Goal: Task Accomplishment & Management: Use online tool/utility

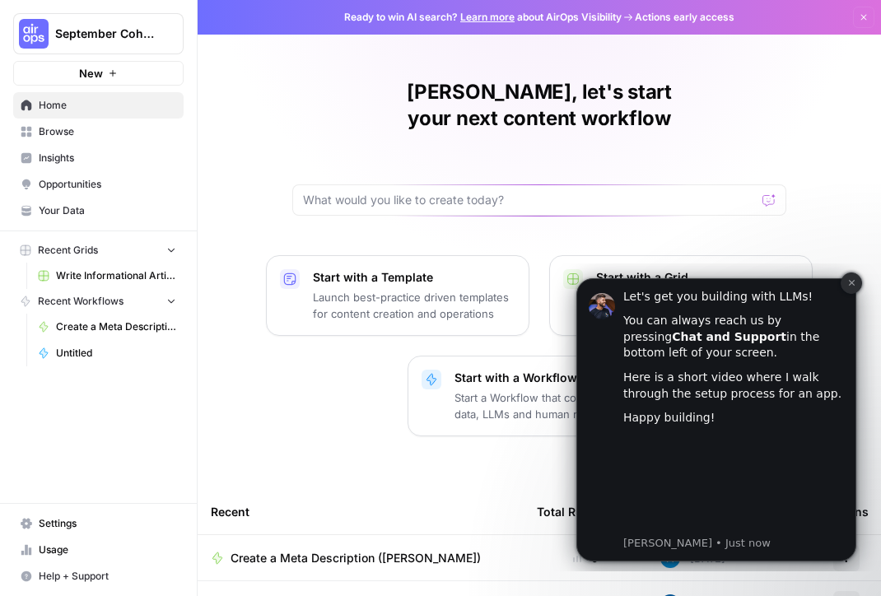
click at [852, 278] on icon "Dismiss notification" at bounding box center [852, 282] width 9 height 9
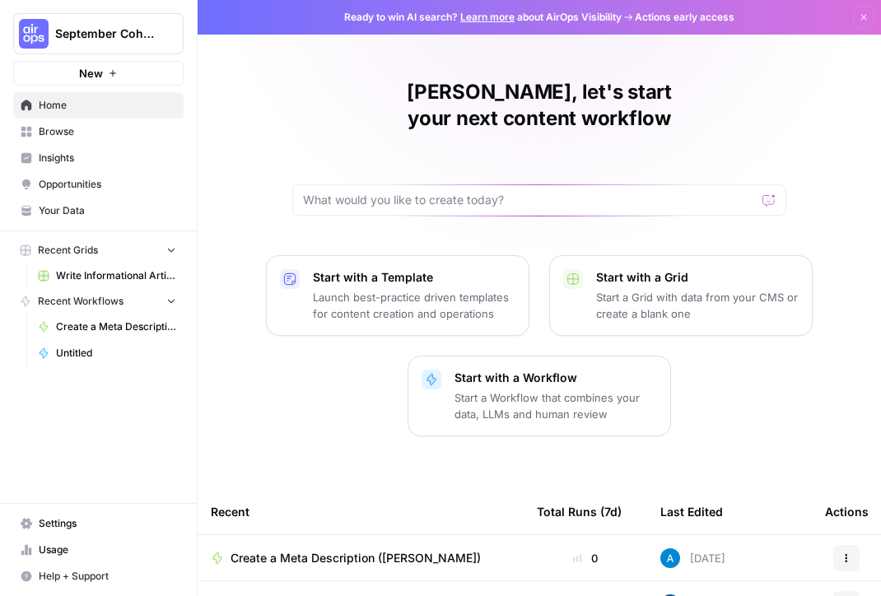
click at [500, 18] on link "Learn more" at bounding box center [487, 17] width 54 height 12
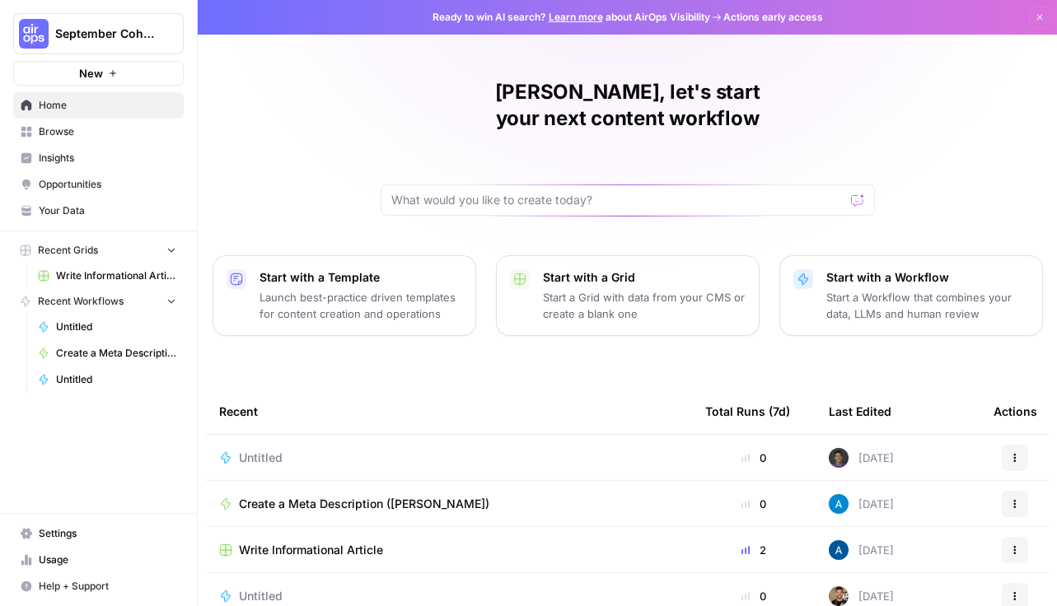
scroll to position [2, 0]
click at [129, 66] on button "New" at bounding box center [98, 73] width 171 height 25
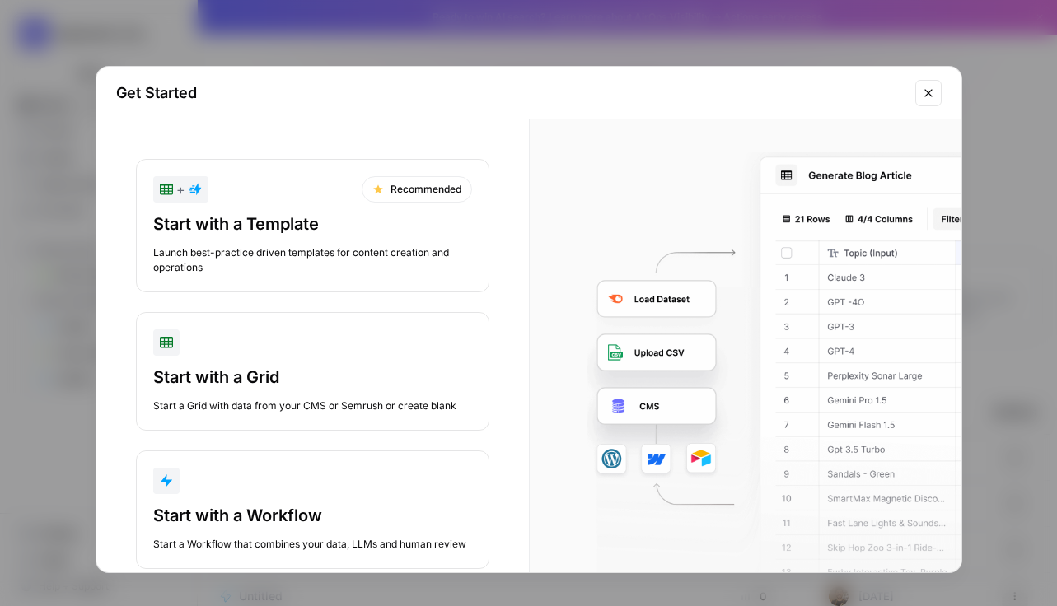
scroll to position [36, 0]
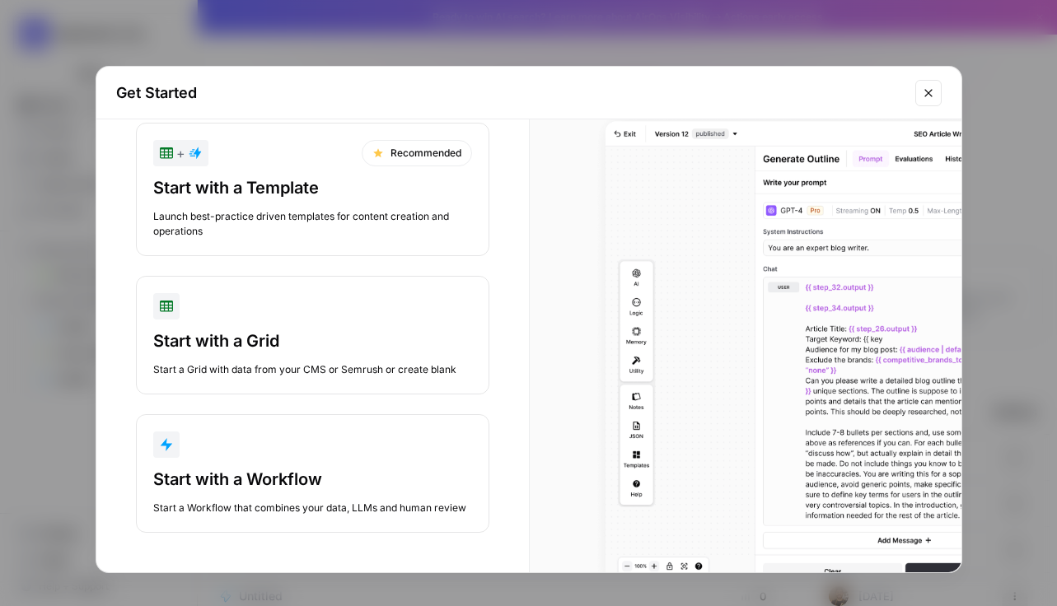
click at [279, 450] on div "button" at bounding box center [312, 445] width 319 height 26
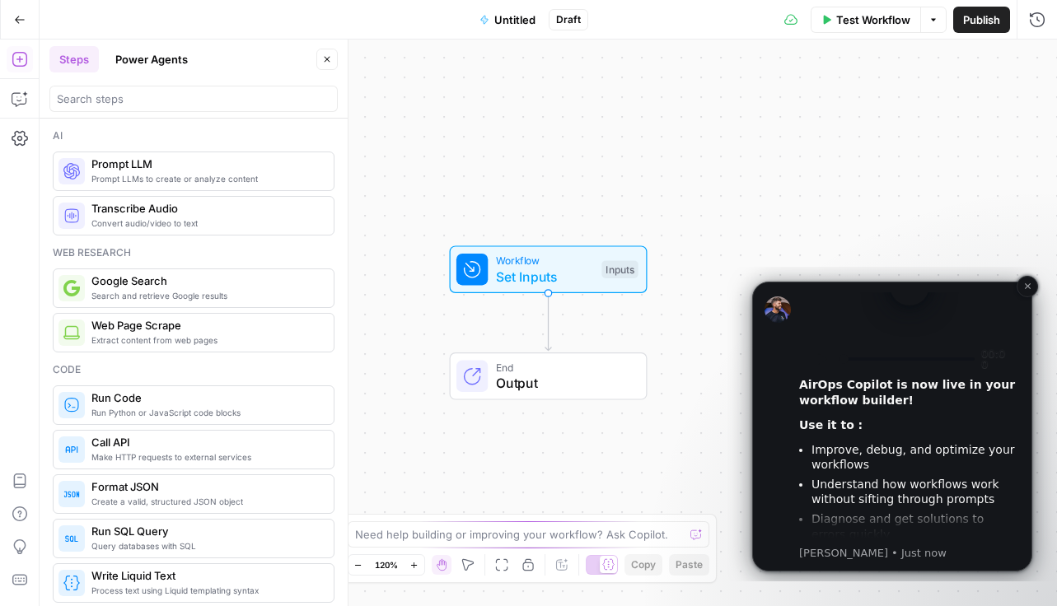
scroll to position [152, 0]
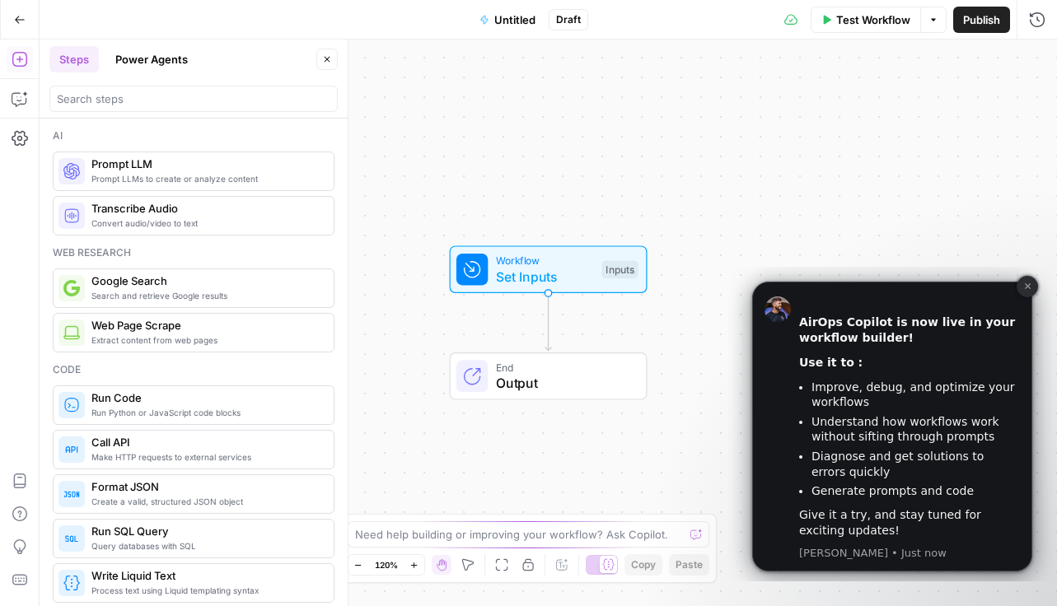
click at [1026, 284] on icon "Dismiss notification" at bounding box center [1027, 286] width 9 height 9
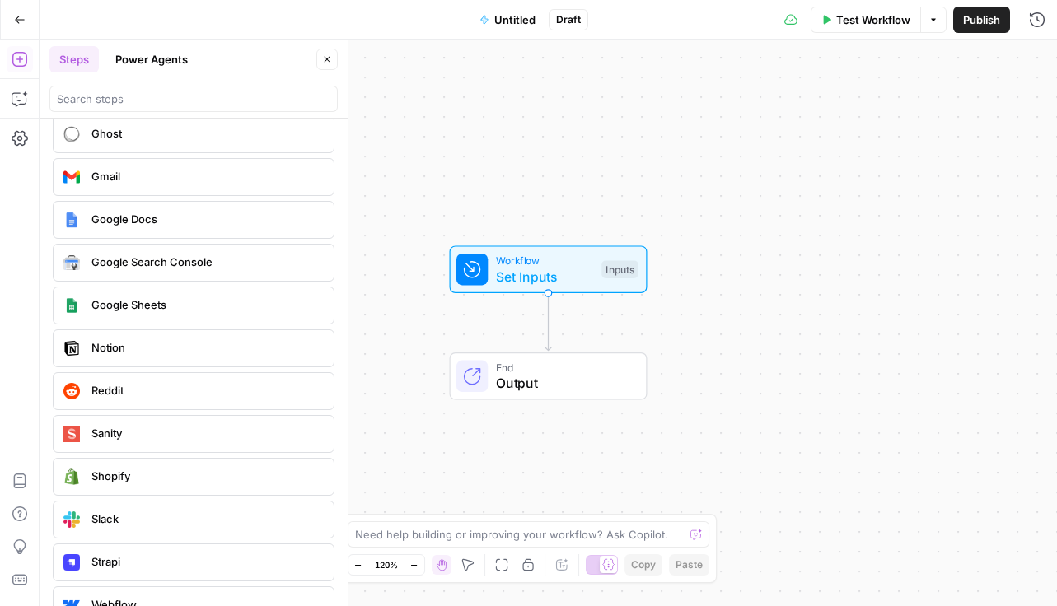
scroll to position [3102, 0]
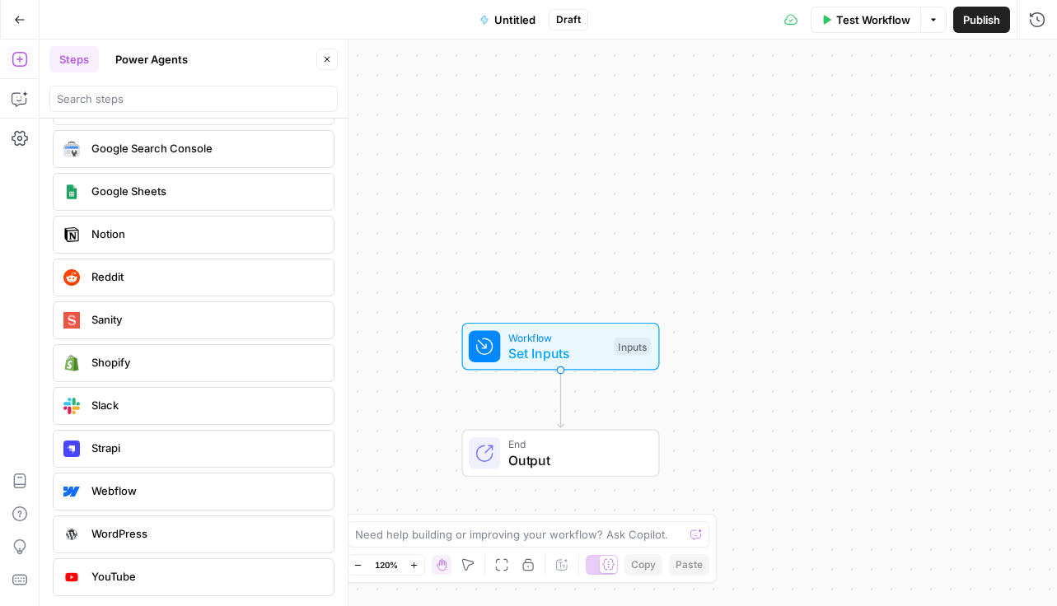
click at [517, 18] on span "Untitled" at bounding box center [514, 20] width 41 height 16
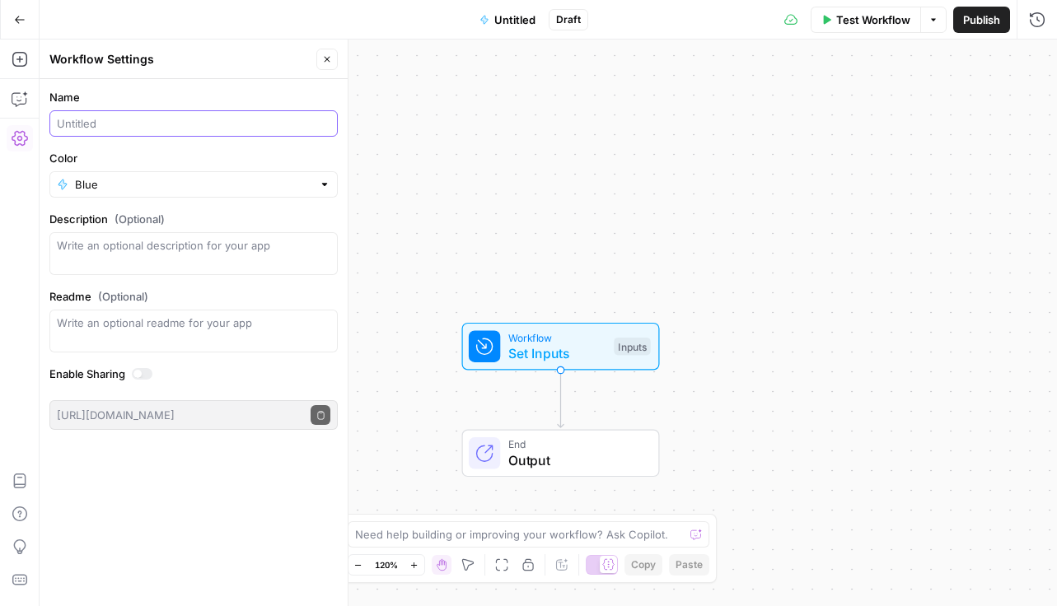
click at [168, 120] on input "Name" at bounding box center [193, 123] width 273 height 16
type input "Mike Schneider"
type input "Blue"
click at [453, 210] on div "Workflow Set Inputs Inputs End Output" at bounding box center [548, 323] width 1017 height 567
click at [578, 120] on div "Workflow Set Inputs Inputs End Output" at bounding box center [548, 323] width 1017 height 567
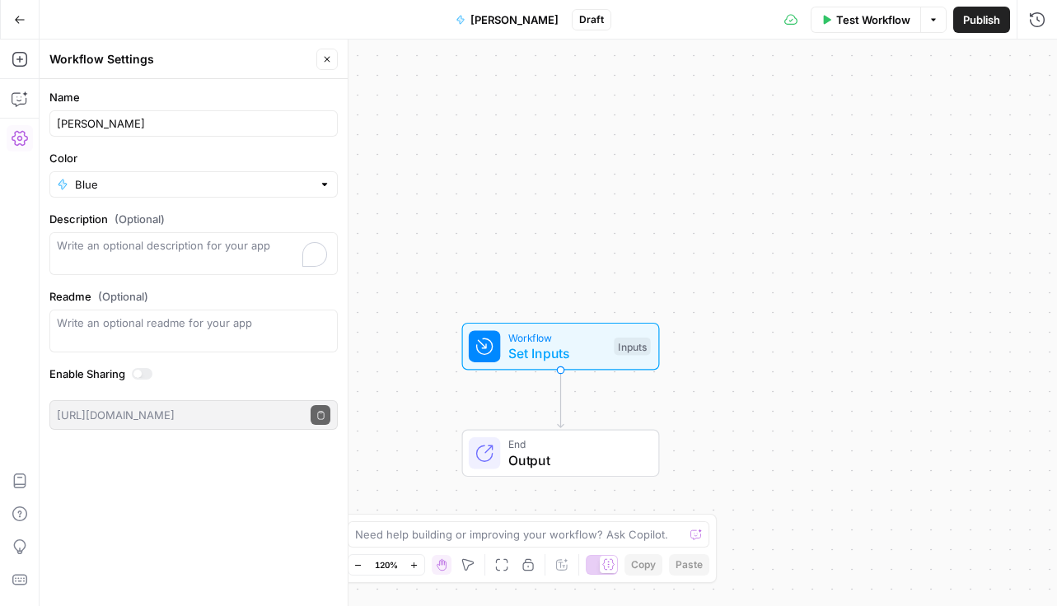
click at [529, 20] on span "Mike Schneider" at bounding box center [514, 20] width 88 height 16
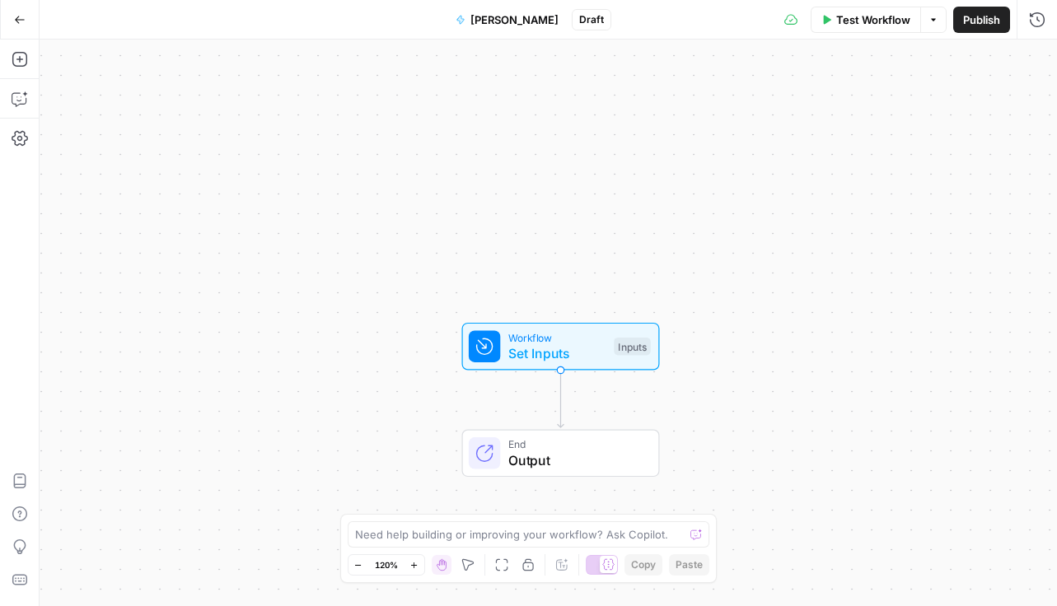
click at [559, 20] on button "Mike Schneider" at bounding box center [507, 20] width 123 height 26
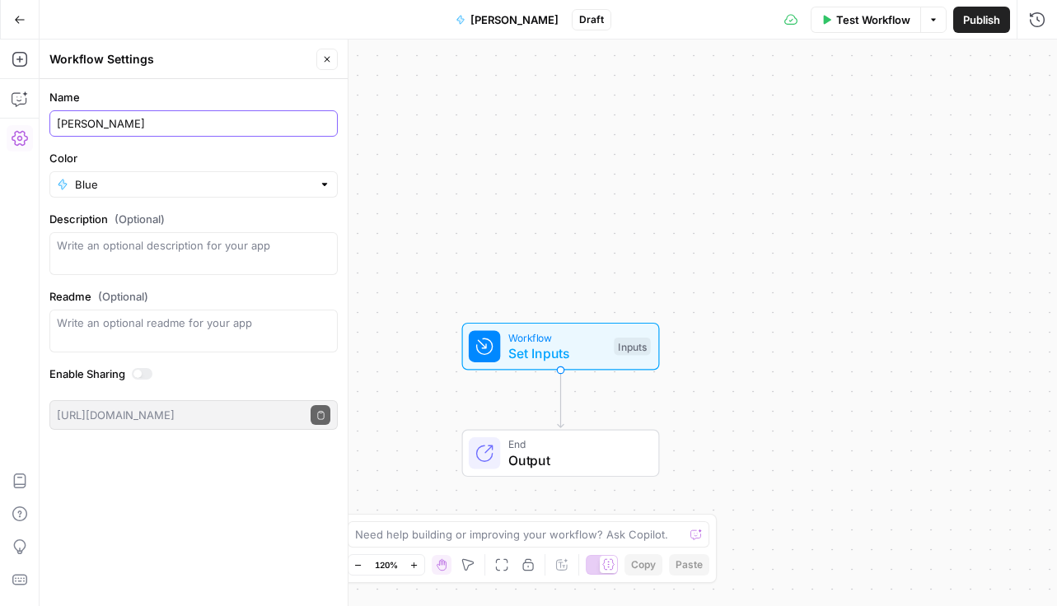
click at [238, 125] on input "Mike Schneider" at bounding box center [193, 123] width 273 height 16
type input "Mike Schneider meta description"
click at [267, 158] on label "Color" at bounding box center [193, 158] width 288 height 16
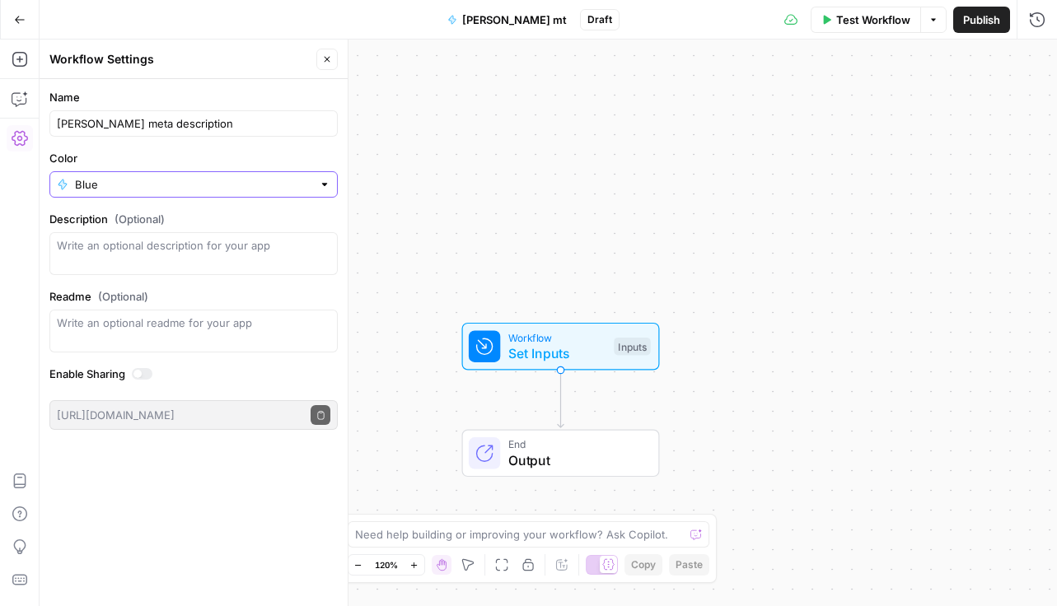
click at [267, 176] on input "Blue" at bounding box center [193, 184] width 237 height 16
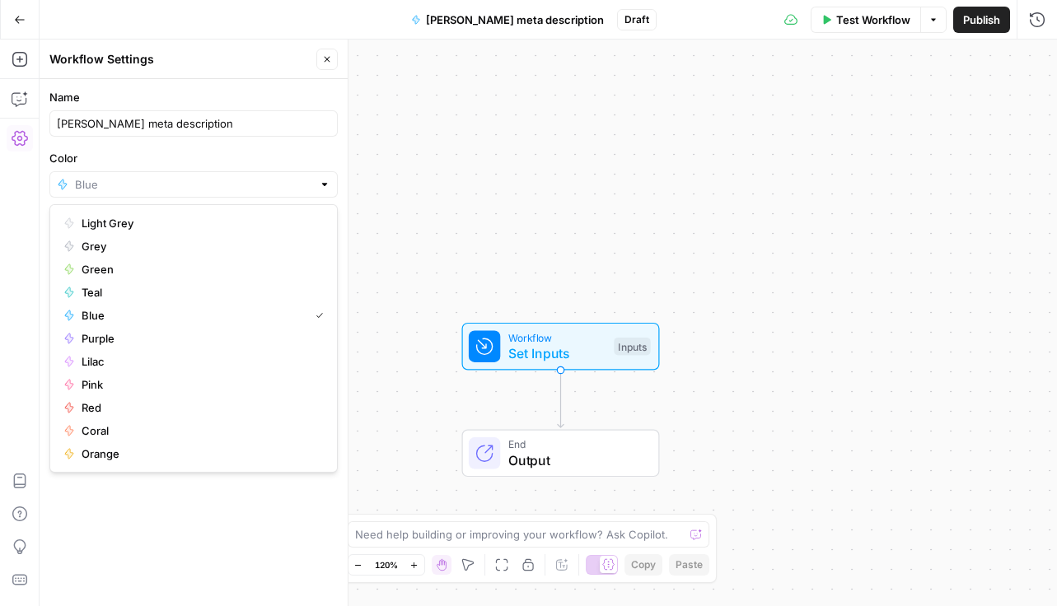
type input "Blue"
click at [470, 198] on div "Workflow Set Inputs Inputs End Output" at bounding box center [548, 323] width 1017 height 567
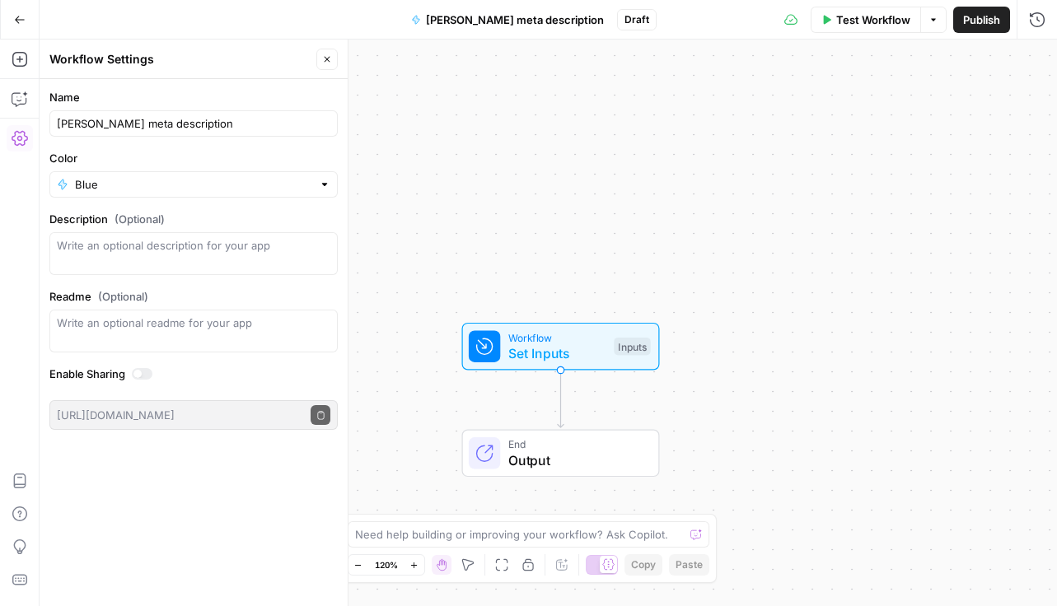
click at [423, 137] on div "Workflow Set Inputs Inputs End Output" at bounding box center [548, 323] width 1017 height 567
click at [331, 60] on icon "button" at bounding box center [327, 59] width 10 height 10
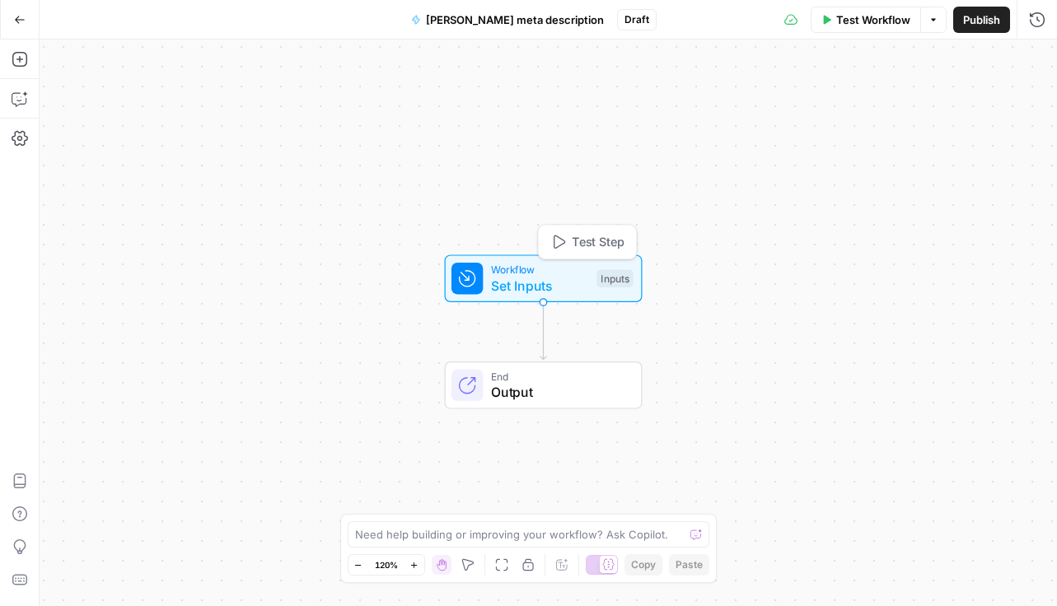
click at [535, 273] on span "Workflow" at bounding box center [540, 270] width 98 height 16
click at [854, 112] on span "Add Field" at bounding box center [872, 112] width 48 height 16
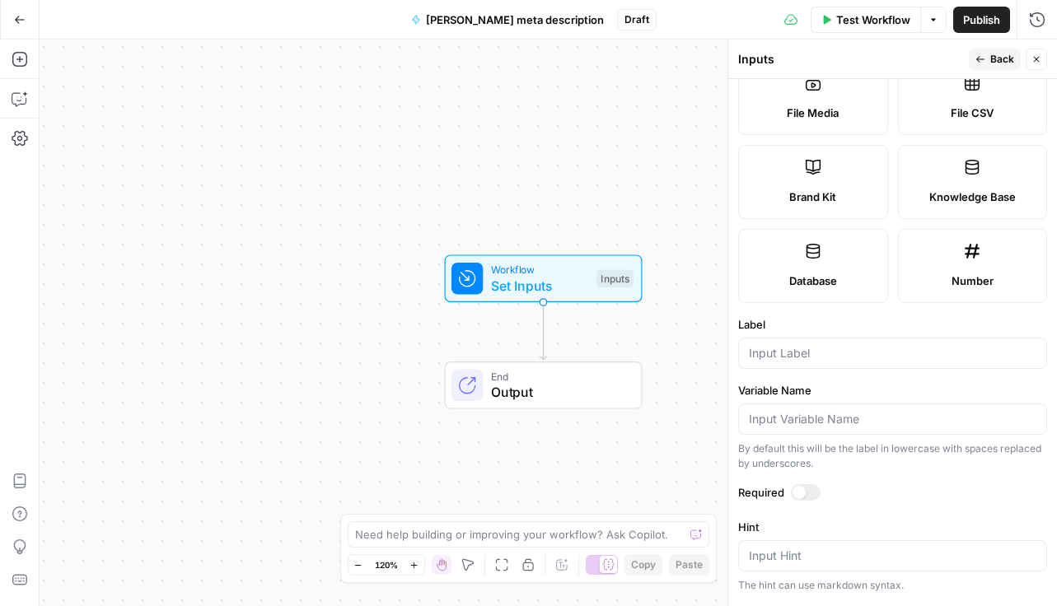
scroll to position [362, 0]
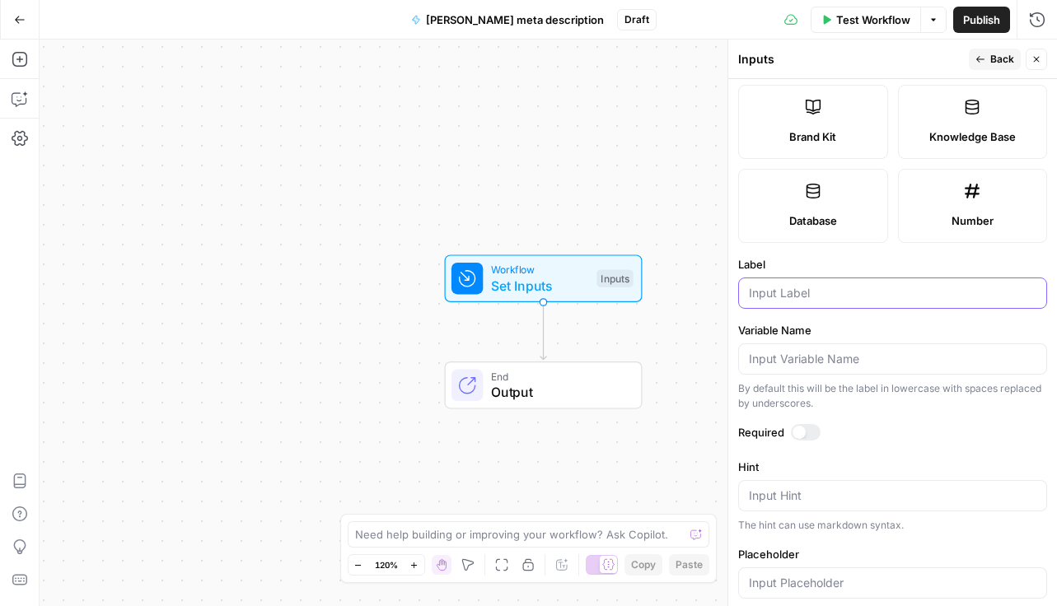
click at [773, 290] on input "Label" at bounding box center [892, 293] width 287 height 16
type input "Blog URL"
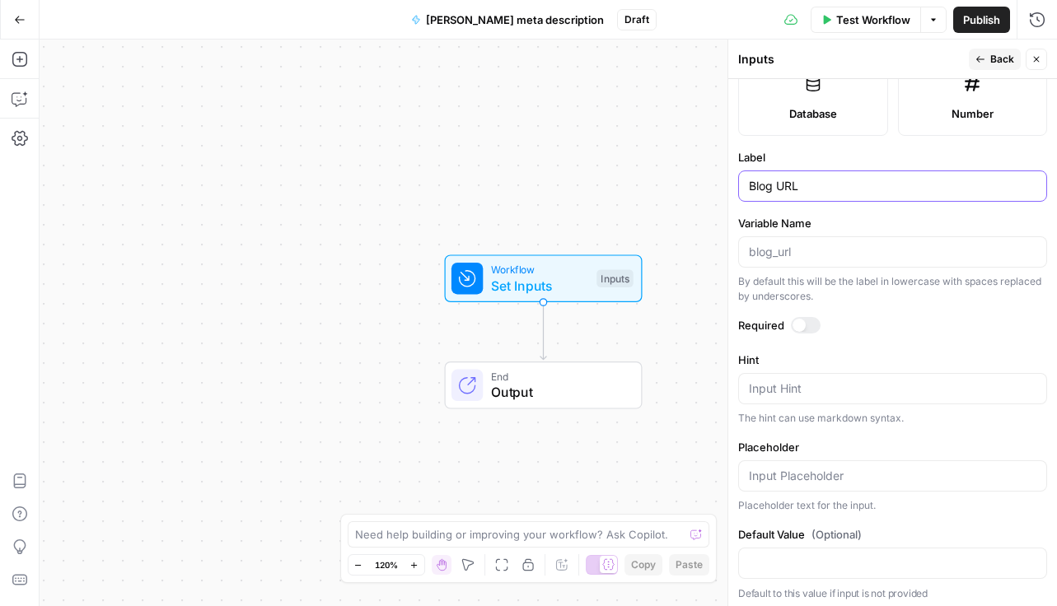
scroll to position [474, 0]
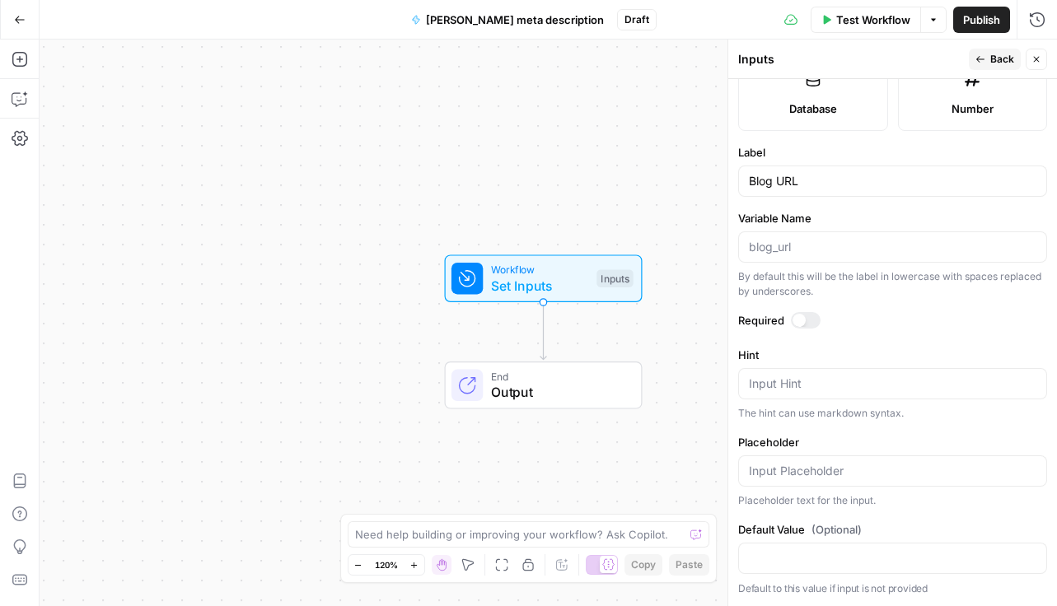
click at [801, 320] on div at bounding box center [798, 320] width 13 height 13
click at [666, 229] on div "Workflow Set Inputs Inputs End Output" at bounding box center [548, 323] width 1017 height 567
click at [994, 56] on span "Back" at bounding box center [1002, 59] width 24 height 15
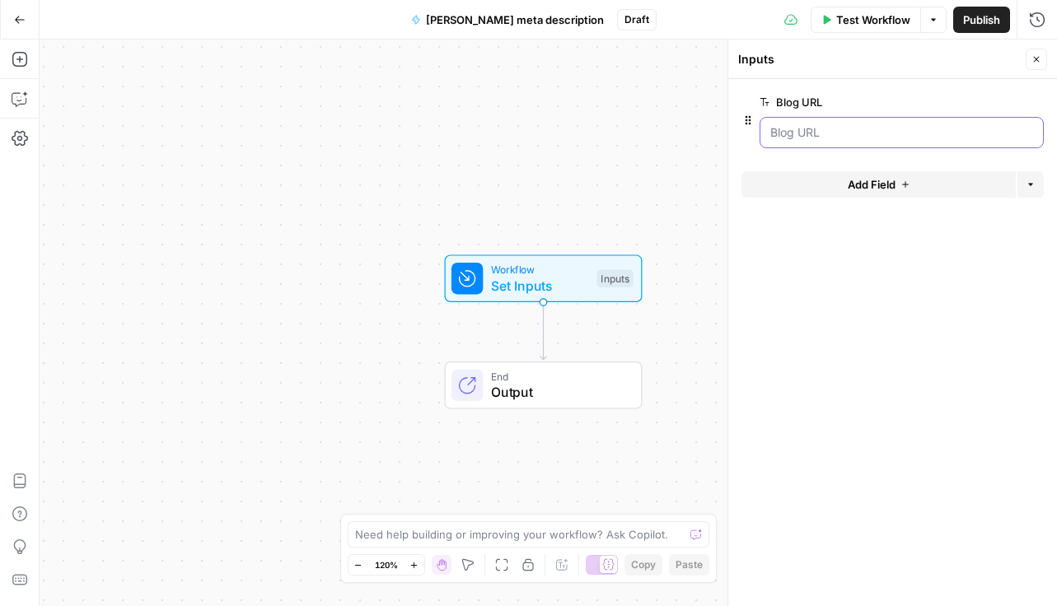
click at [864, 132] on URL "Blog URL" at bounding box center [901, 132] width 263 height 16
click at [507, 204] on div "Workflow Set Inputs Inputs End Output" at bounding box center [548, 323] width 1017 height 567
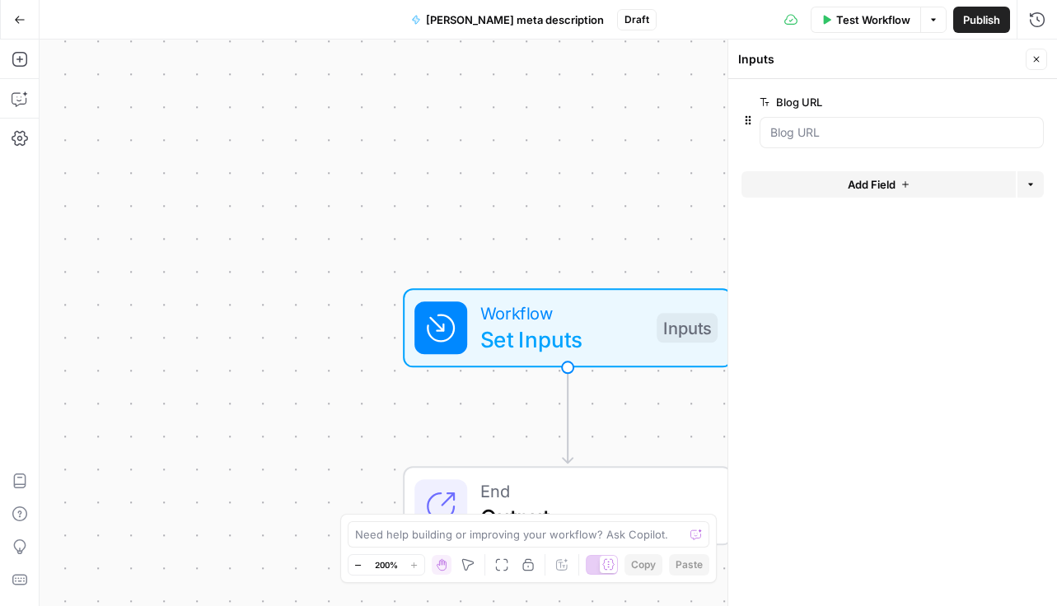
click at [1034, 58] on icon "button" at bounding box center [1036, 59] width 10 height 10
click at [663, 190] on div "Workflow Set Inputs Inputs End Output" at bounding box center [548, 323] width 1017 height 567
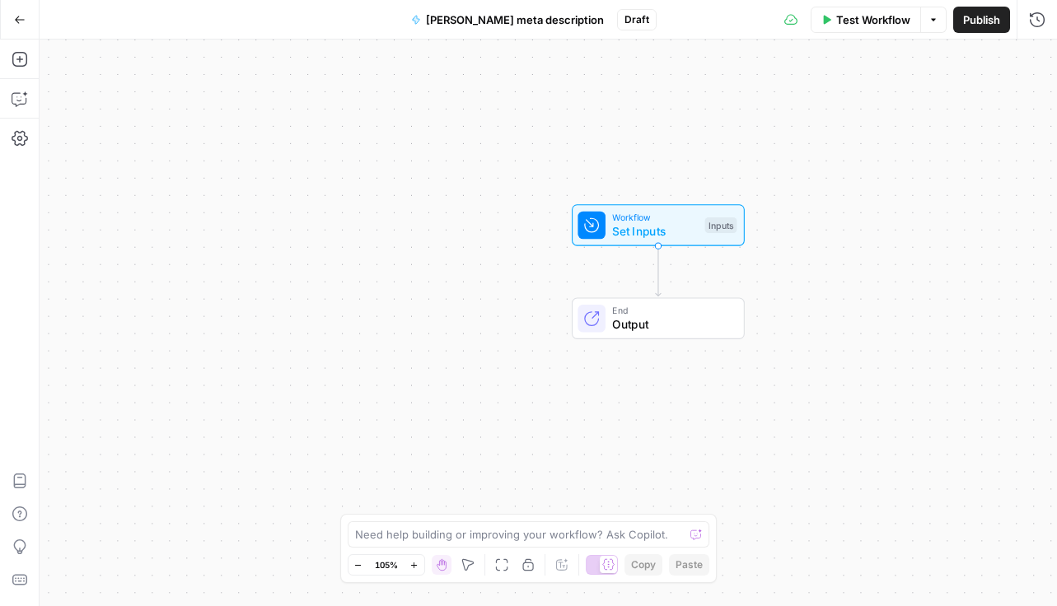
click at [854, 21] on span "Test Workflow" at bounding box center [873, 20] width 74 height 16
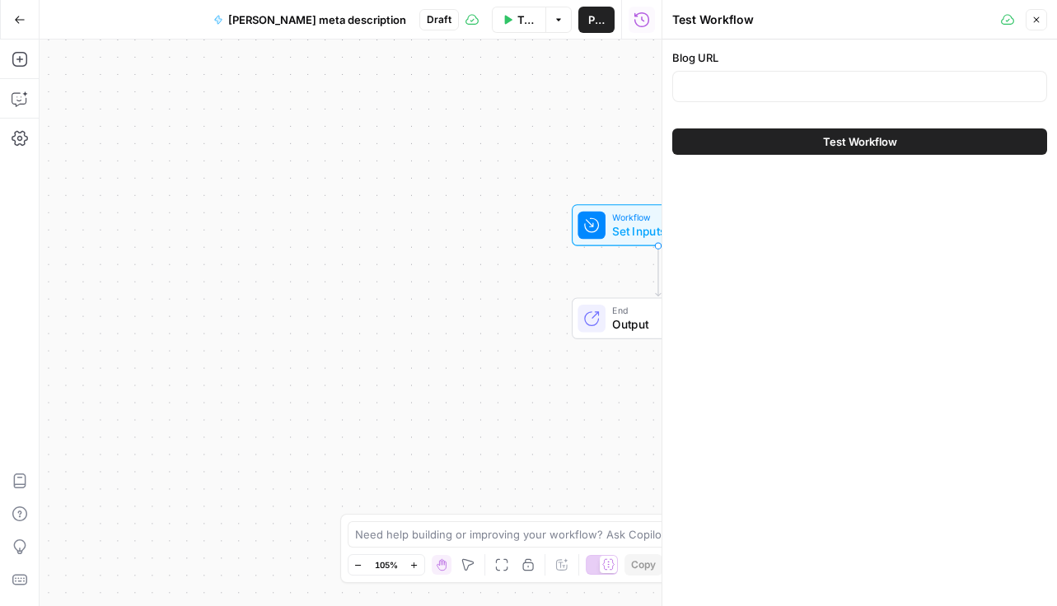
click at [826, 77] on div at bounding box center [859, 86] width 375 height 31
paste input "AI3-AHM"
click at [703, 95] on div "AI3-AHM" at bounding box center [859, 86] width 375 height 31
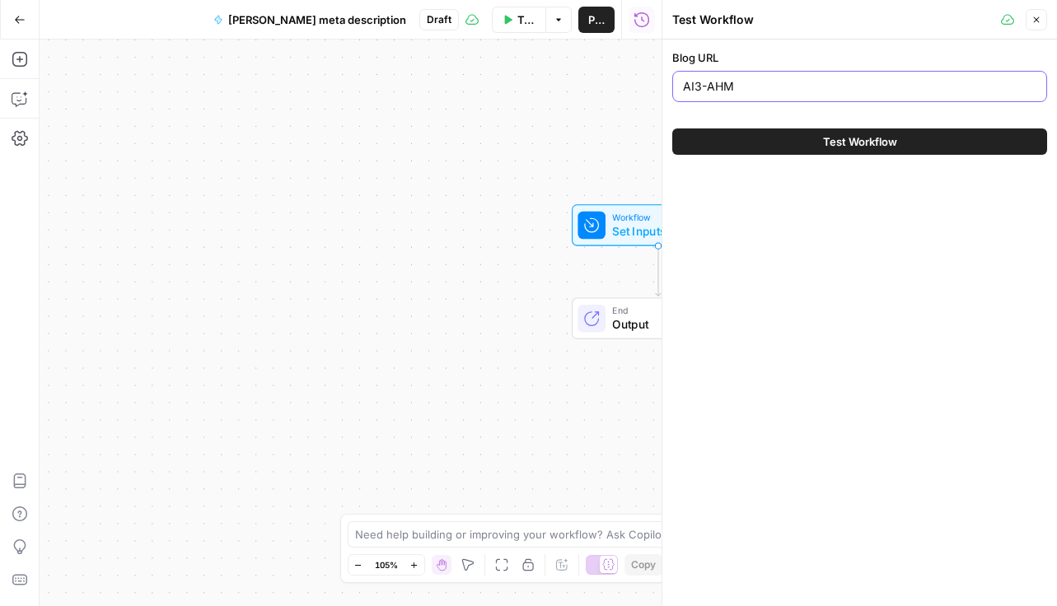
drag, startPoint x: 745, startPoint y: 92, endPoint x: 645, endPoint y: 80, distance: 101.3
click at [645, 79] on body "September Cohort New Home Browse Insights Opportunities Your Data Recent Grids …" at bounding box center [528, 303] width 1057 height 606
type input "A"
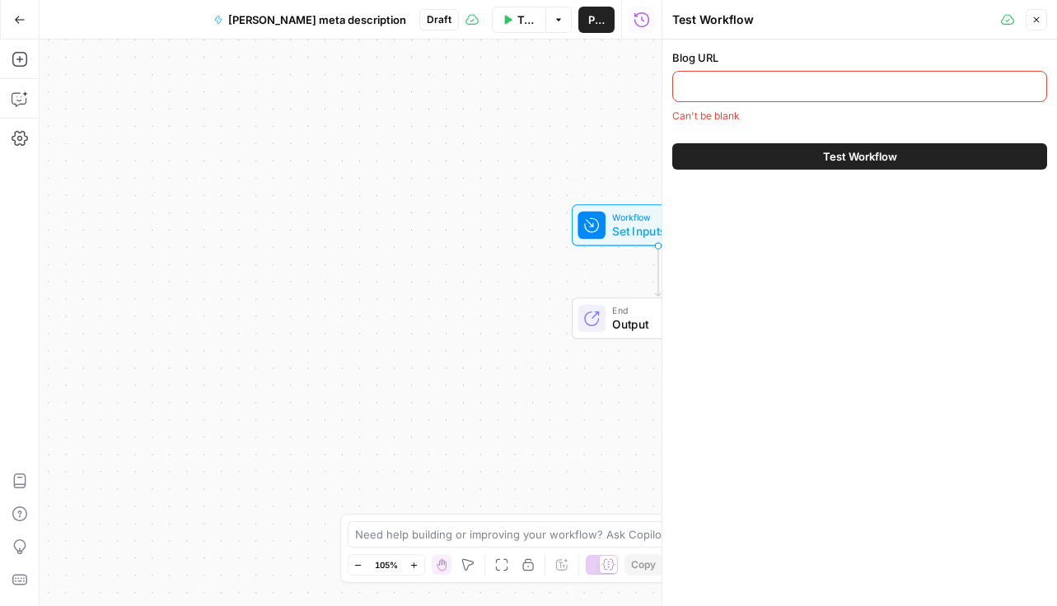
paste input "https://muckrack.com/blog/2025/09/12/seo-vs-geo/"
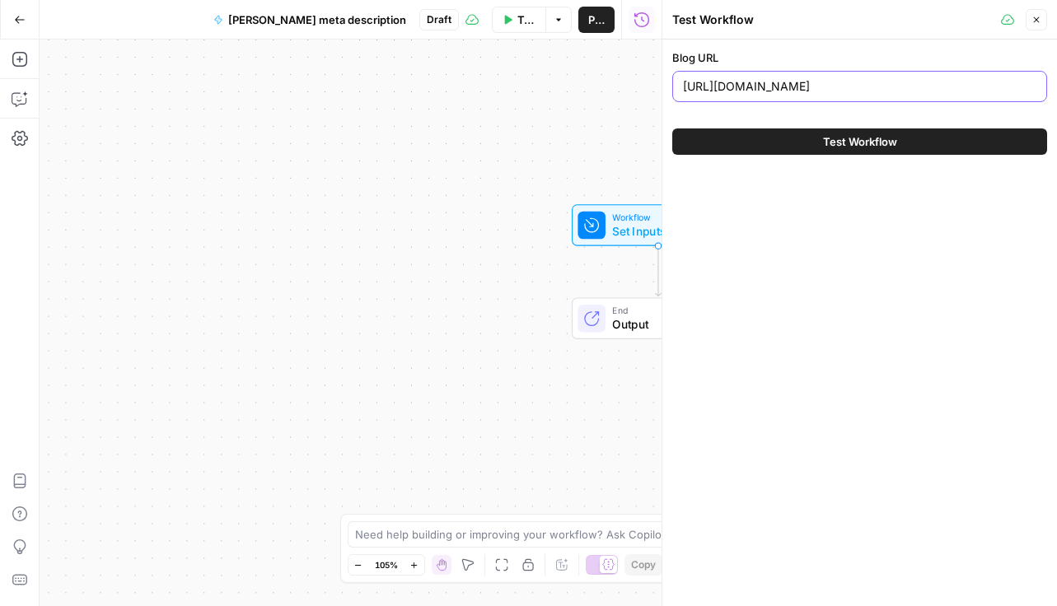
type input "https://muckrack.com/blog/2025/09/12/seo-vs-geo/"
click at [755, 143] on button "Test Workflow" at bounding box center [859, 142] width 375 height 26
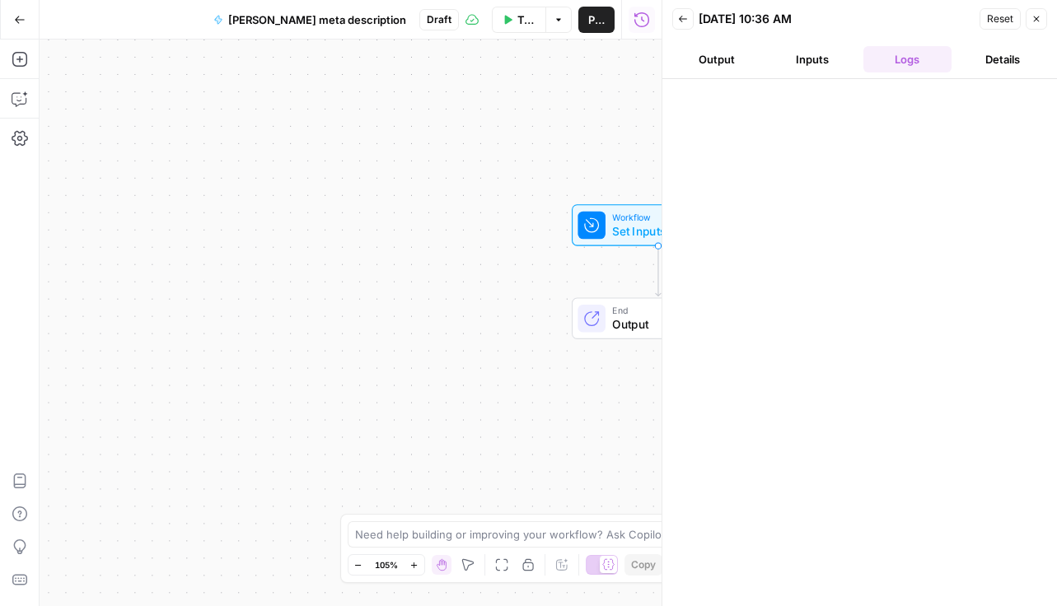
click at [818, 58] on button "Inputs" at bounding box center [812, 59] width 89 height 26
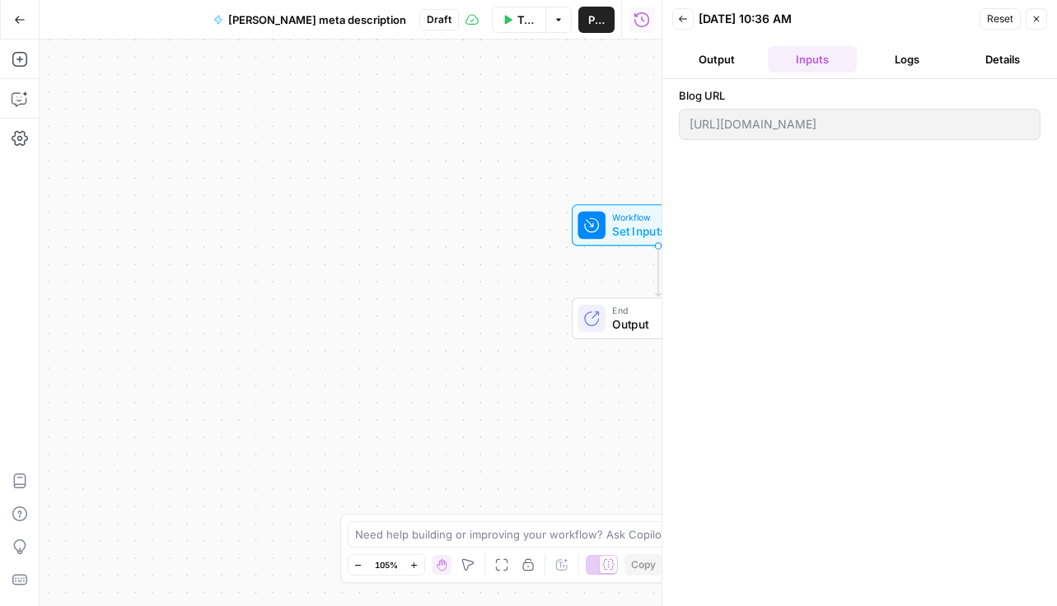
click at [720, 62] on button "Output" at bounding box center [716, 59] width 89 height 26
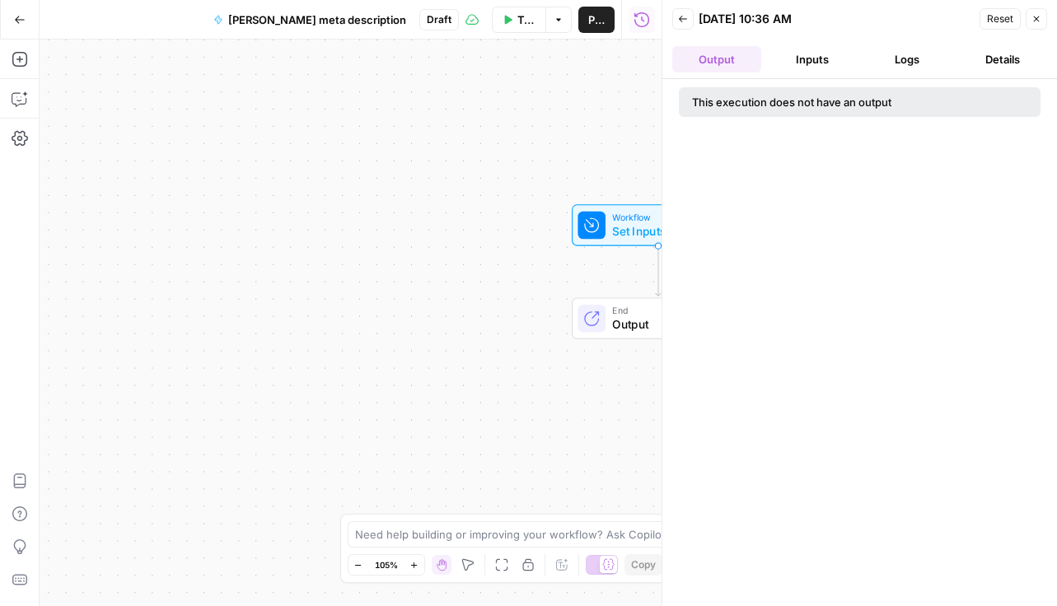
click at [895, 62] on button "Logs" at bounding box center [907, 59] width 89 height 26
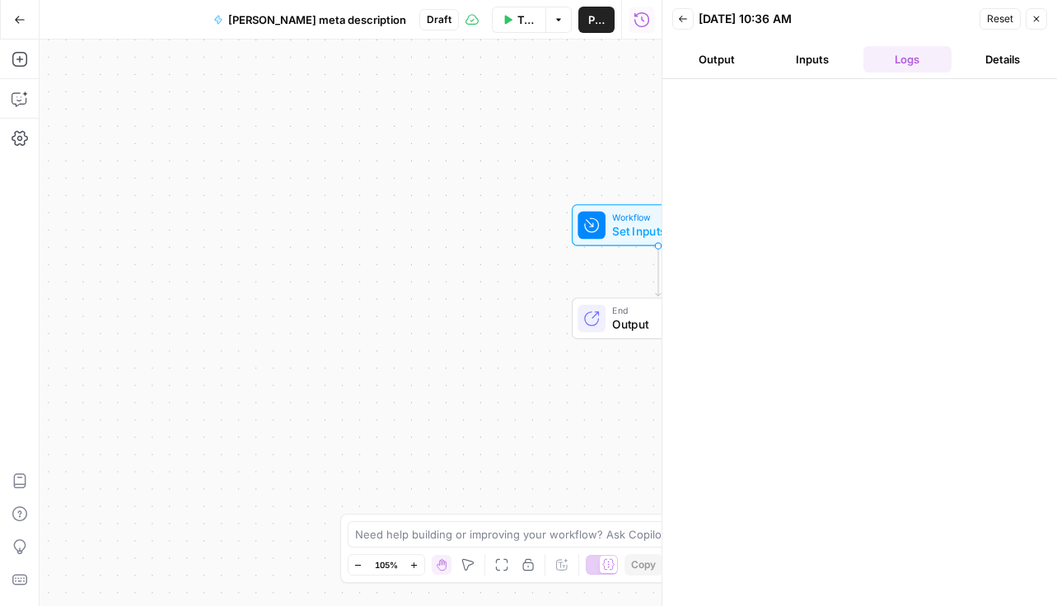
click at [984, 68] on button "Details" at bounding box center [1002, 59] width 89 height 26
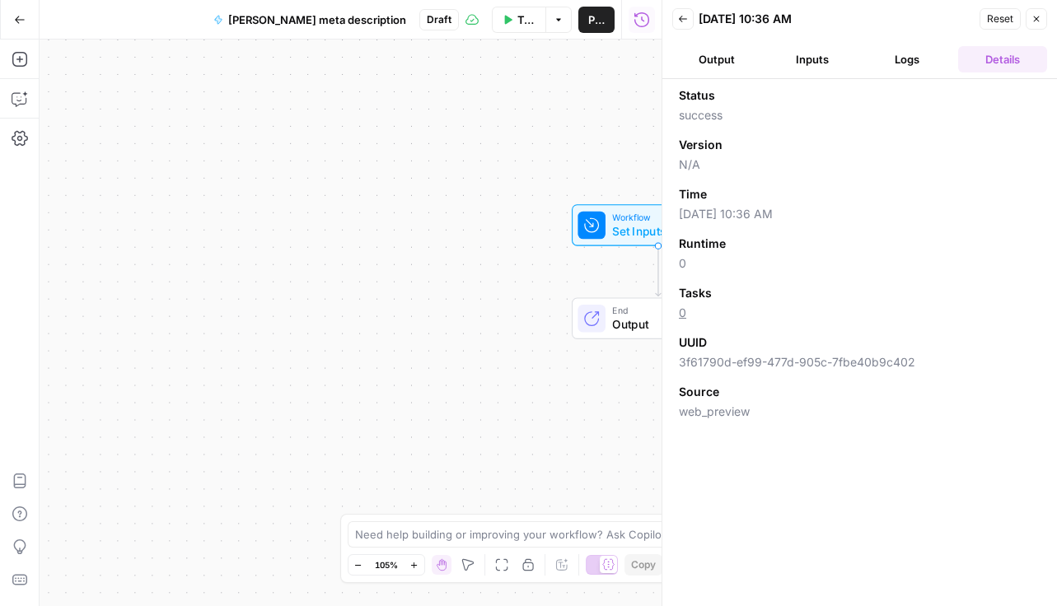
click at [935, 146] on div "Version" at bounding box center [860, 145] width 362 height 16
click at [914, 52] on button "Logs" at bounding box center [907, 59] width 89 height 26
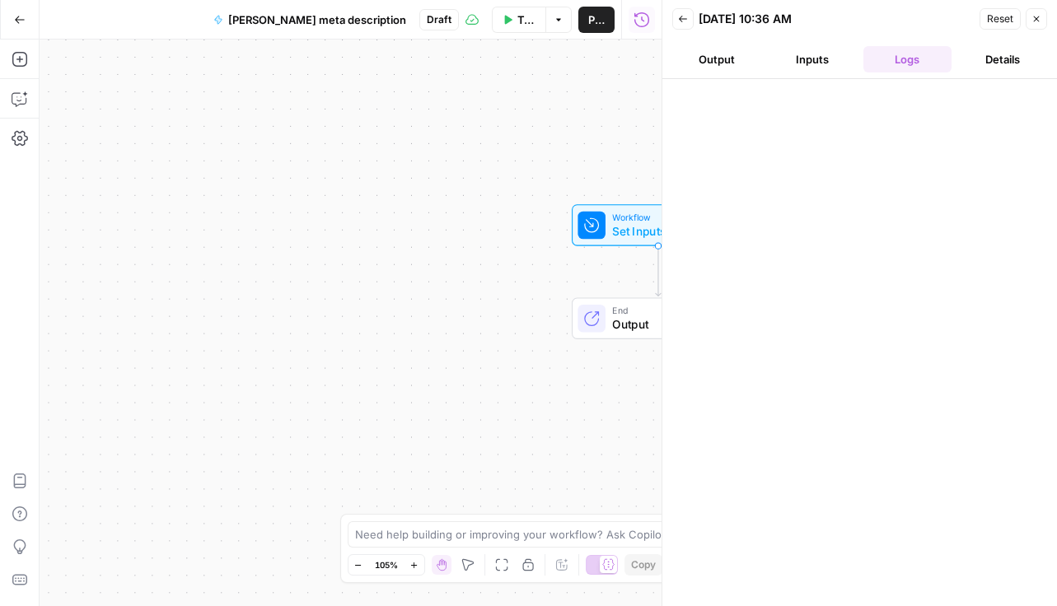
click at [1009, 59] on button "Details" at bounding box center [1002, 59] width 89 height 26
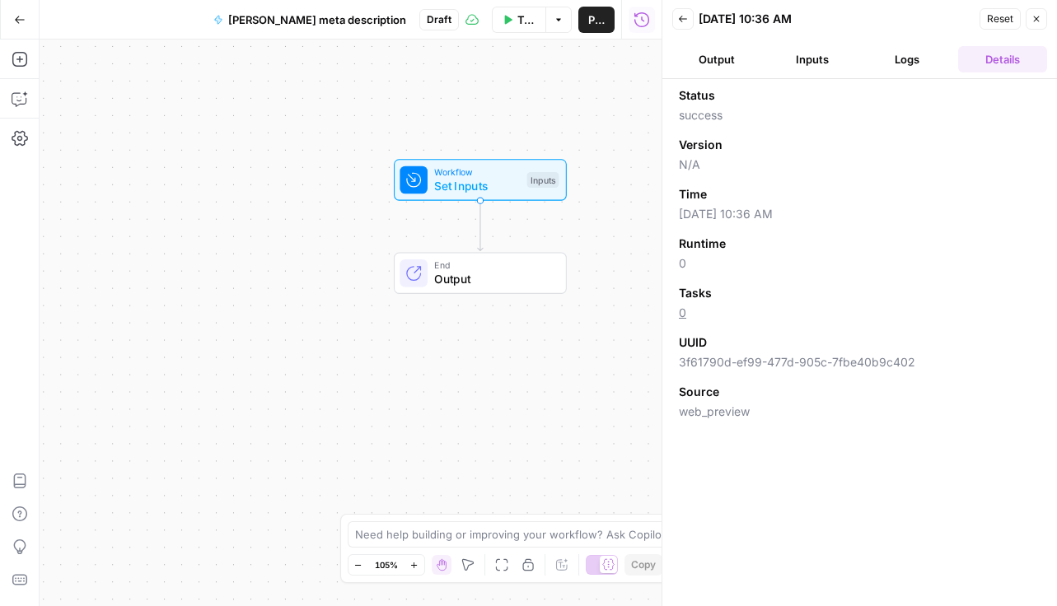
drag, startPoint x: 474, startPoint y: 313, endPoint x: 282, endPoint y: 272, distance: 196.3
click at [282, 272] on div "Workflow Set Inputs Inputs End Output" at bounding box center [351, 323] width 622 height 567
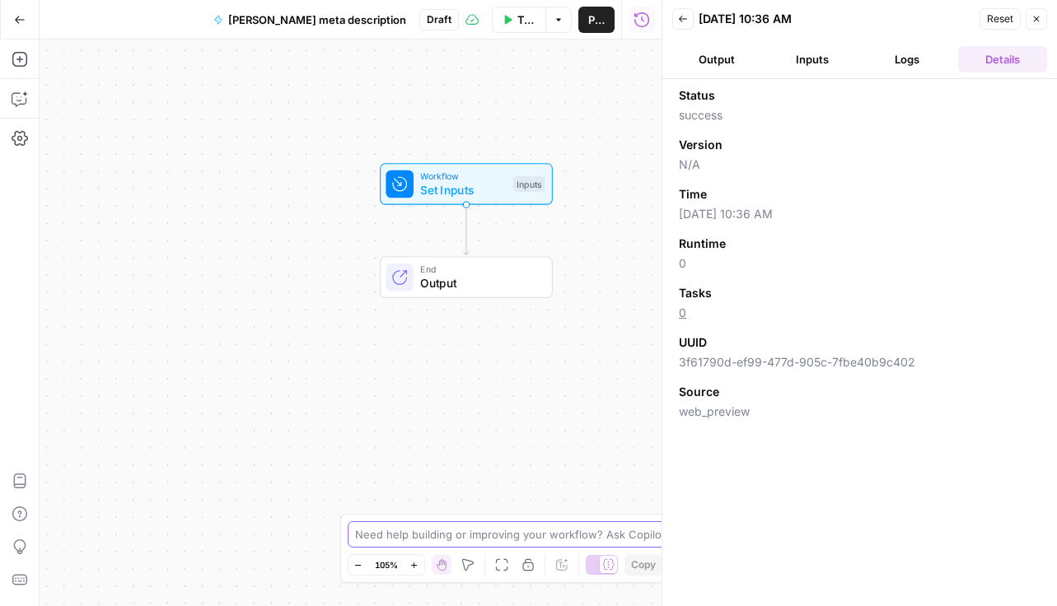
click at [436, 536] on textarea at bounding box center [519, 534] width 329 height 16
click at [1039, 18] on icon "button" at bounding box center [1036, 19] width 10 height 10
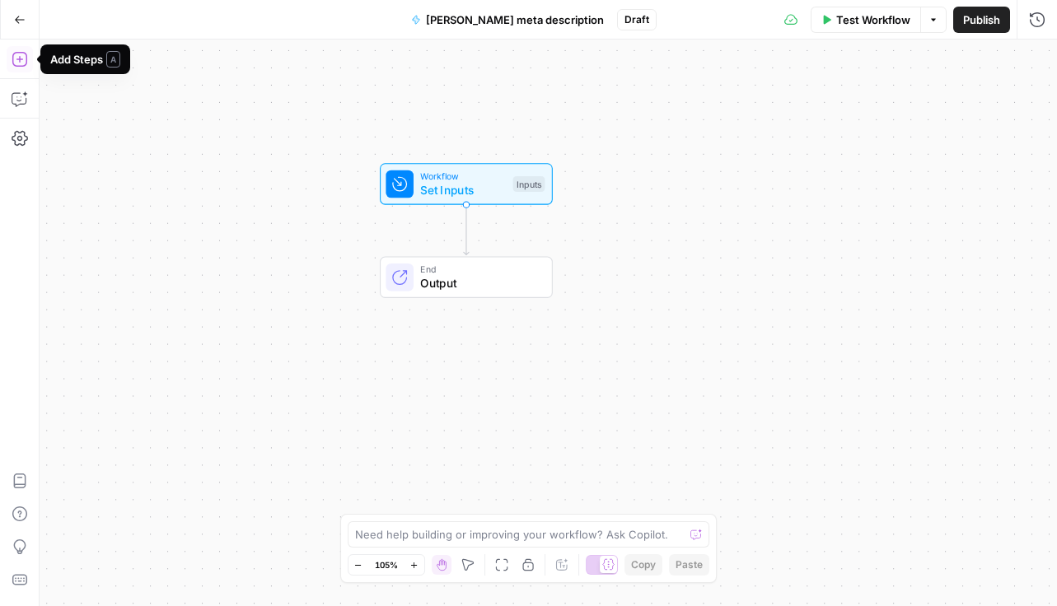
click at [25, 60] on icon "button" at bounding box center [20, 59] width 16 height 16
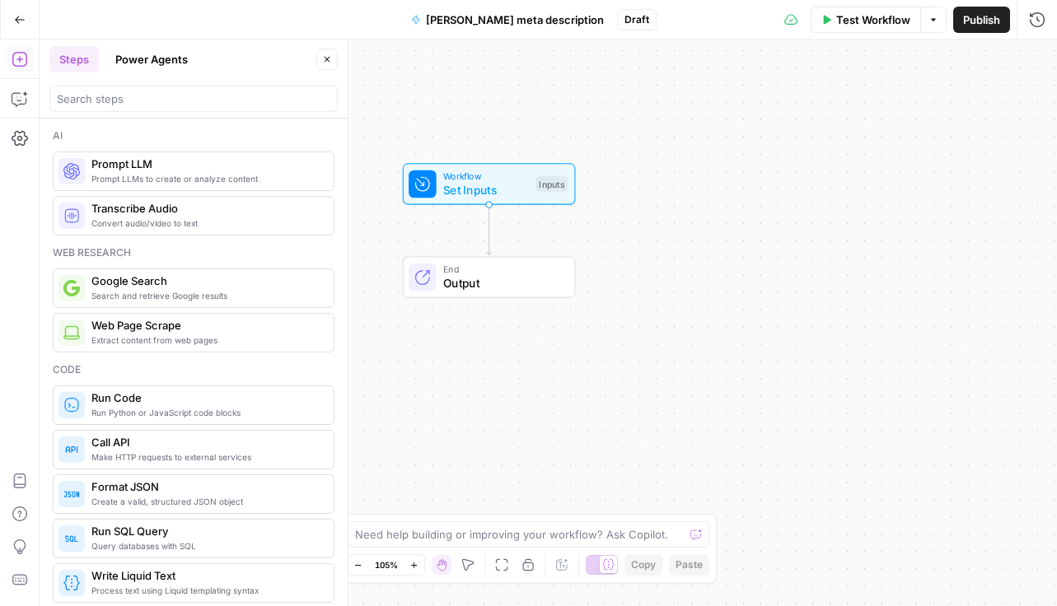
click at [151, 342] on span "Extract content from web pages" at bounding box center [205, 340] width 229 height 13
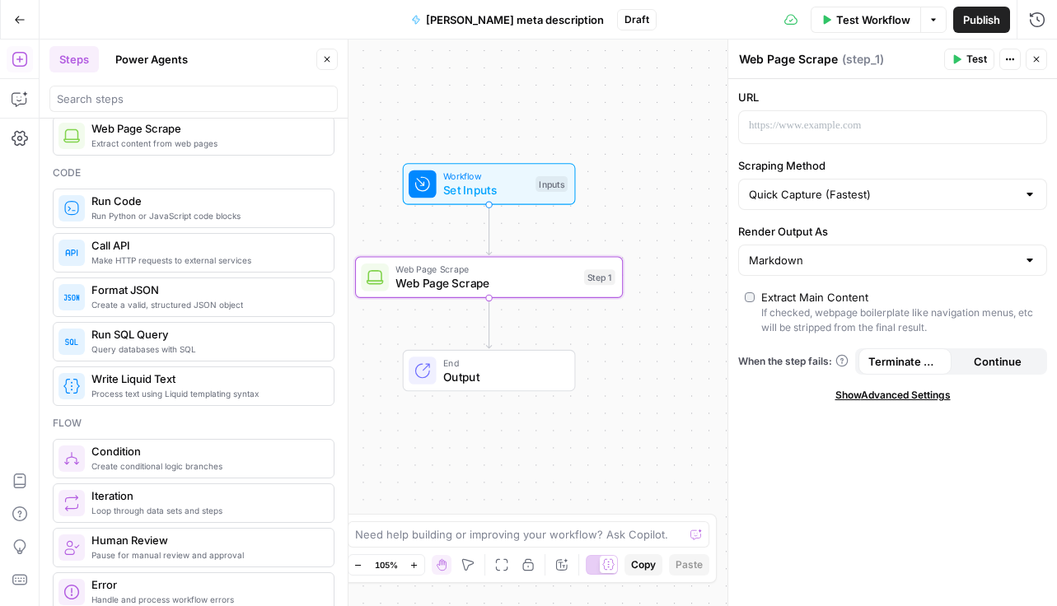
scroll to position [221, 0]
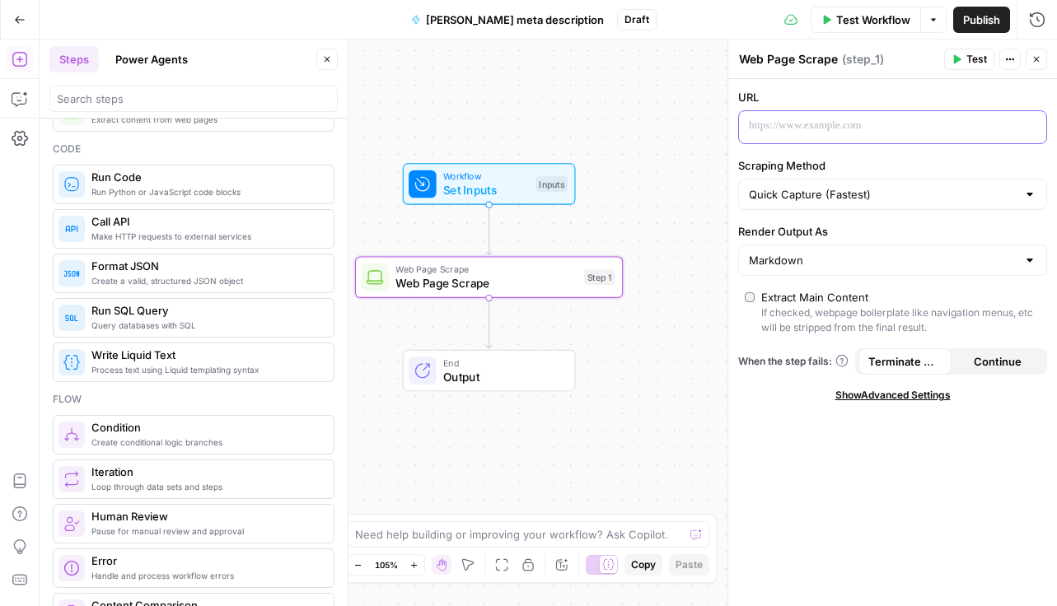
click at [867, 124] on p at bounding box center [879, 126] width 261 height 16
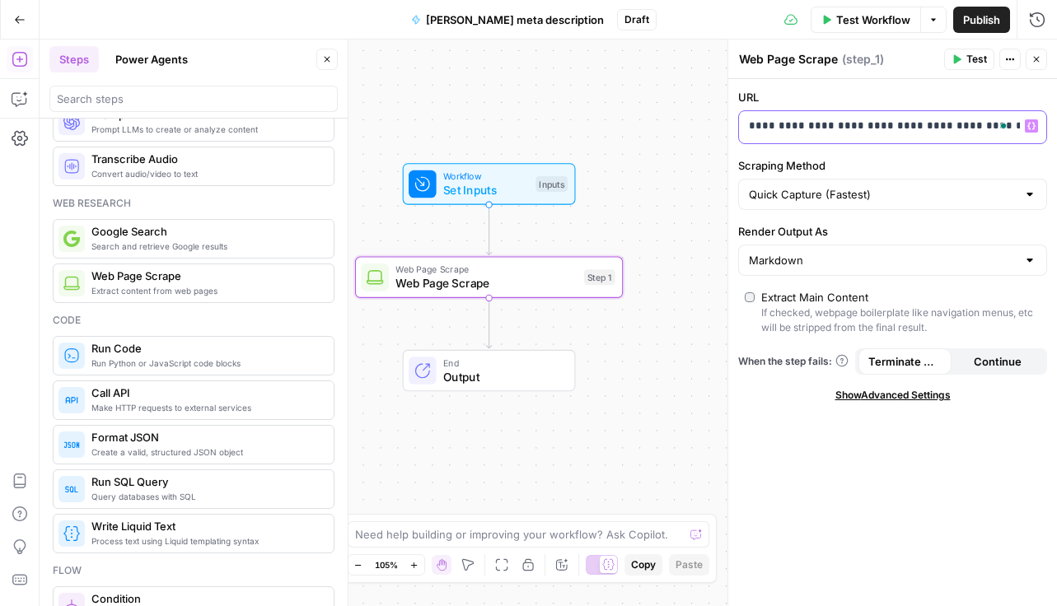
scroll to position [0, 0]
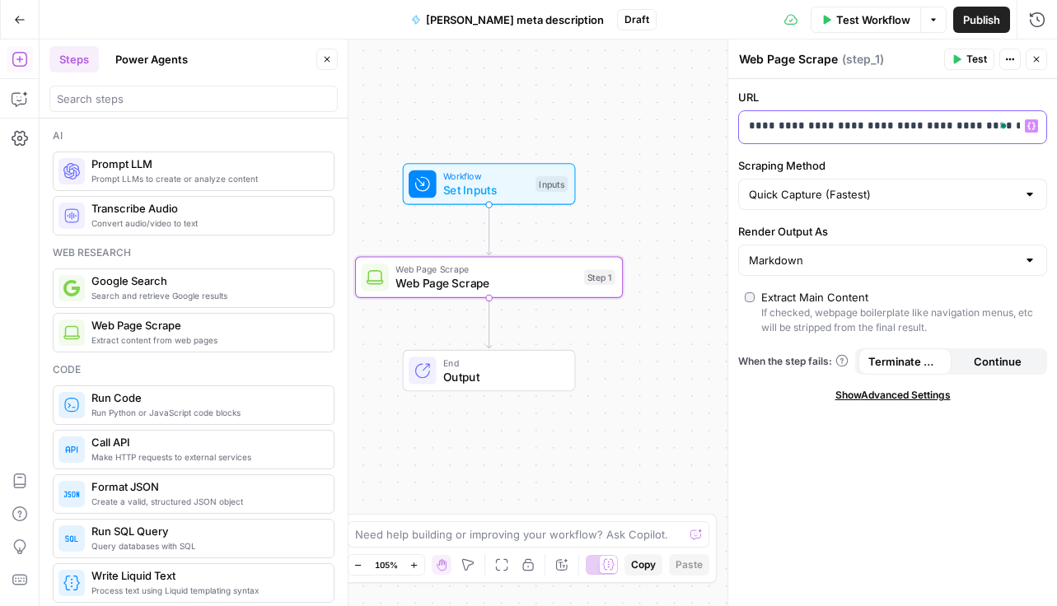
click at [841, 127] on p "**********" at bounding box center [879, 126] width 261 height 16
click at [1030, 124] on icon "button" at bounding box center [1031, 126] width 8 height 8
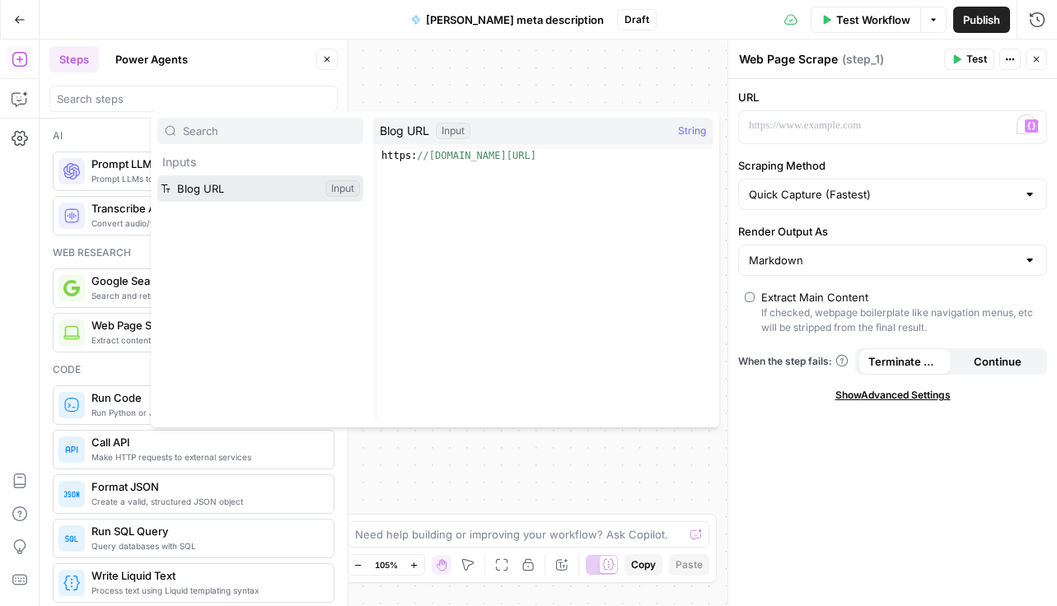
click at [262, 181] on button "Select variable Blog URL" at bounding box center [260, 188] width 206 height 26
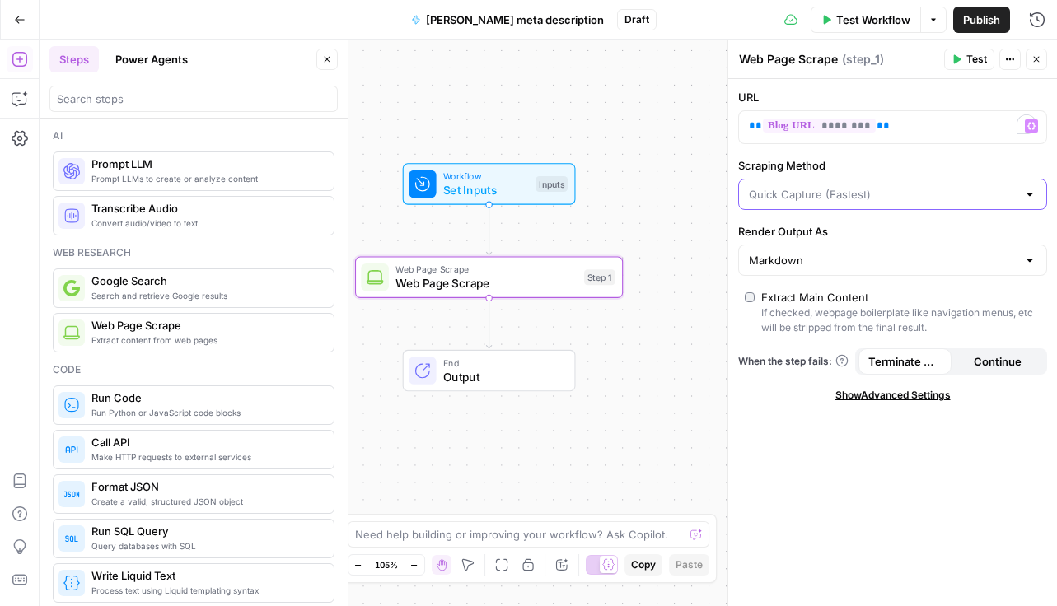
click at [776, 188] on input "Scraping Method" at bounding box center [883, 194] width 268 height 16
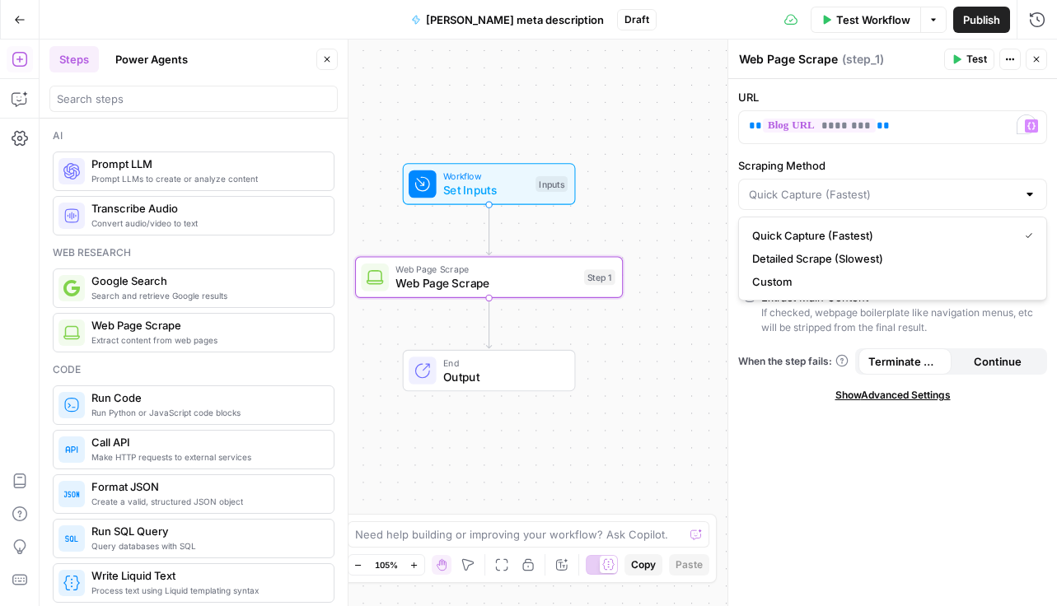
type input "Quick Capture (Fastest)"
click at [820, 169] on label "Scraping Method" at bounding box center [892, 165] width 309 height 16
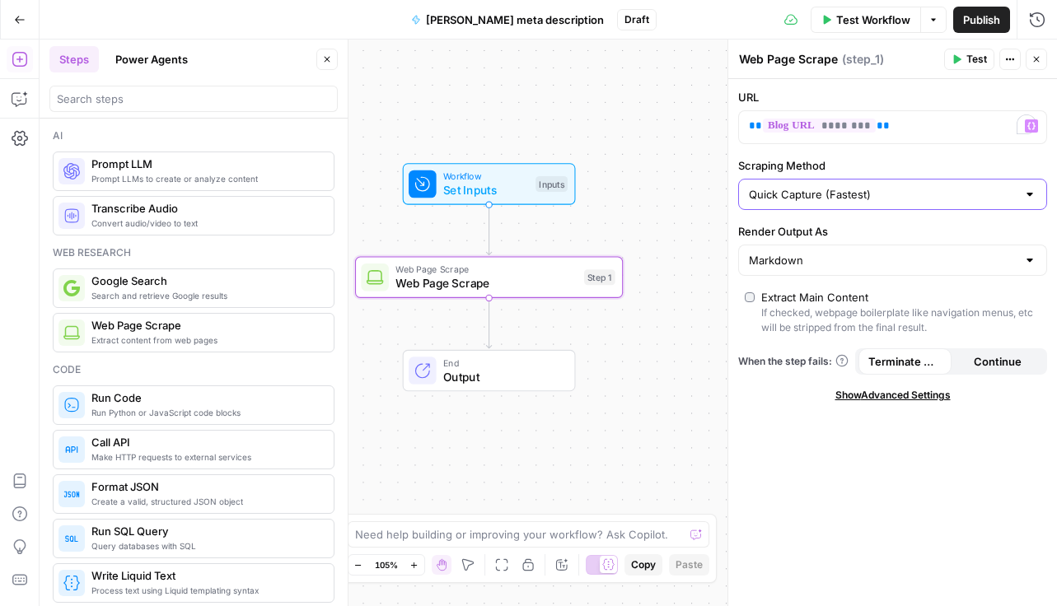
click at [820, 186] on input "Quick Capture (Fastest)" at bounding box center [883, 194] width 268 height 16
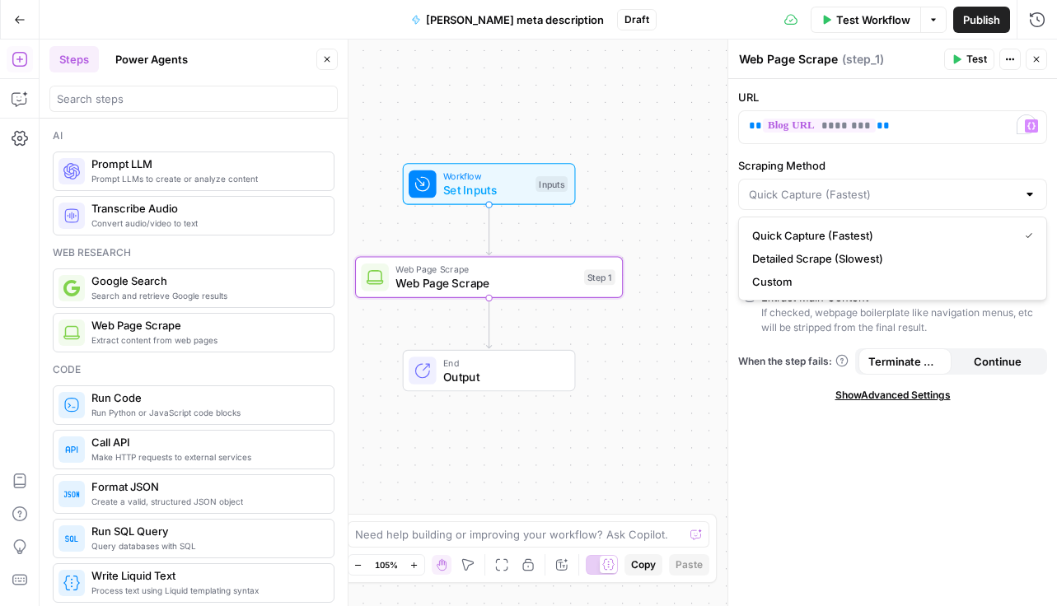
type input "Quick Capture (Fastest)"
click at [776, 447] on div "URL ** ******** ** Variables Menu Scraping Method Quick Capture (Fastest) Rende…" at bounding box center [892, 342] width 329 height 527
click at [865, 390] on span "Show Advanced Settings" at bounding box center [892, 395] width 115 height 15
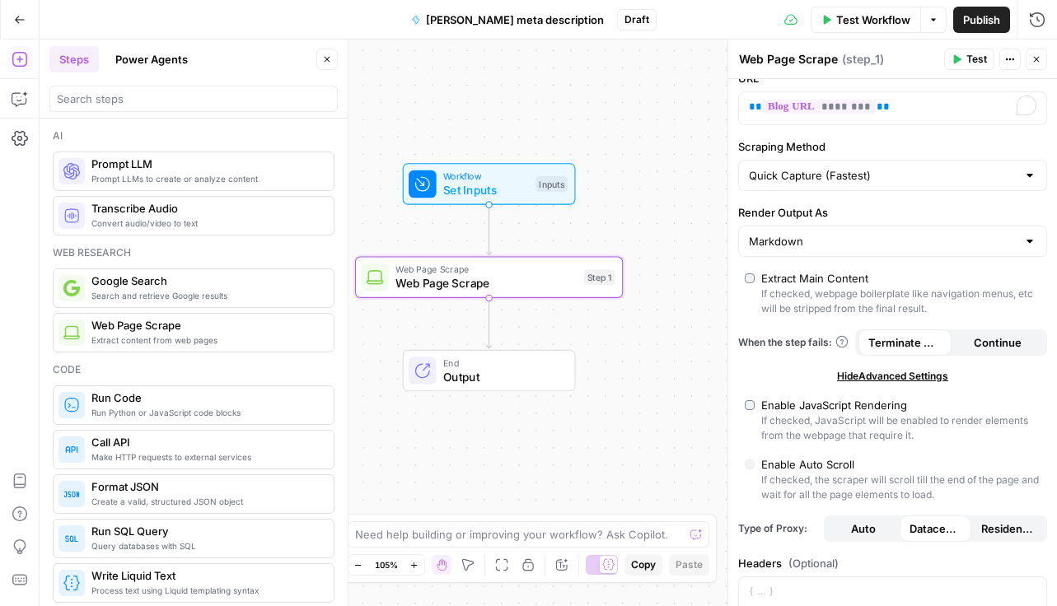
scroll to position [26, 0]
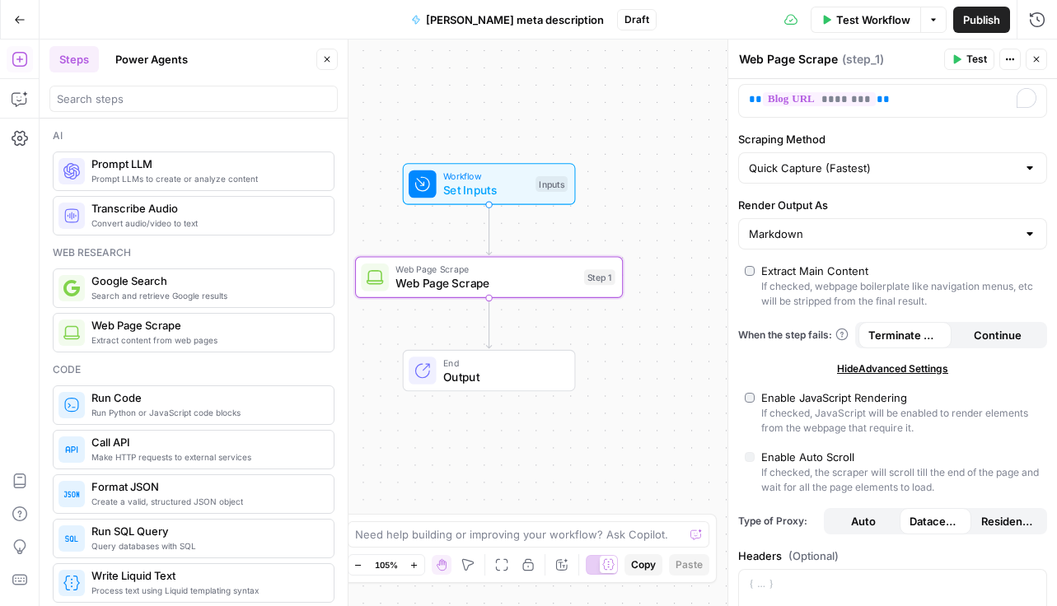
click at [966, 331] on button "Continue" at bounding box center [997, 335] width 93 height 26
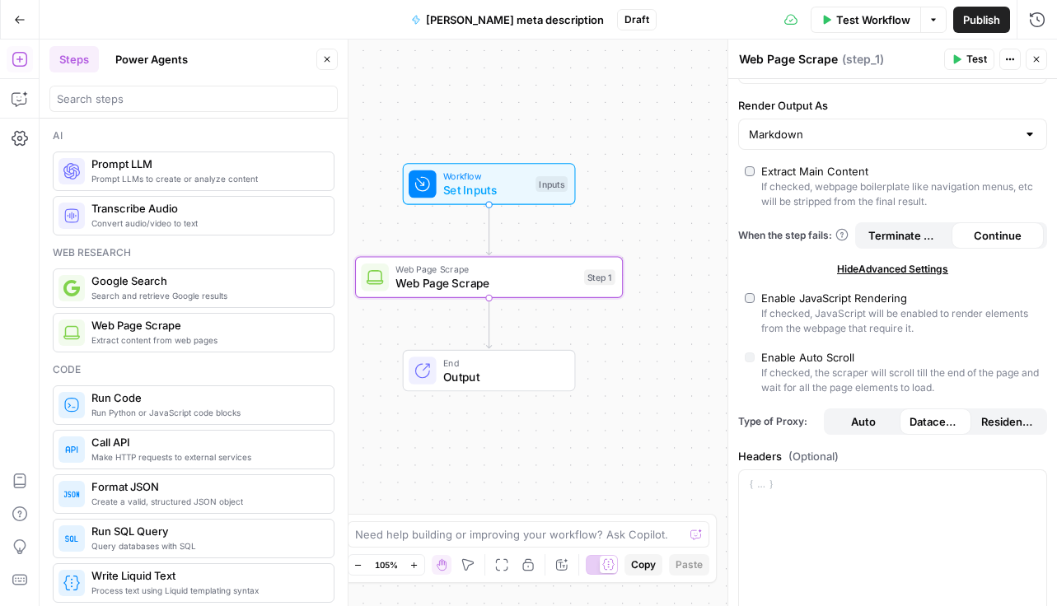
scroll to position [129, 0]
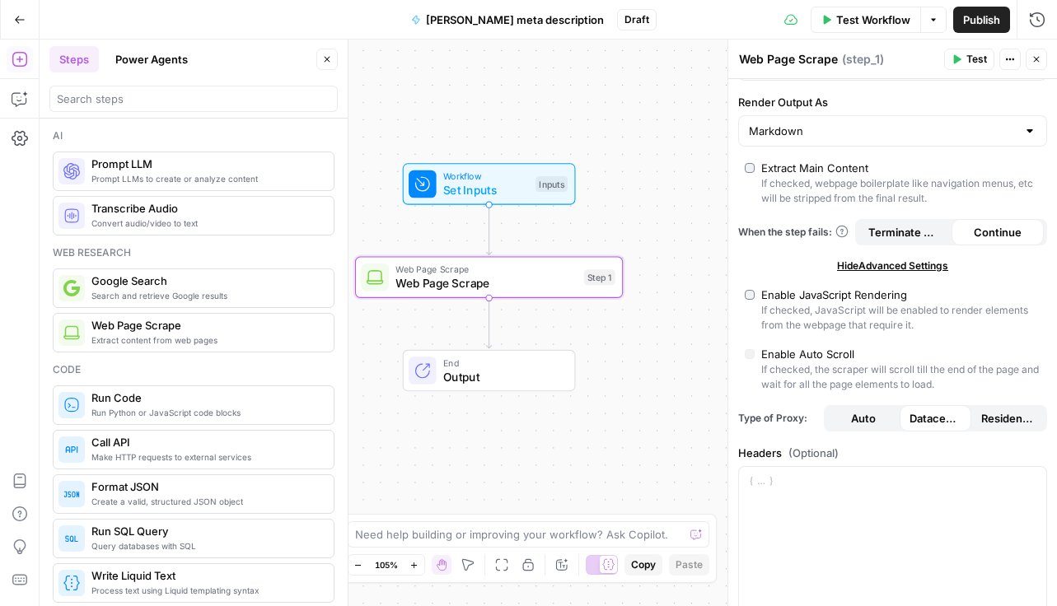
click at [909, 243] on button "Terminate Workflow" at bounding box center [904, 232] width 93 height 26
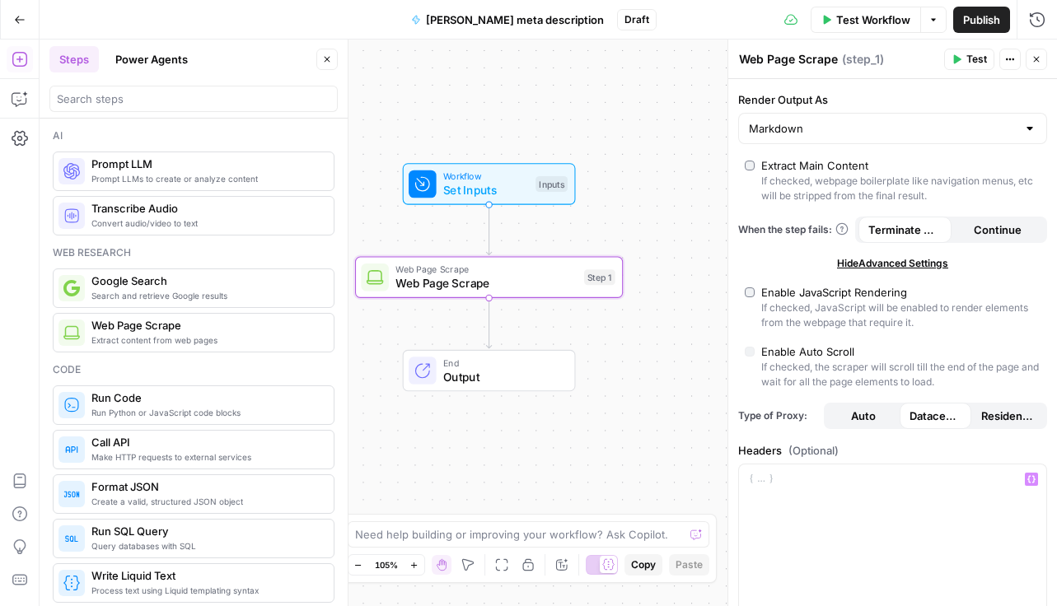
scroll to position [0, 0]
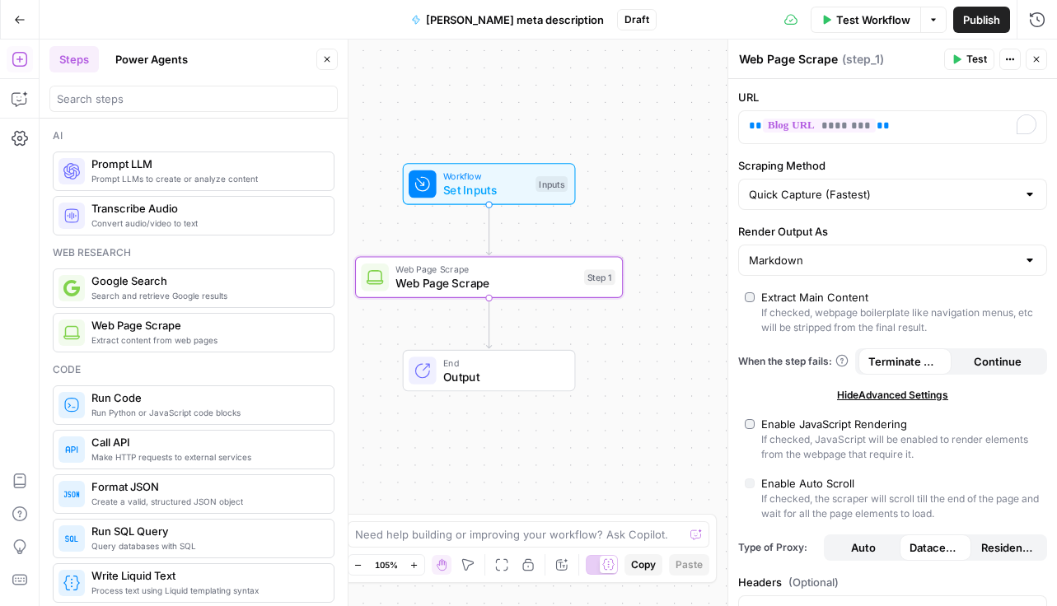
click at [962, 58] on button "Test" at bounding box center [969, 59] width 50 height 21
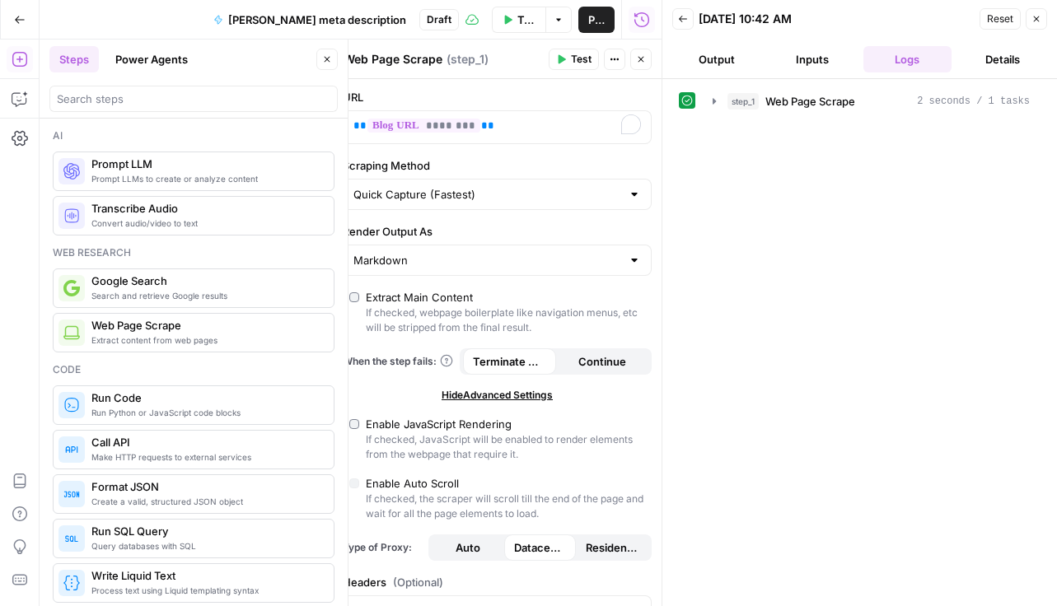
click at [470, 82] on div "URL ** ******** ** Scraping Method Quick Capture (Fastest) Render Output As Mar…" at bounding box center [497, 563] width 329 height 969
click at [997, 66] on button "Details" at bounding box center [1002, 59] width 89 height 26
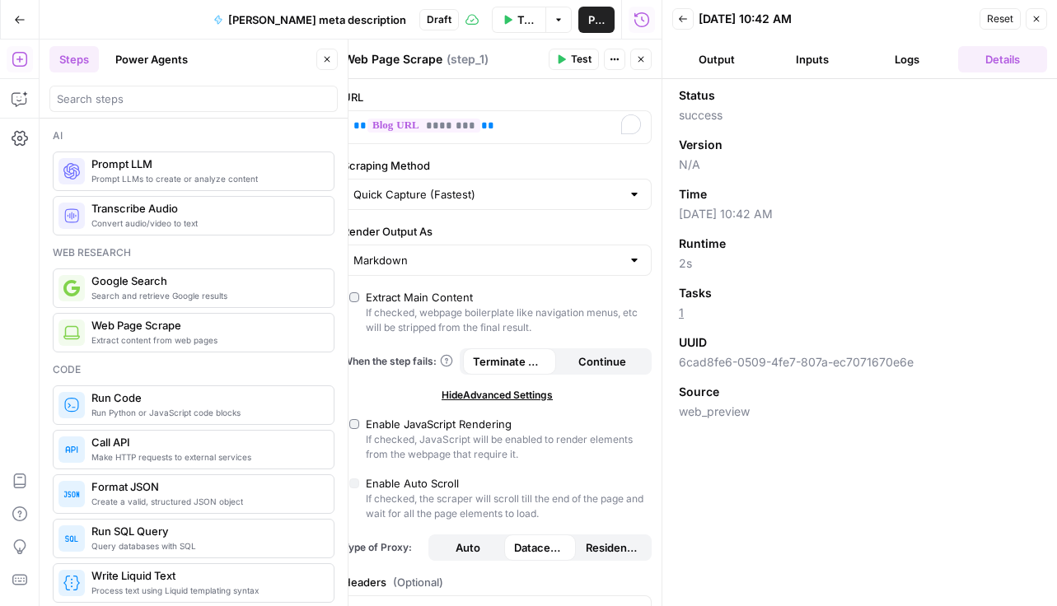
click at [725, 47] on button "Output" at bounding box center [716, 59] width 89 height 26
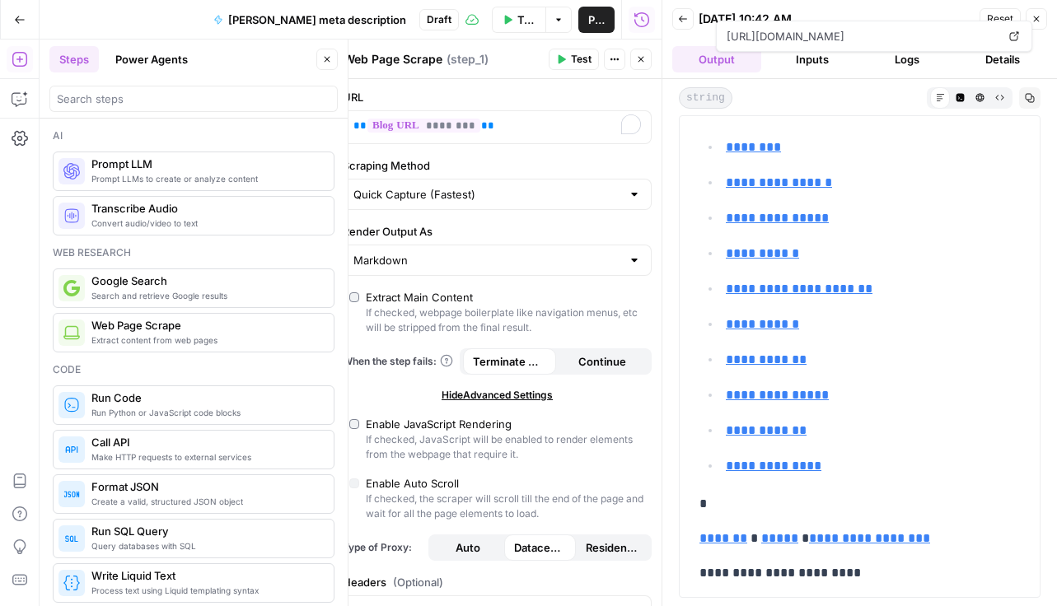
scroll to position [18227, 0]
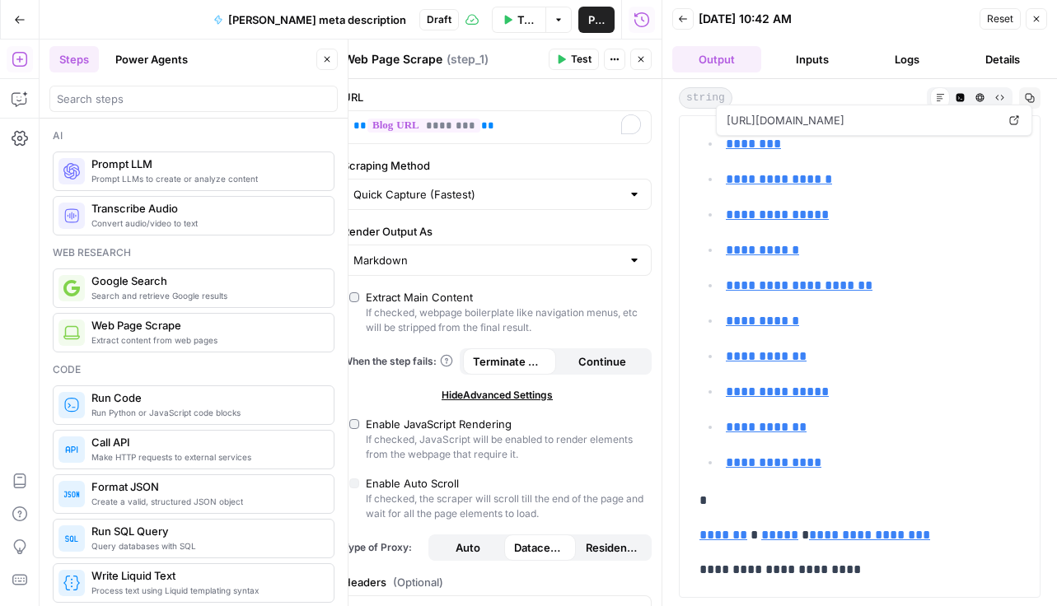
click at [737, 58] on button "Output" at bounding box center [716, 59] width 89 height 26
click at [695, 20] on div "Back 09/15/25 at 10:42 AM Reset Close" at bounding box center [859, 19] width 375 height 25
click at [683, 16] on icon "button" at bounding box center [683, 19] width 10 height 10
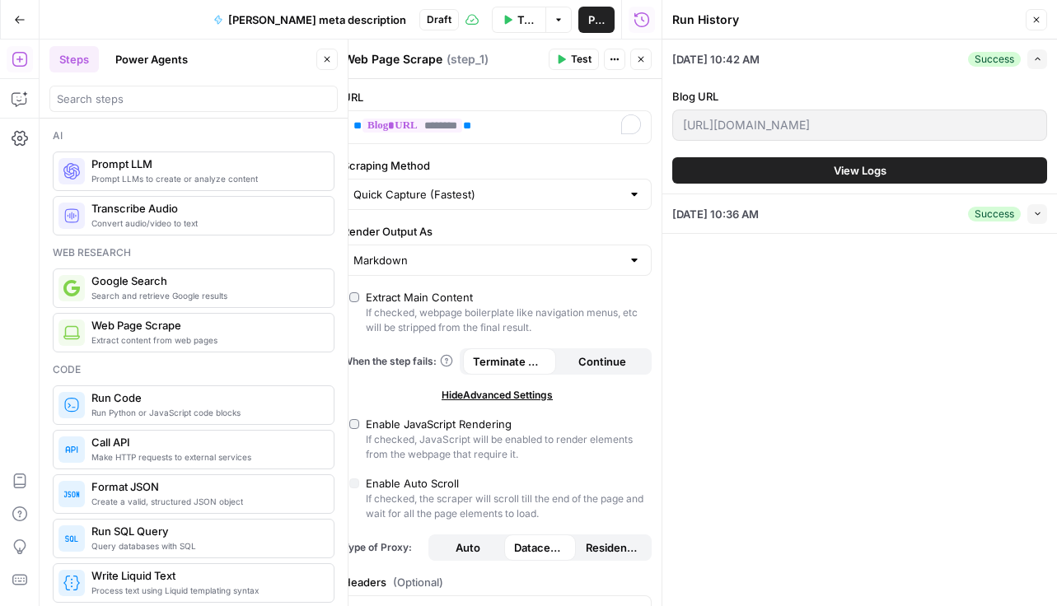
click at [1033, 22] on icon "button" at bounding box center [1036, 20] width 10 height 10
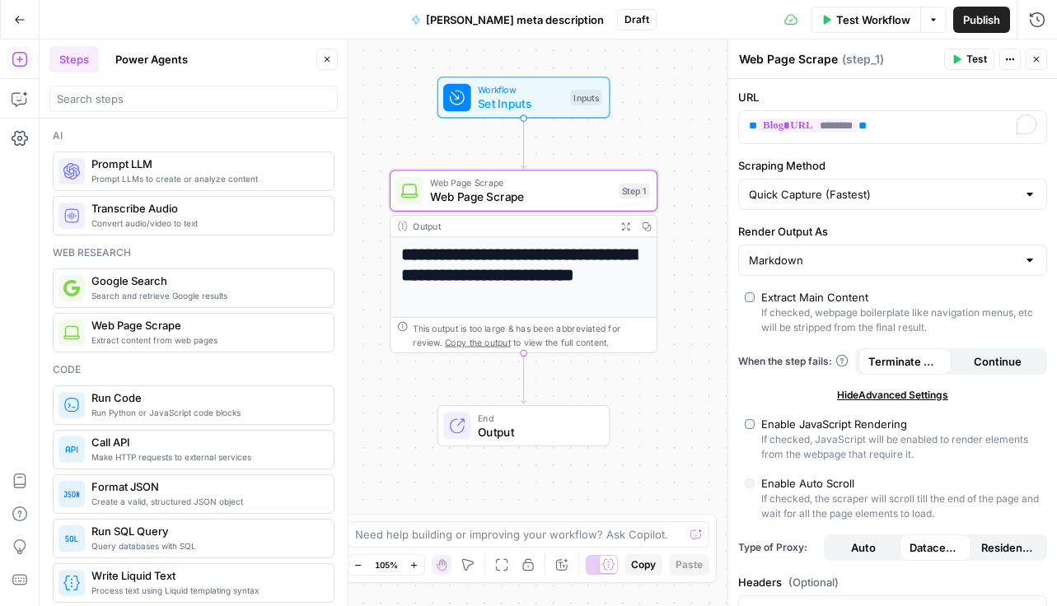
drag, startPoint x: 672, startPoint y: 186, endPoint x: 704, endPoint y: 113, distance: 80.0
click at [704, 113] on div "**********" at bounding box center [548, 323] width 1017 height 567
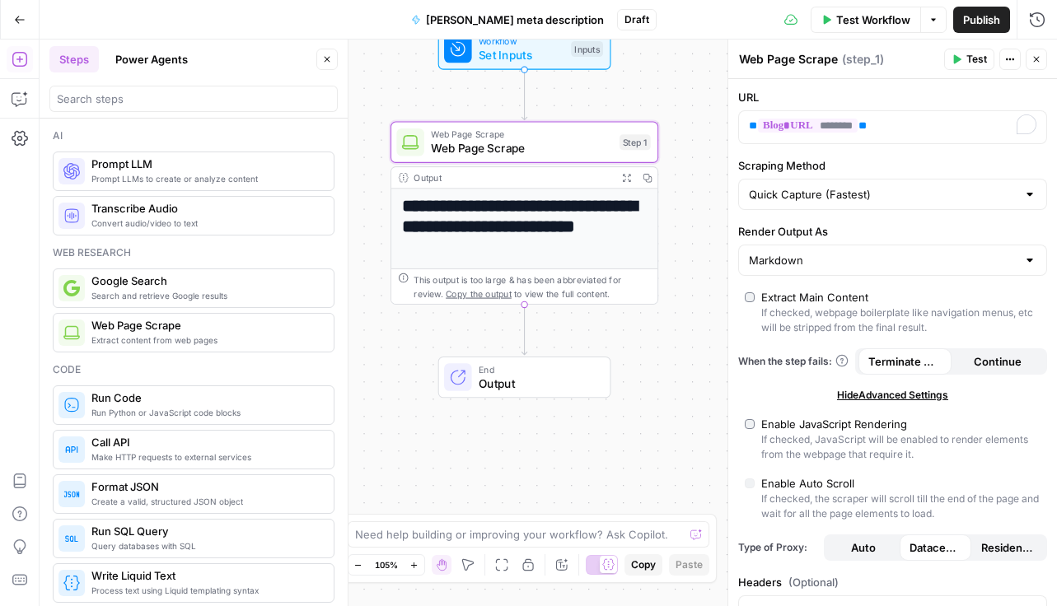
drag, startPoint x: 658, startPoint y: 406, endPoint x: 659, endPoint y: 357, distance: 49.4
click at [659, 357] on div "**********" at bounding box center [548, 323] width 1017 height 567
click at [853, 22] on span "Test Workflow" at bounding box center [873, 20] width 74 height 16
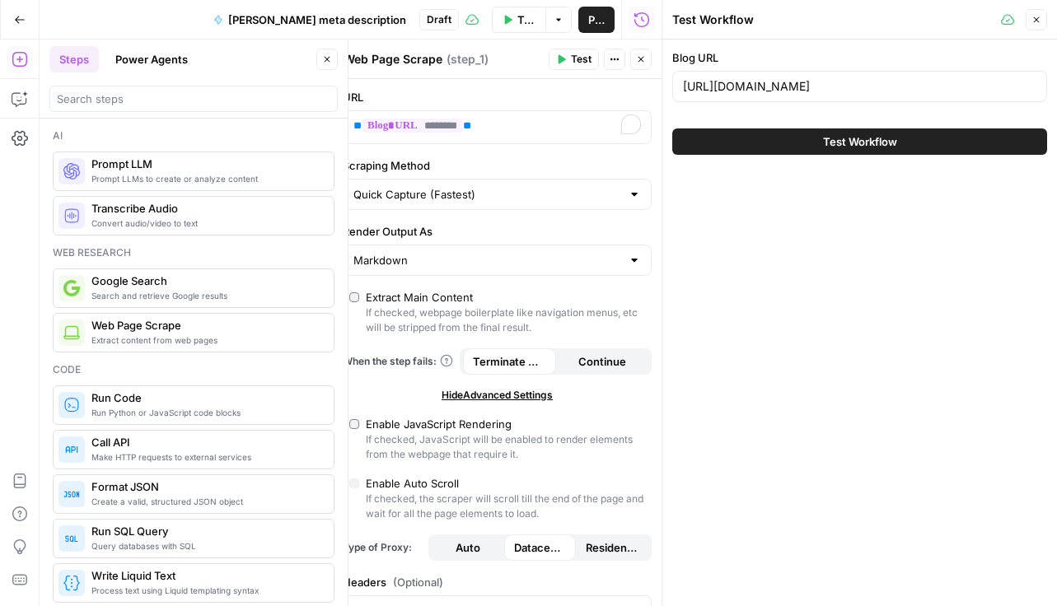
click at [799, 136] on button "Test Workflow" at bounding box center [859, 142] width 375 height 26
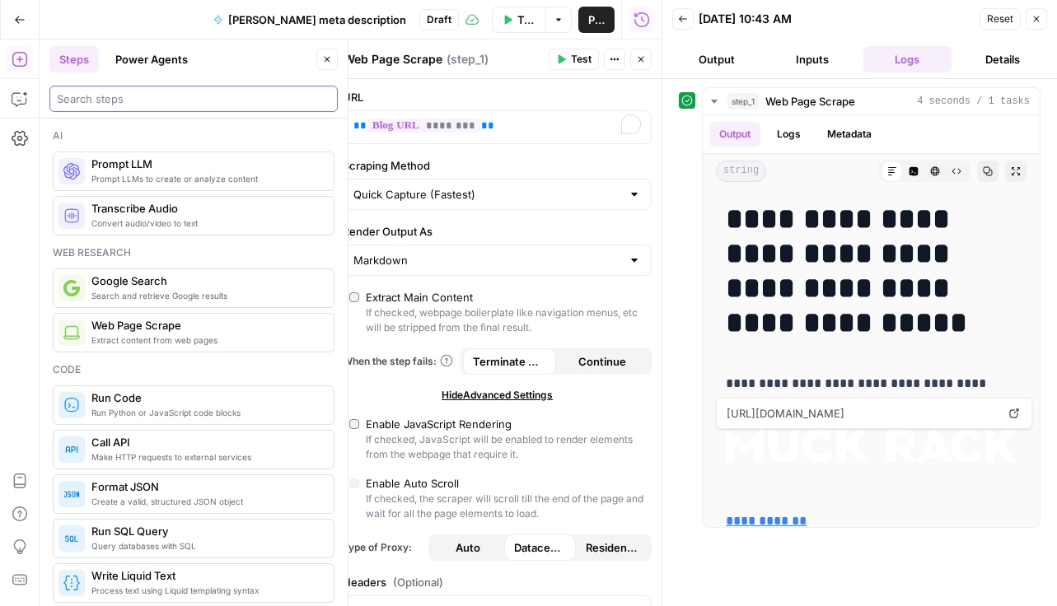
click at [167, 100] on input "search" at bounding box center [193, 99] width 273 height 16
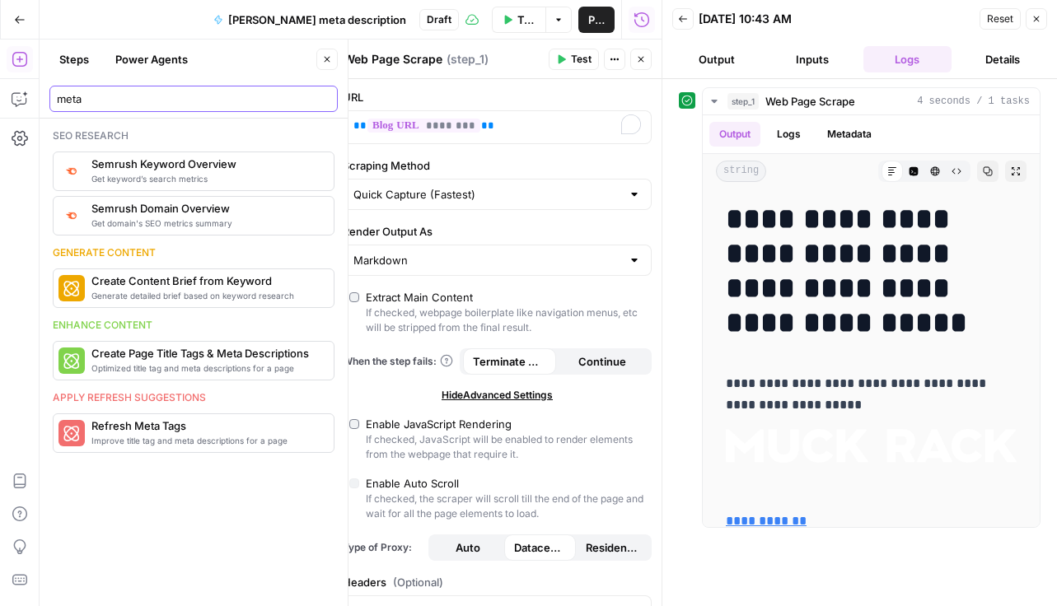
type input "meta"
click at [683, 23] on icon "button" at bounding box center [683, 19] width 10 height 10
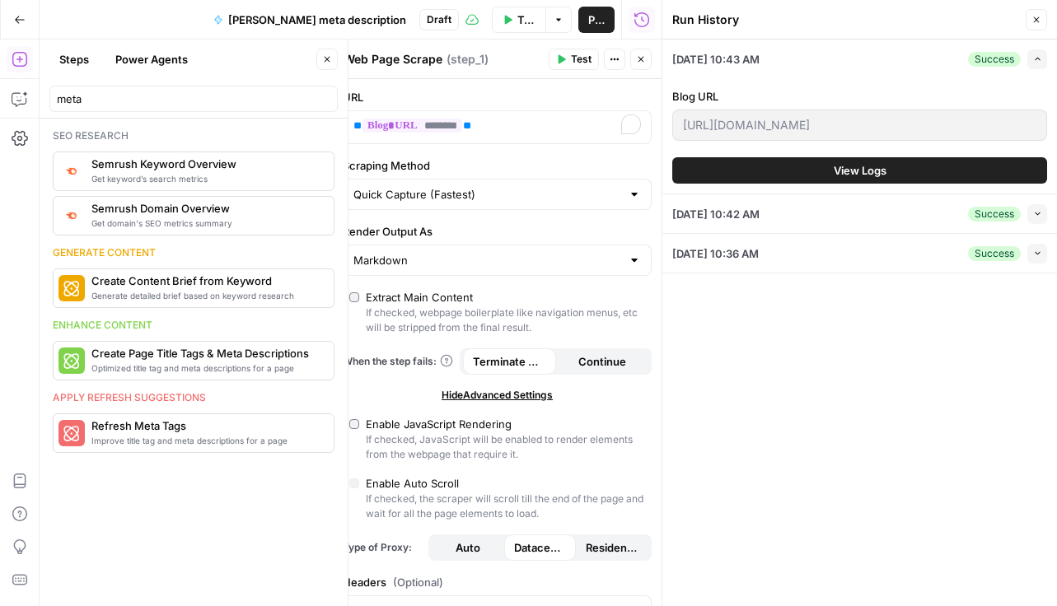
click at [1035, 19] on icon "button" at bounding box center [1036, 20] width 10 height 10
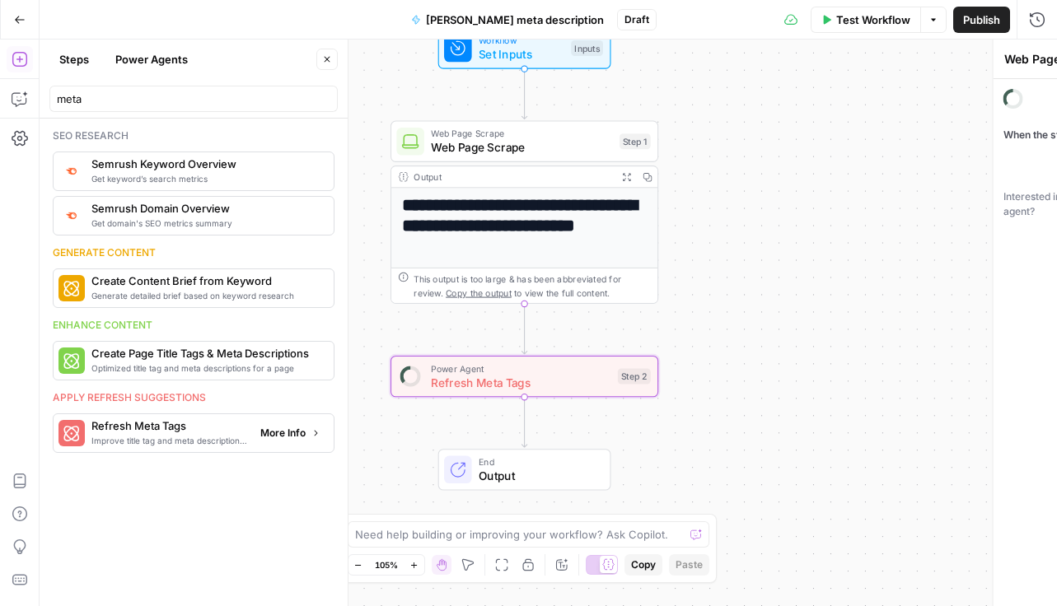
type textarea "Refresh Meta Tags"
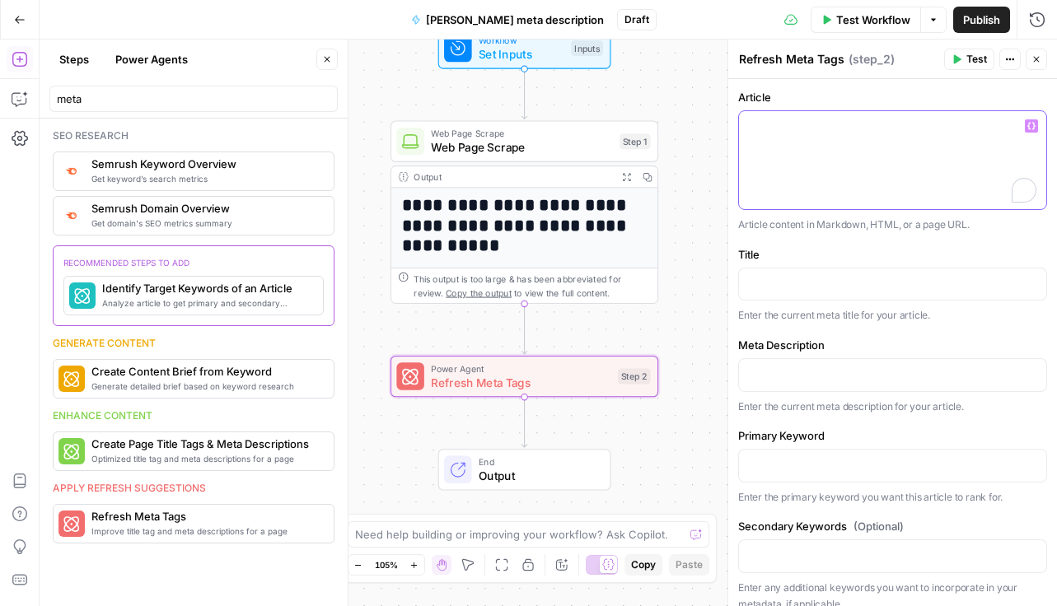
click at [862, 157] on div "To enrich screen reader interactions, please activate Accessibility in Grammarl…" at bounding box center [892, 160] width 307 height 98
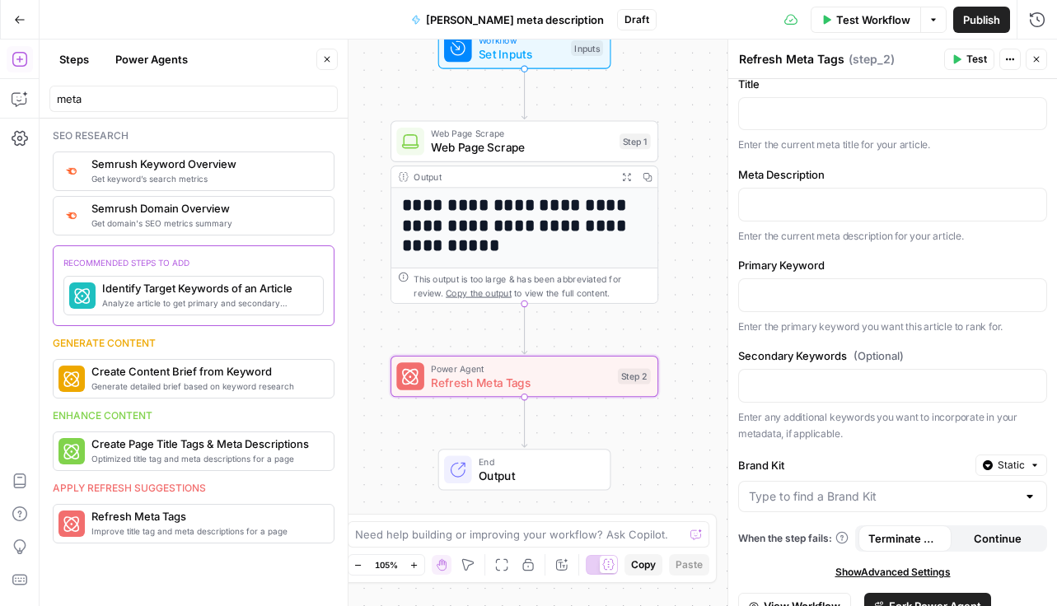
scroll to position [180, 0]
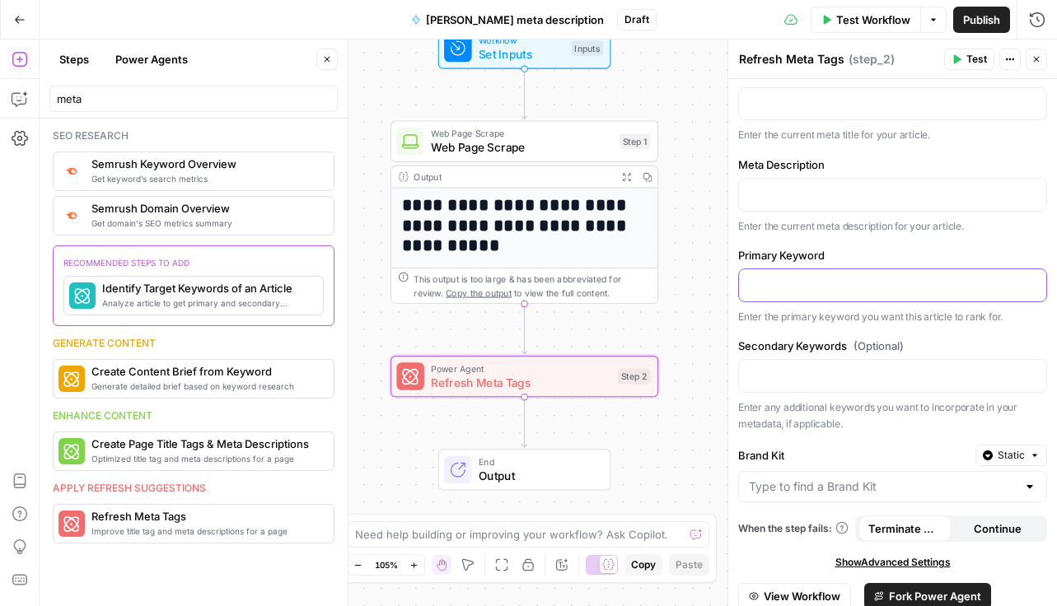
click at [795, 287] on p at bounding box center [892, 284] width 287 height 16
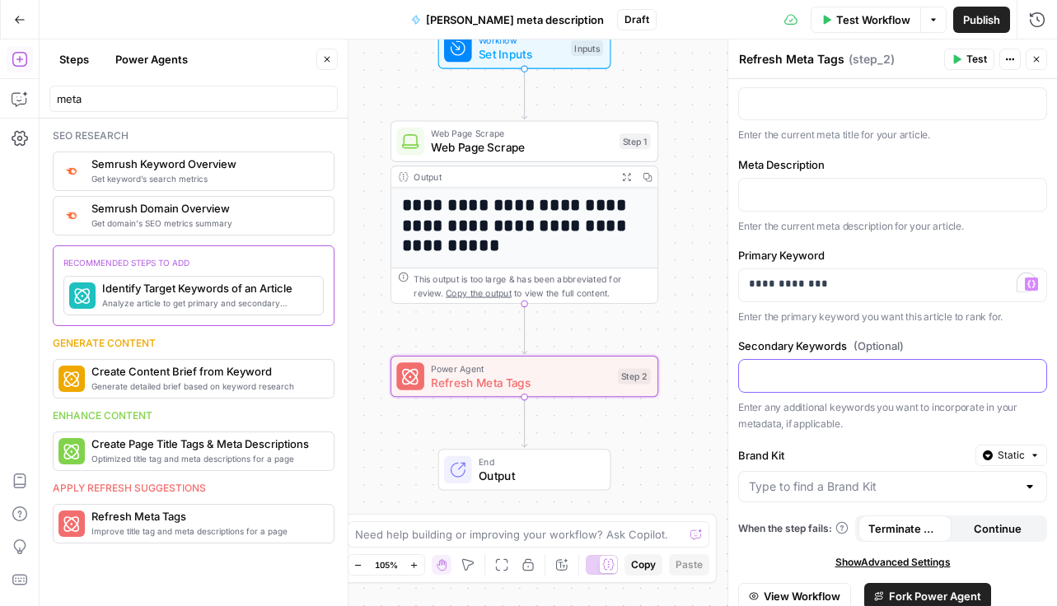
click at [813, 365] on div at bounding box center [892, 376] width 307 height 32
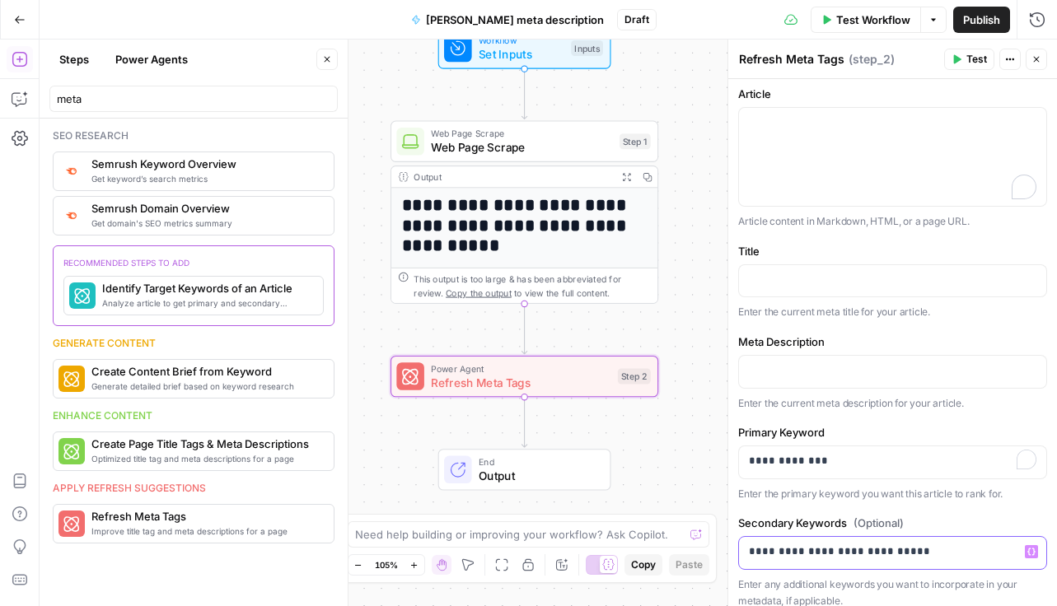
scroll to position [0, 0]
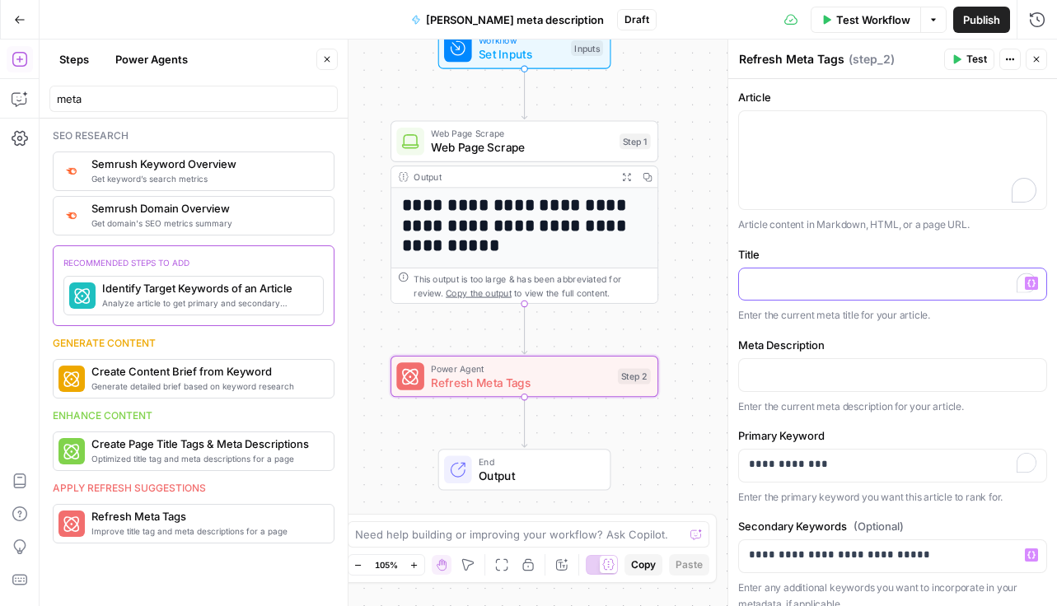
click at [828, 284] on p "To enrich screen reader interactions, please activate Accessibility in Grammarl…" at bounding box center [892, 283] width 287 height 16
click at [833, 151] on div "To enrich screen reader interactions, please activate Accessibility in Grammarl…" at bounding box center [892, 160] width 307 height 98
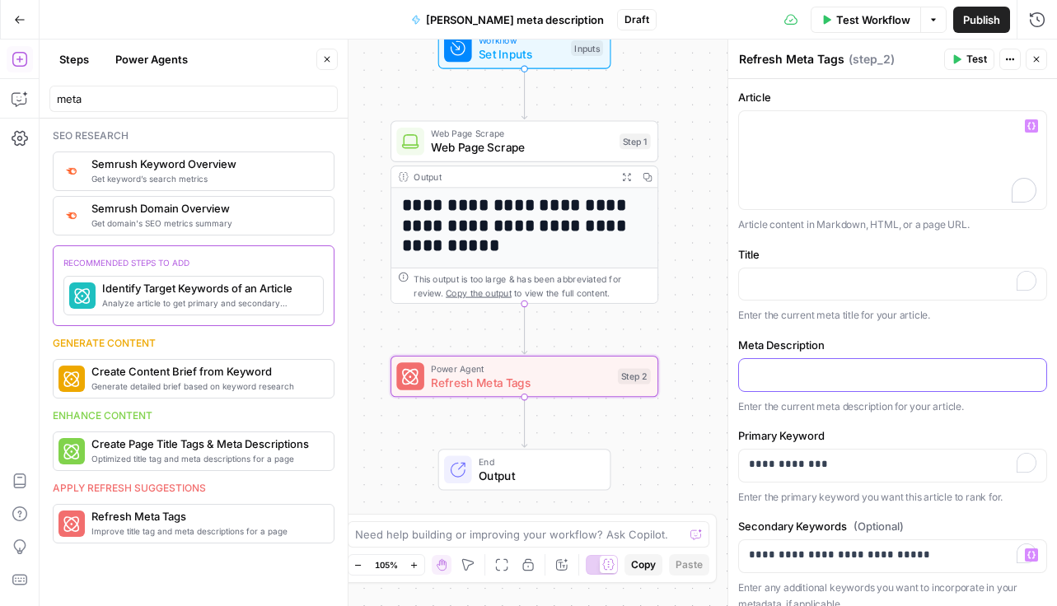
click at [1005, 367] on p at bounding box center [892, 374] width 287 height 16
click at [1033, 375] on icon "button" at bounding box center [1031, 374] width 8 height 8
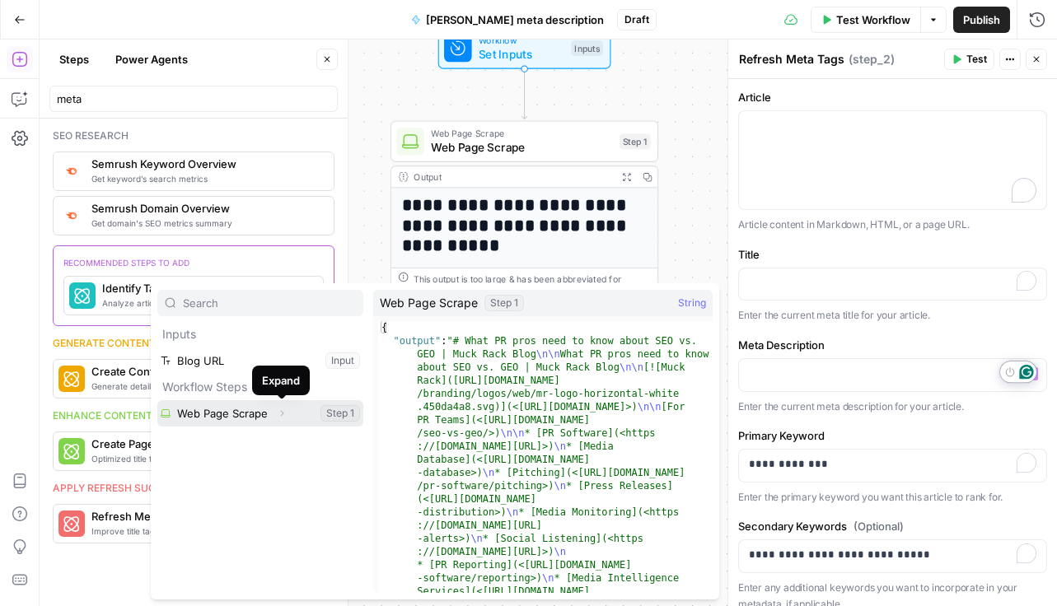
click at [282, 417] on icon "button" at bounding box center [282, 414] width 10 height 10
click at [283, 417] on icon "button" at bounding box center [282, 414] width 10 height 10
click at [279, 414] on icon "button" at bounding box center [282, 414] width 10 height 10
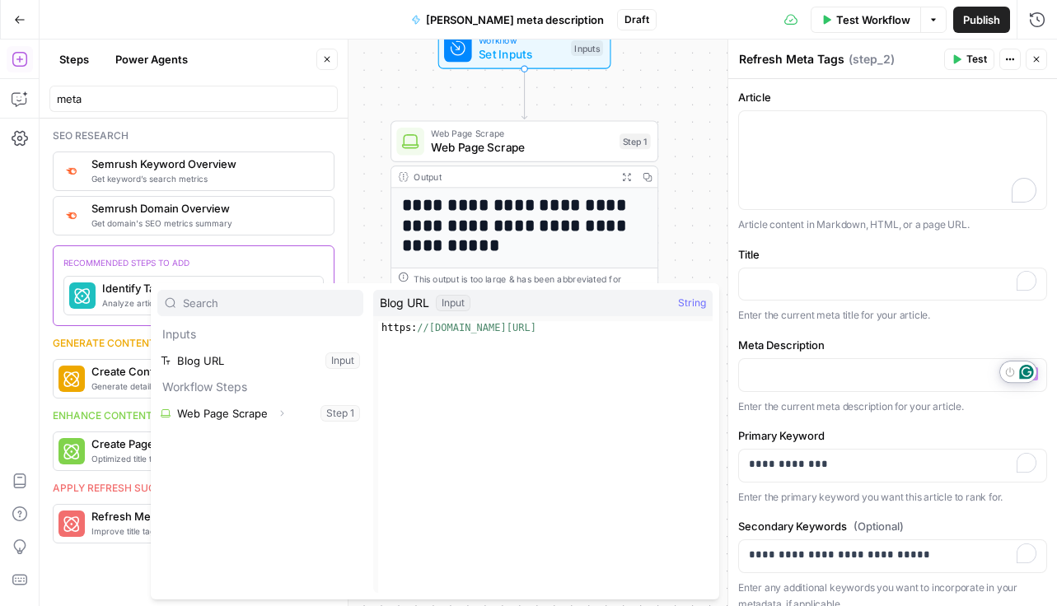
click at [708, 133] on div "**********" at bounding box center [548, 323] width 1017 height 567
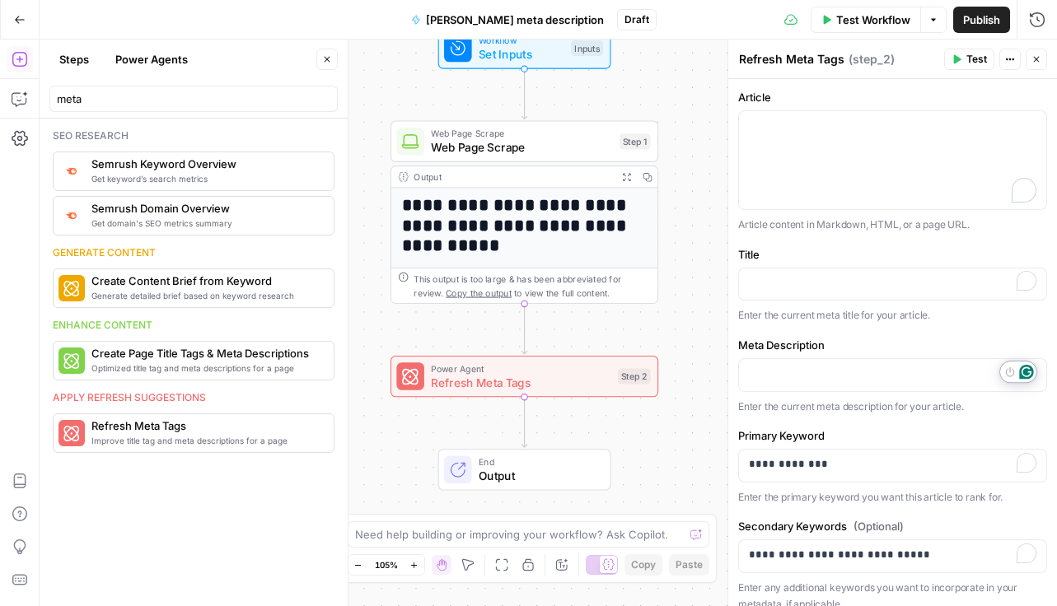
click at [162, 49] on button "Power Agents" at bounding box center [151, 59] width 92 height 26
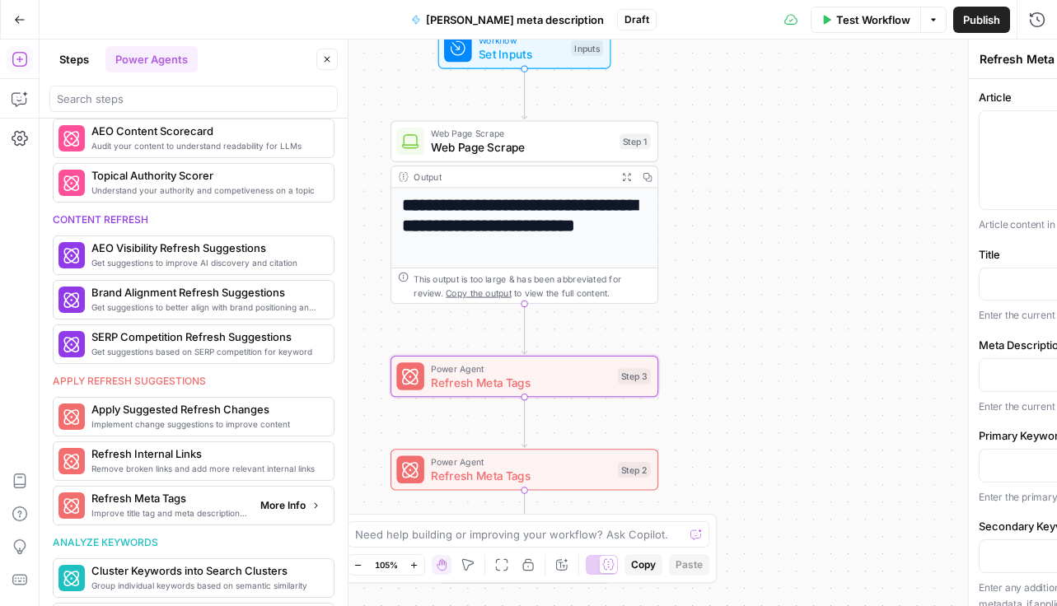
scroll to position [832, 0]
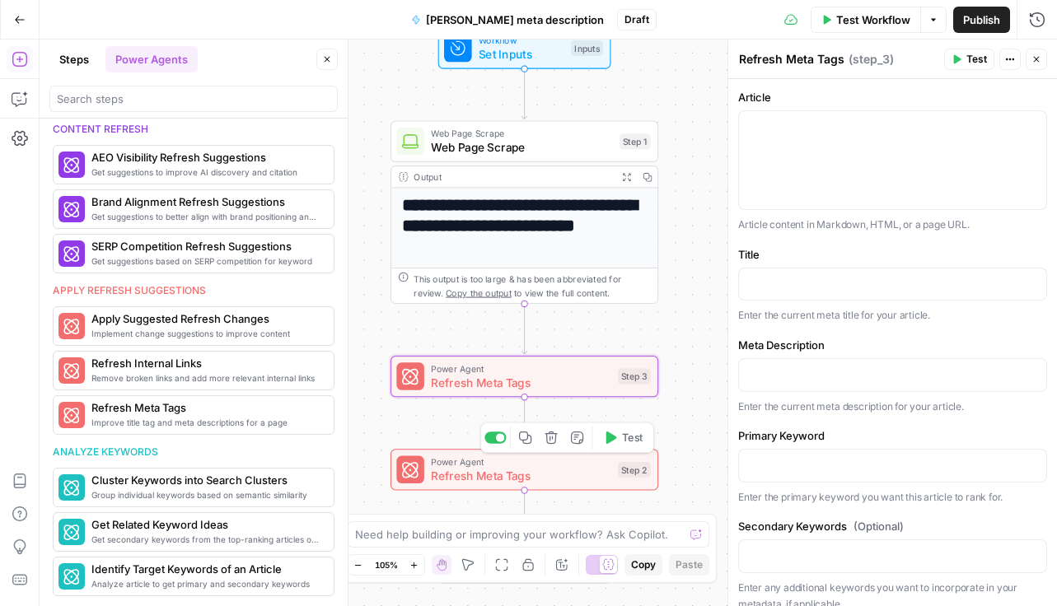
click at [601, 472] on span "Refresh Meta Tags" at bounding box center [521, 475] width 180 height 17
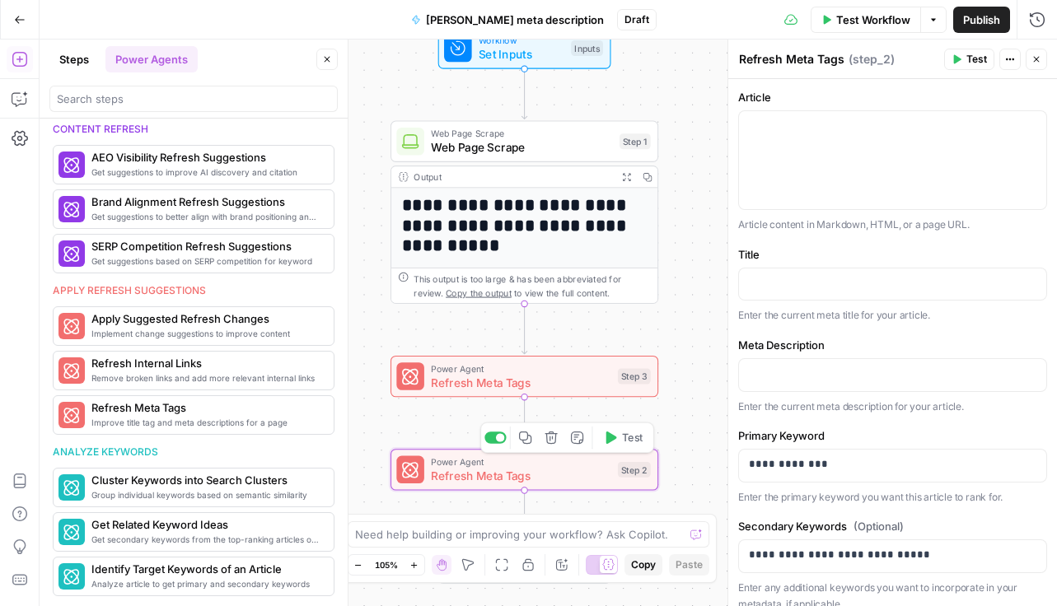
click at [604, 474] on span "Refresh Meta Tags" at bounding box center [521, 475] width 180 height 17
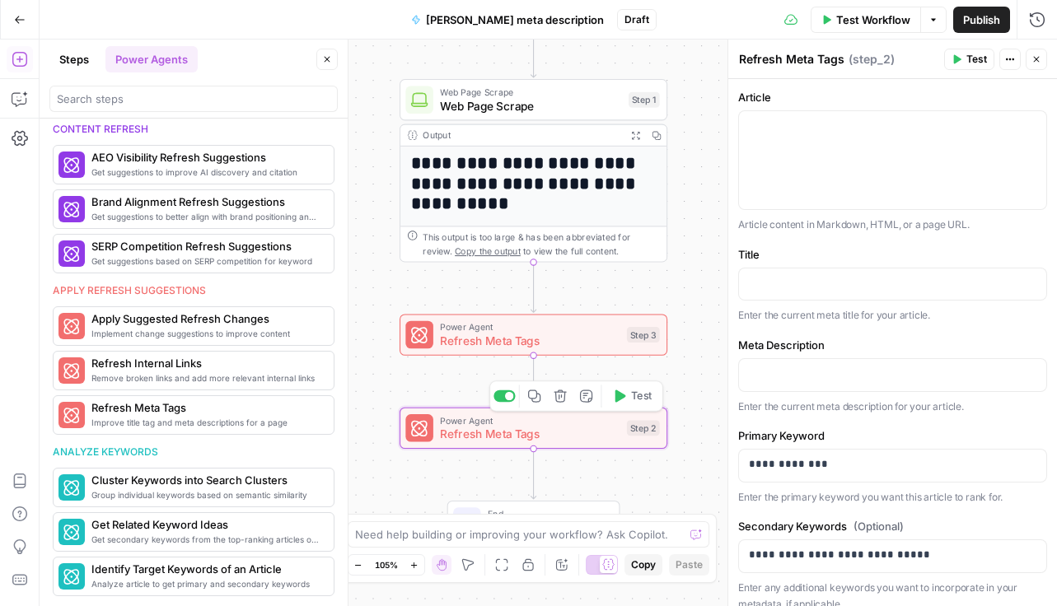
click at [560, 395] on icon "button" at bounding box center [560, 396] width 12 height 12
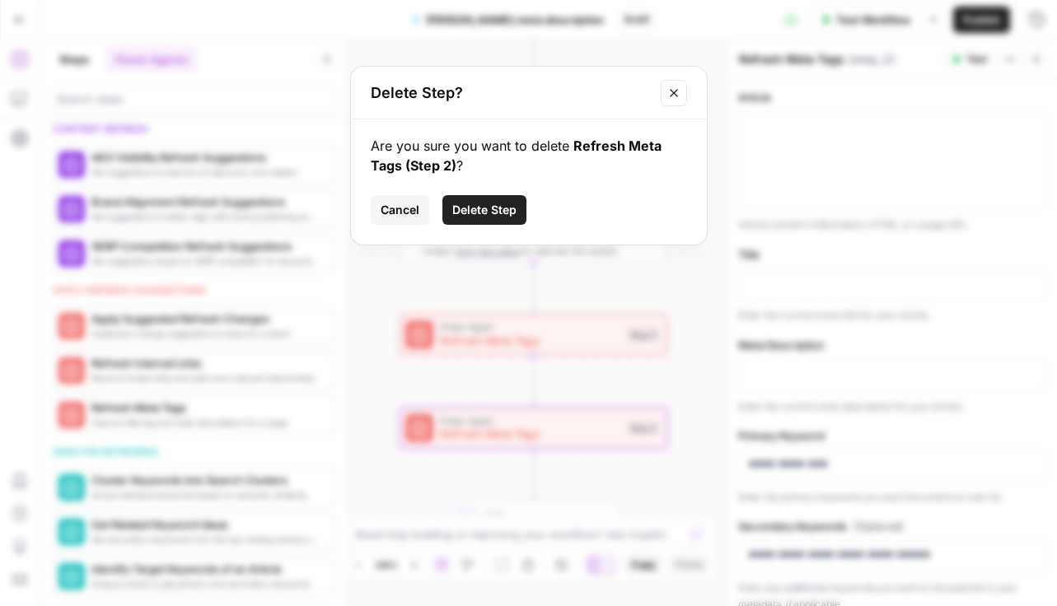
click at [497, 203] on span "Delete Step" at bounding box center [484, 210] width 64 height 16
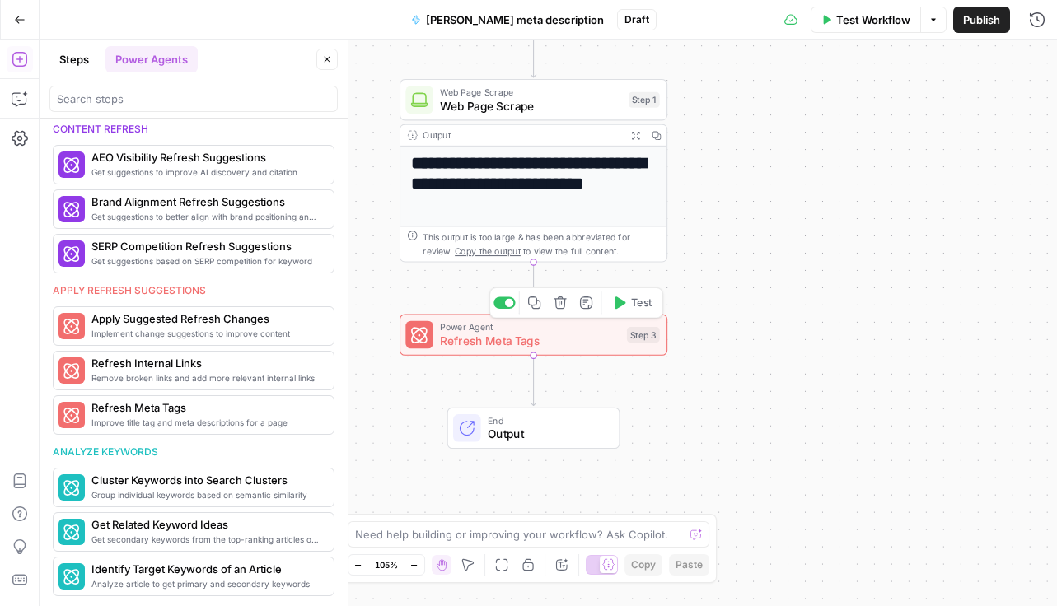
click at [586, 340] on span "Refresh Meta Tags" at bounding box center [530, 340] width 180 height 17
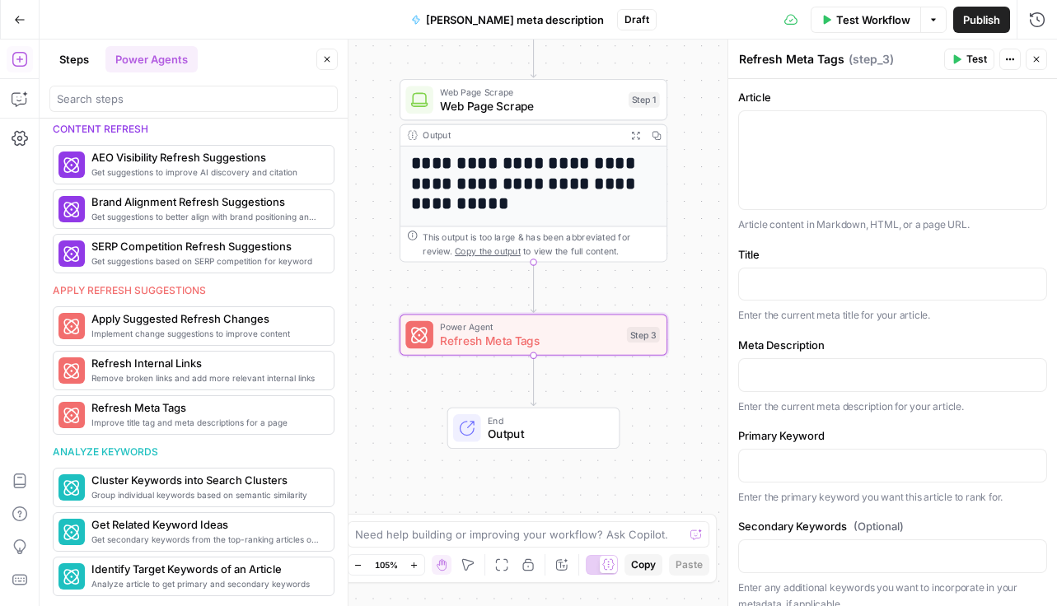
click at [539, 175] on h1 "**********" at bounding box center [534, 183] width 246 height 61
click at [533, 102] on span "Web Page Scrape" at bounding box center [530, 105] width 181 height 17
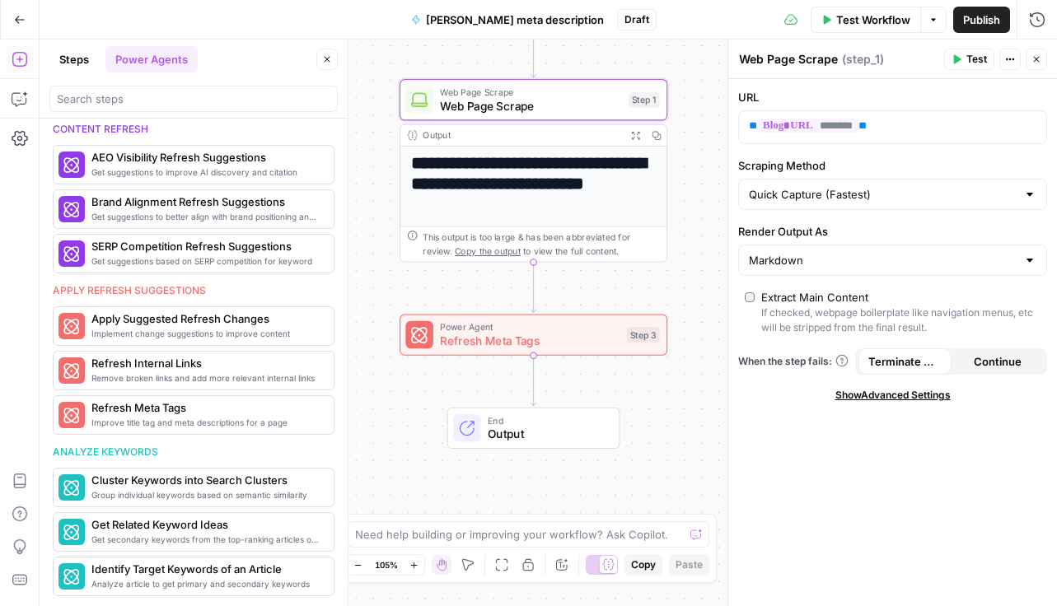
click at [863, 393] on span "Show Advanced Settings" at bounding box center [892, 395] width 115 height 15
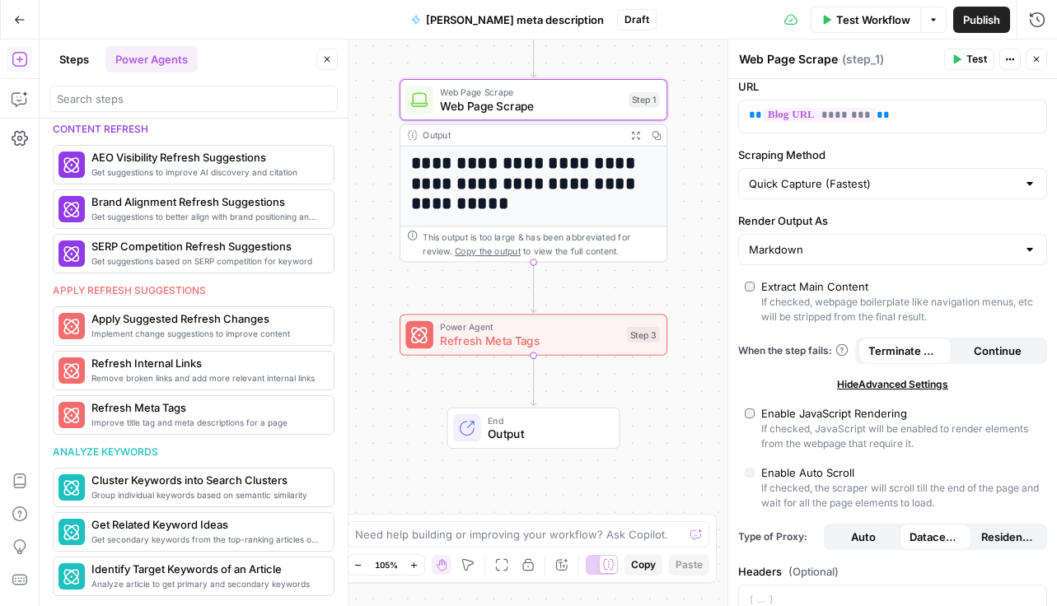
scroll to position [0, 0]
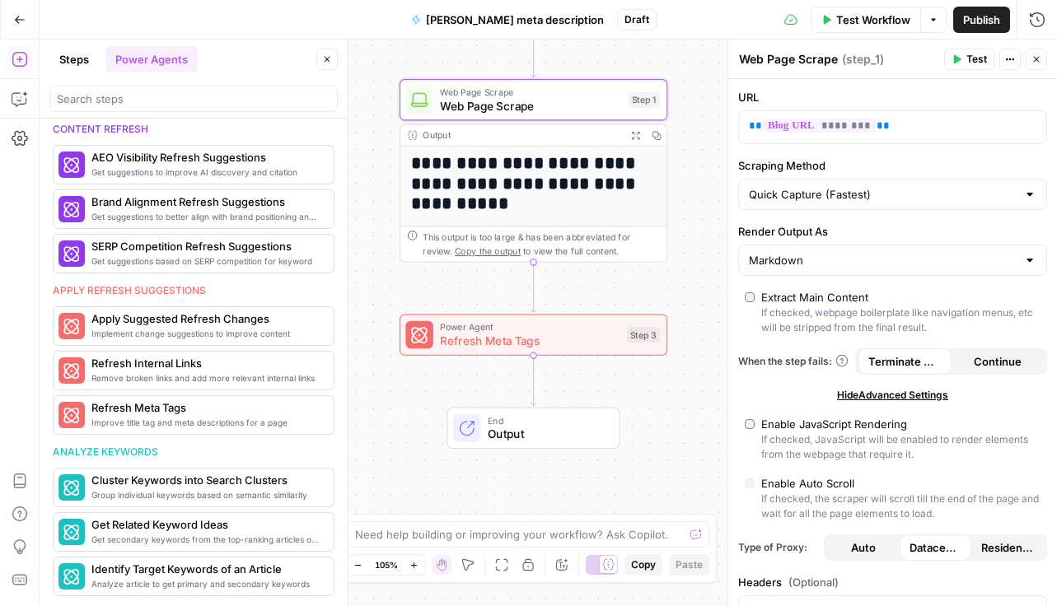
click at [568, 427] on span "Output" at bounding box center [547, 434] width 118 height 17
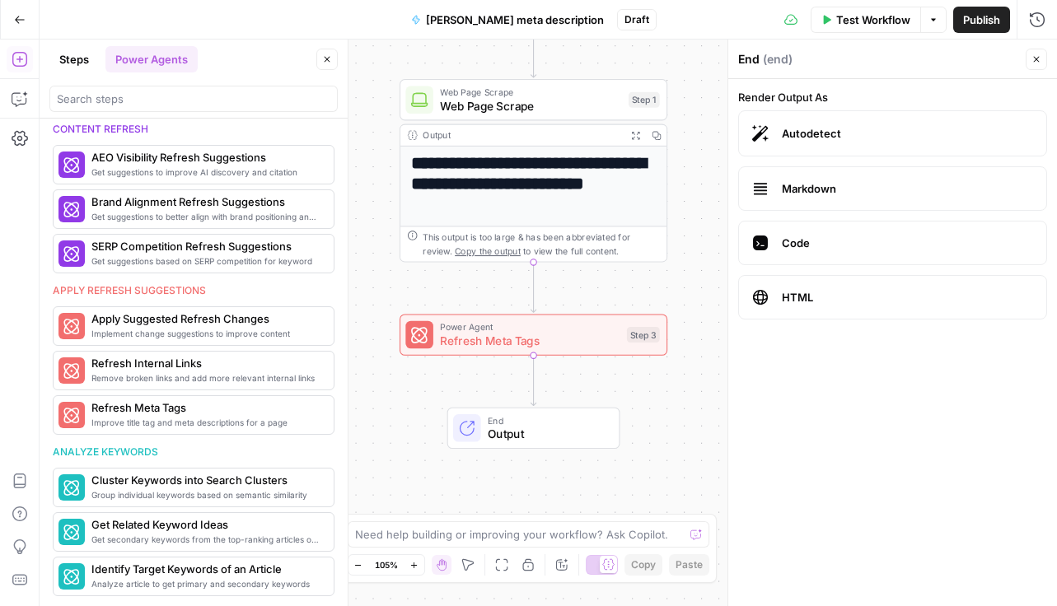
click at [568, 427] on span "Output" at bounding box center [547, 434] width 118 height 17
click at [564, 423] on span "End" at bounding box center [547, 421] width 118 height 14
click at [565, 423] on span "End" at bounding box center [547, 421] width 118 height 14
click at [581, 334] on span "Refresh Meta Tags" at bounding box center [530, 340] width 180 height 17
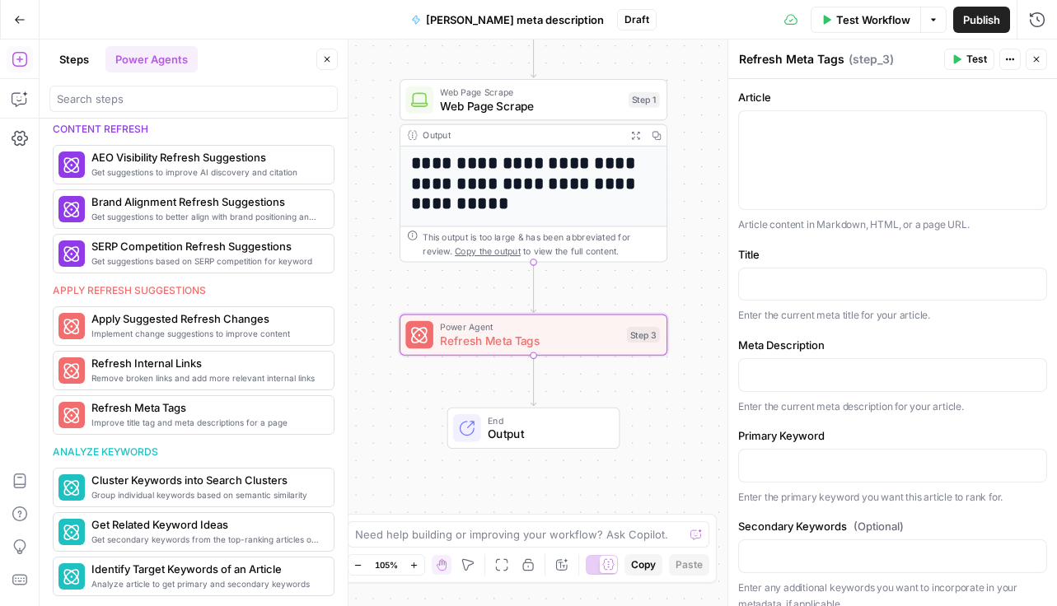
click at [568, 224] on div "**********" at bounding box center [533, 353] width 266 height 412
click at [563, 191] on h1 "**********" at bounding box center [534, 183] width 246 height 61
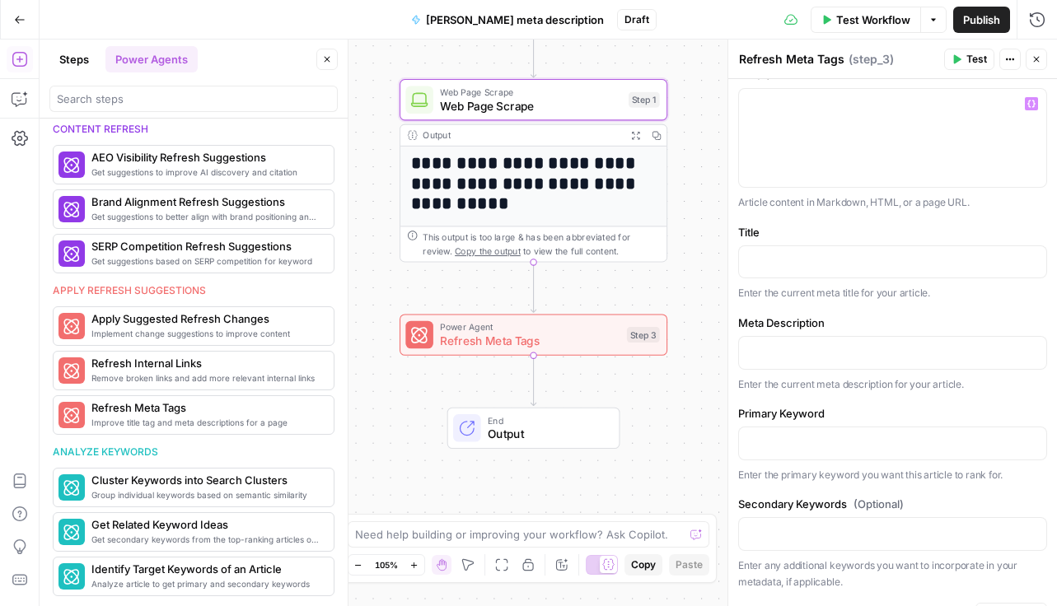
scroll to position [26, 0]
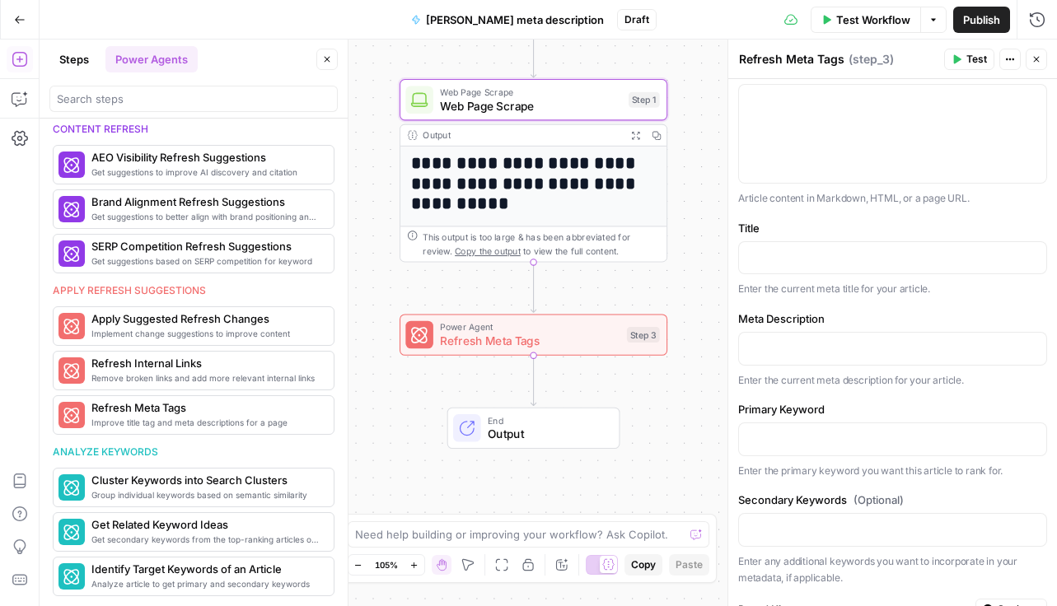
click at [589, 157] on h1 "**********" at bounding box center [534, 183] width 246 height 61
click at [588, 169] on h1 "**********" at bounding box center [534, 183] width 246 height 61
click at [563, 110] on span "Web Page Scrape" at bounding box center [530, 105] width 181 height 17
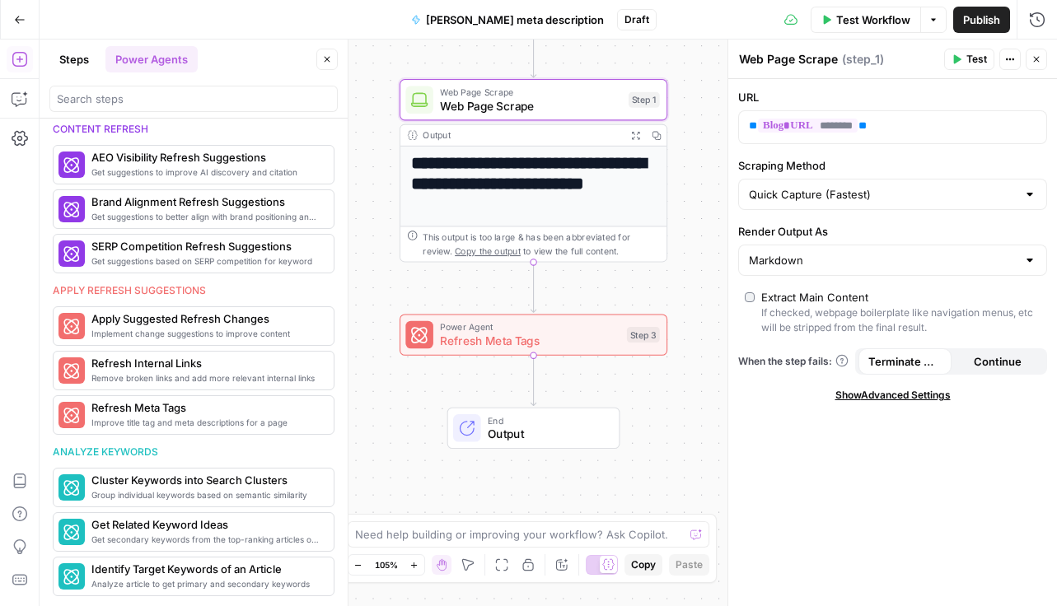
click at [549, 197] on h1 "**********" at bounding box center [534, 183] width 246 height 61
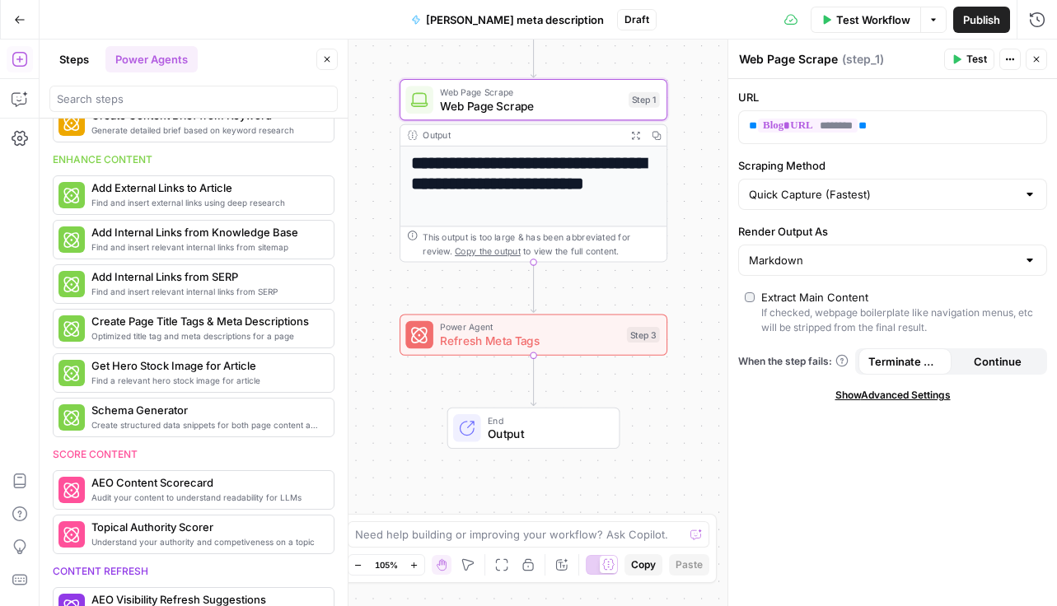
scroll to position [0, 0]
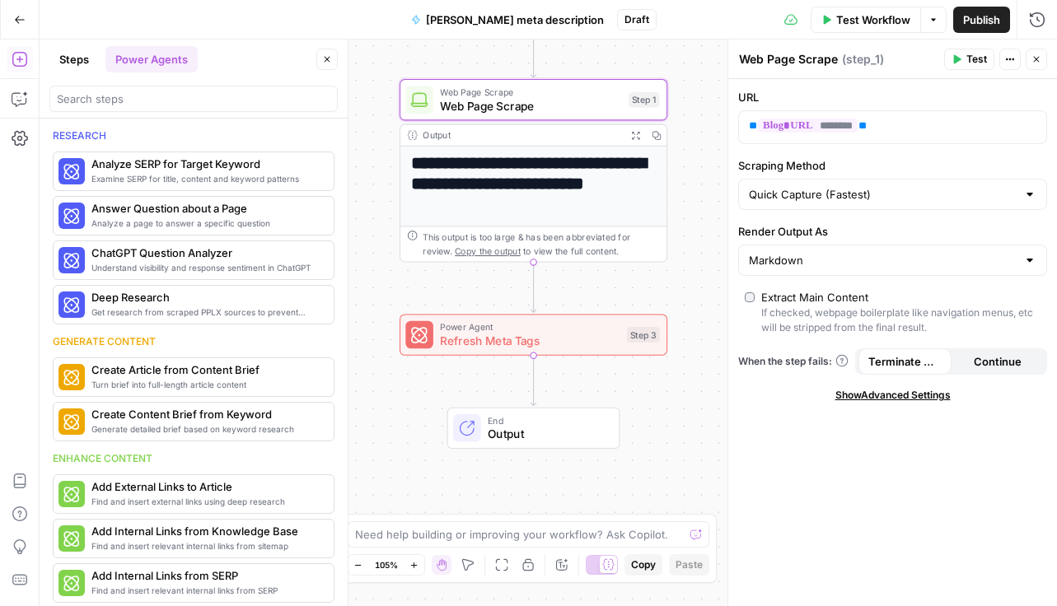
click at [478, 183] on h1 "**********" at bounding box center [534, 183] width 246 height 61
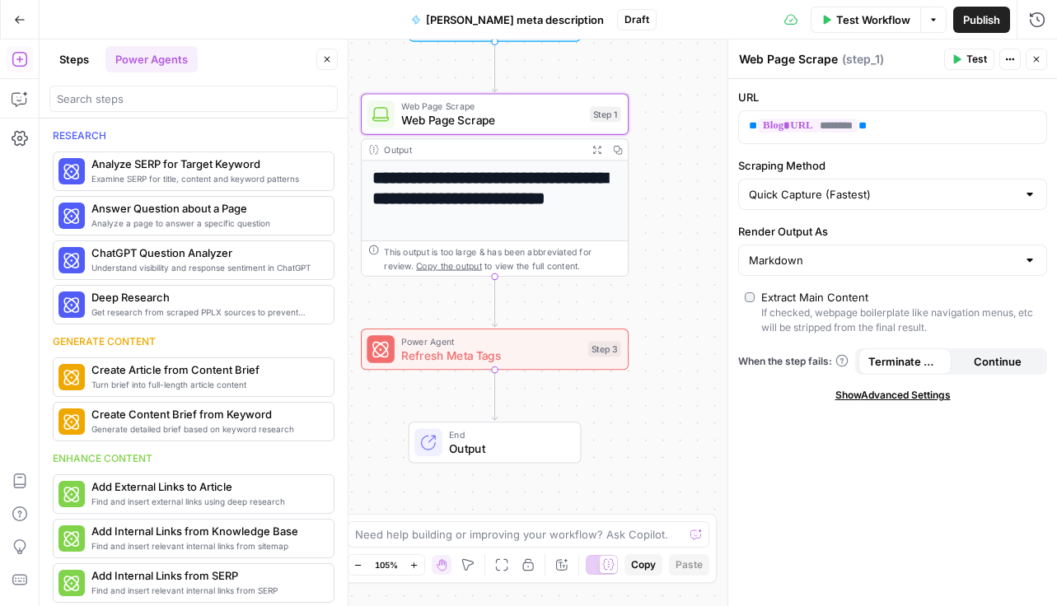
drag, startPoint x: 430, startPoint y: 366, endPoint x: 395, endPoint y: 383, distance: 39.4
click at [395, 383] on div "**********" at bounding box center [548, 323] width 1017 height 567
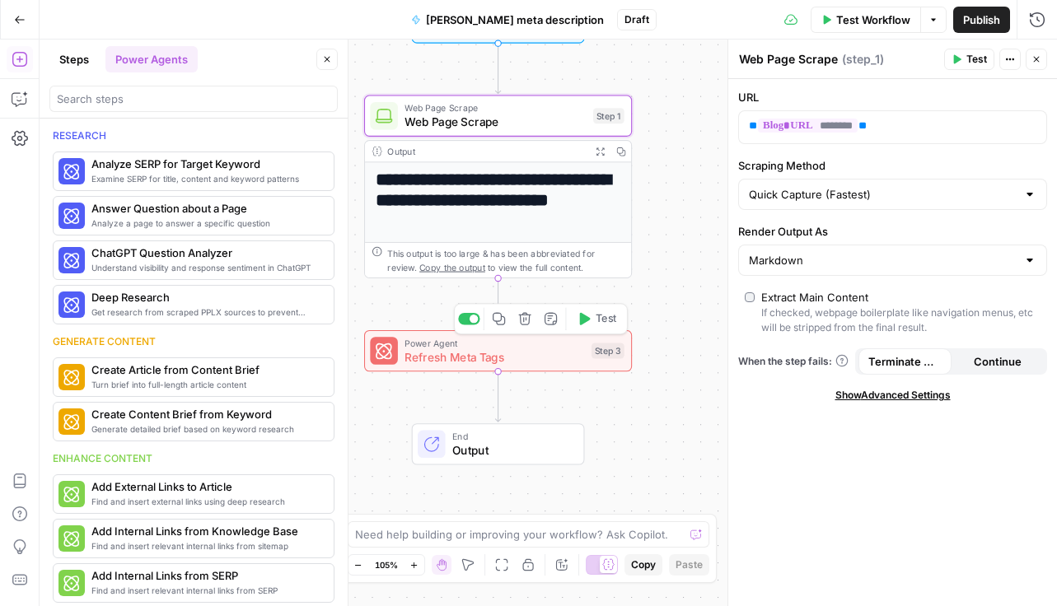
click at [507, 357] on span "Refresh Meta Tags" at bounding box center [494, 356] width 180 height 17
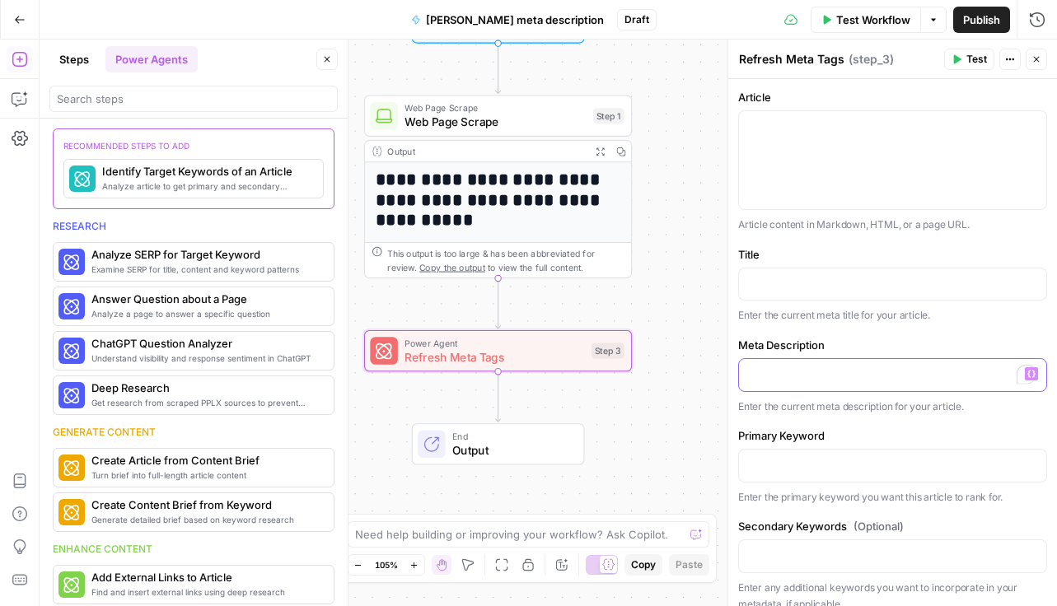
click at [793, 367] on p "To enrich screen reader interactions, please activate Accessibility in Grammarl…" at bounding box center [892, 374] width 287 height 16
click at [1035, 374] on button "Variables Menu" at bounding box center [1031, 373] width 13 height 13
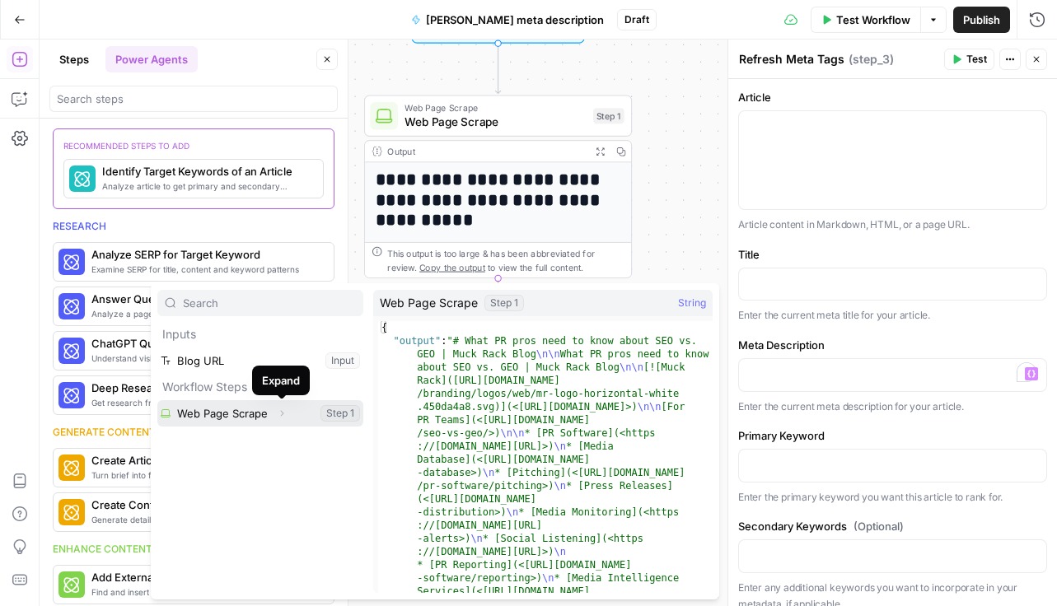
click at [282, 418] on button "Expand" at bounding box center [281, 413] width 21 height 21
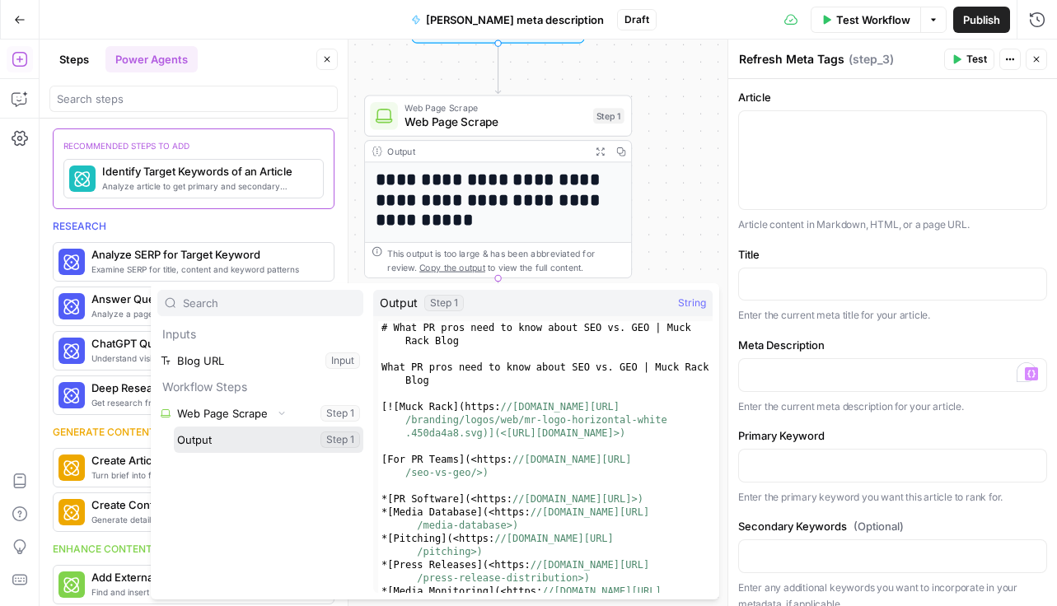
click at [299, 433] on button "Select variable Output" at bounding box center [268, 440] width 189 height 26
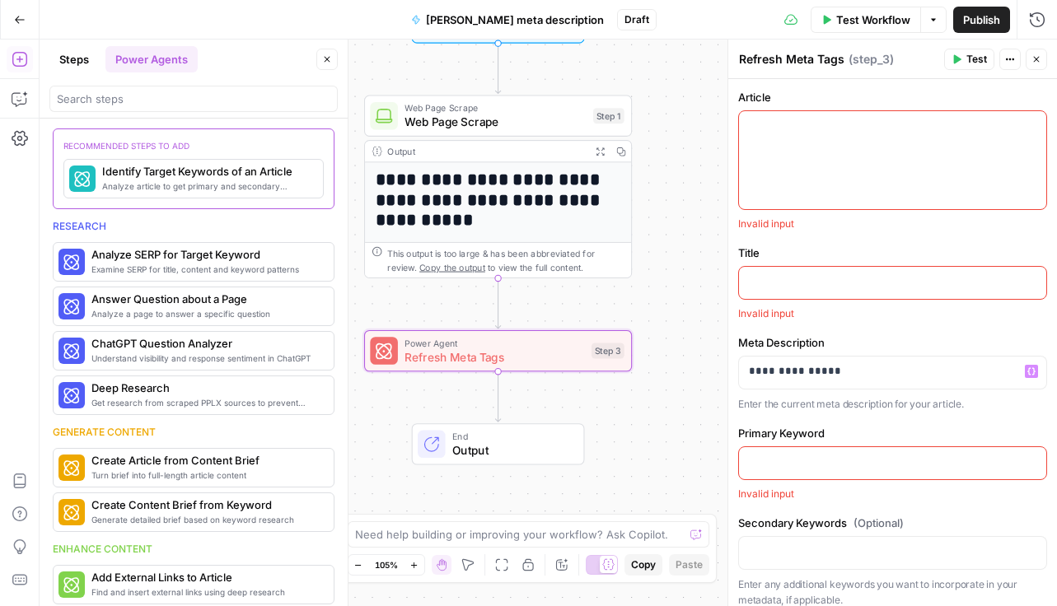
click at [923, 389] on div "**********" at bounding box center [892, 372] width 309 height 77
click at [919, 384] on div "**********" at bounding box center [892, 373] width 307 height 32
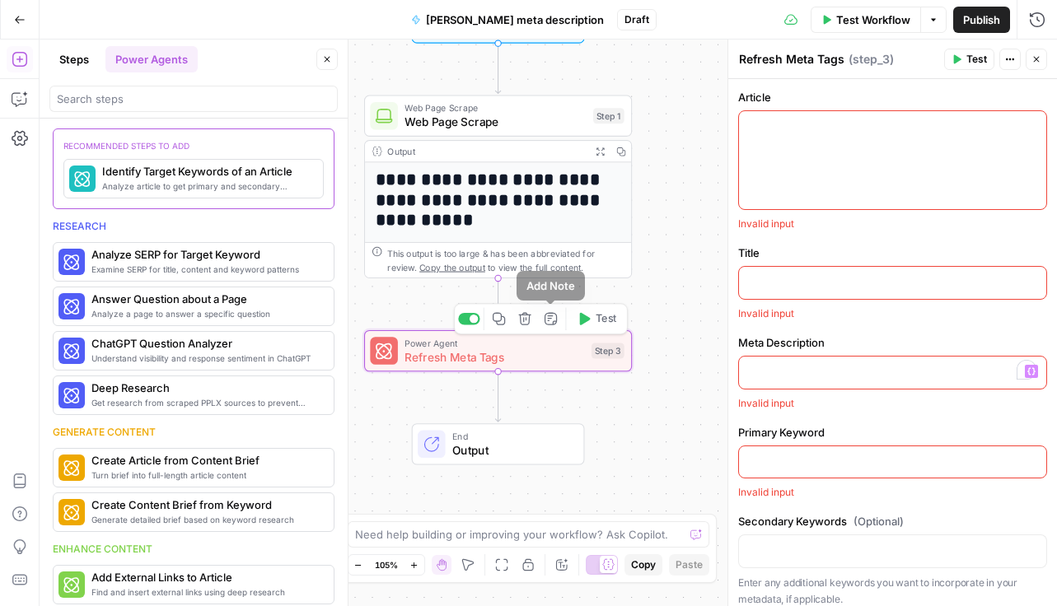
click at [530, 321] on icon "button" at bounding box center [525, 319] width 14 height 14
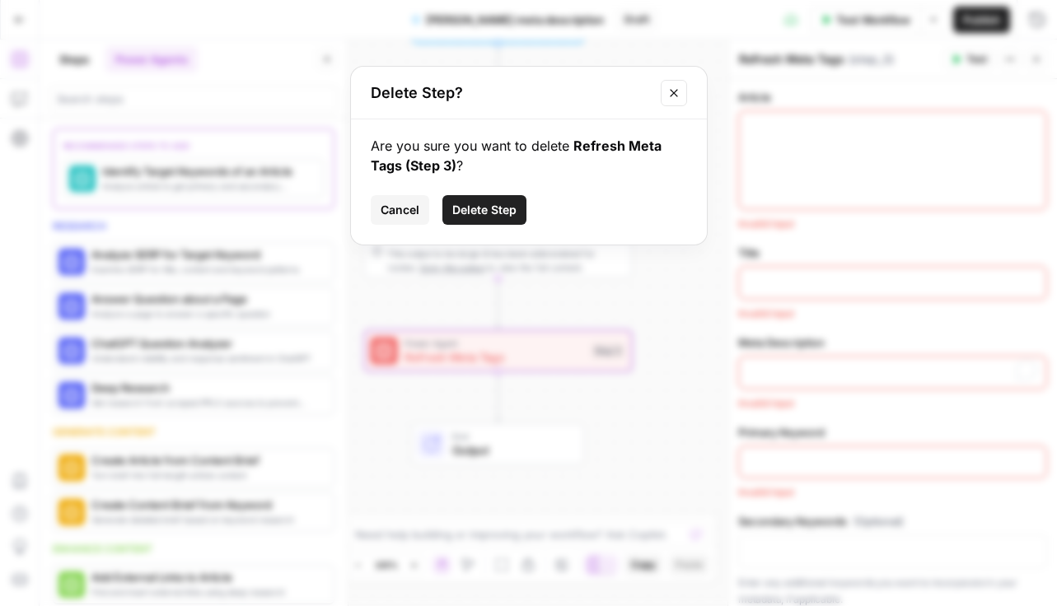
click at [484, 208] on span "Delete Step" at bounding box center [484, 210] width 64 height 16
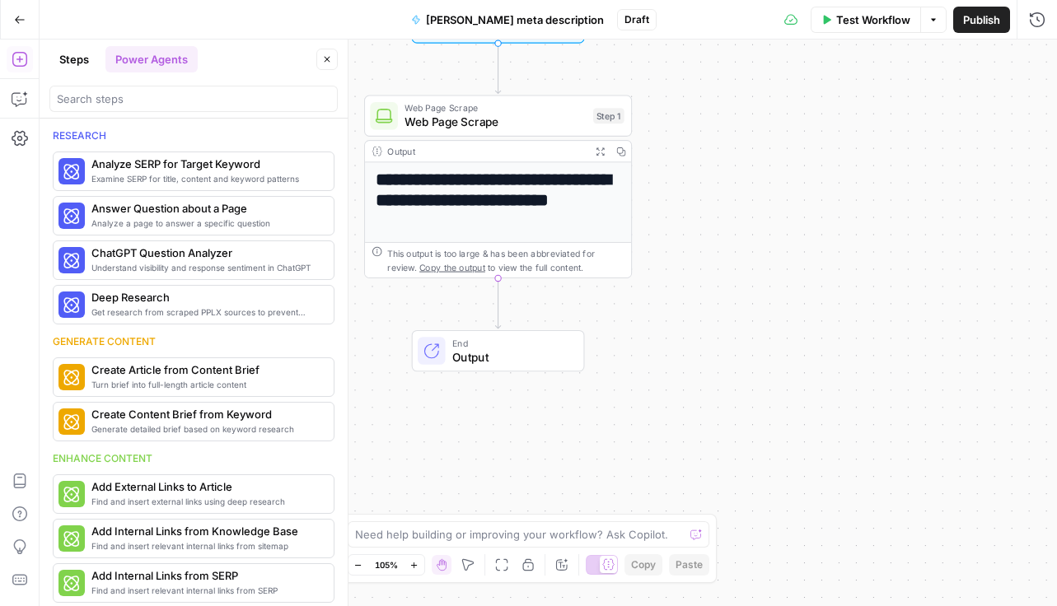
click at [499, 300] on icon "Edge from step_1 to end" at bounding box center [497, 303] width 5 height 50
click at [86, 64] on button "Steps" at bounding box center [73, 59] width 49 height 26
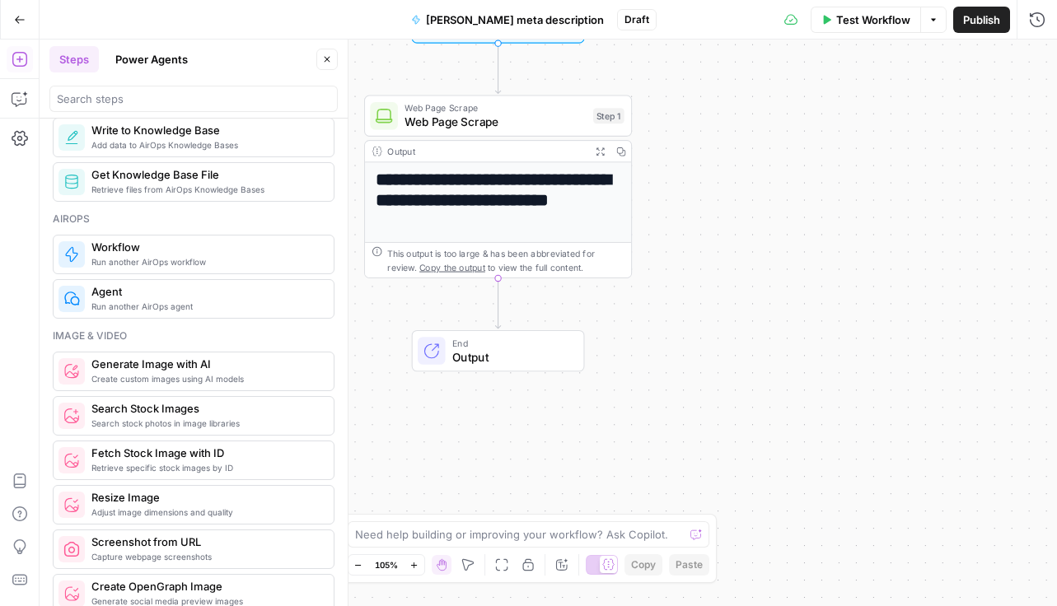
scroll to position [961, 0]
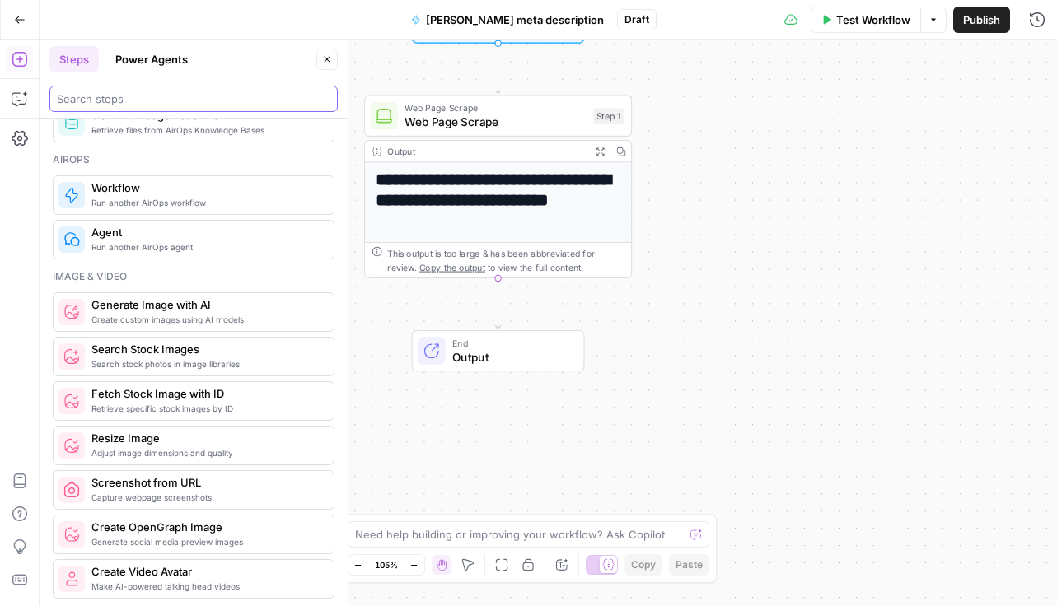
click at [152, 91] on input "search" at bounding box center [193, 99] width 273 height 16
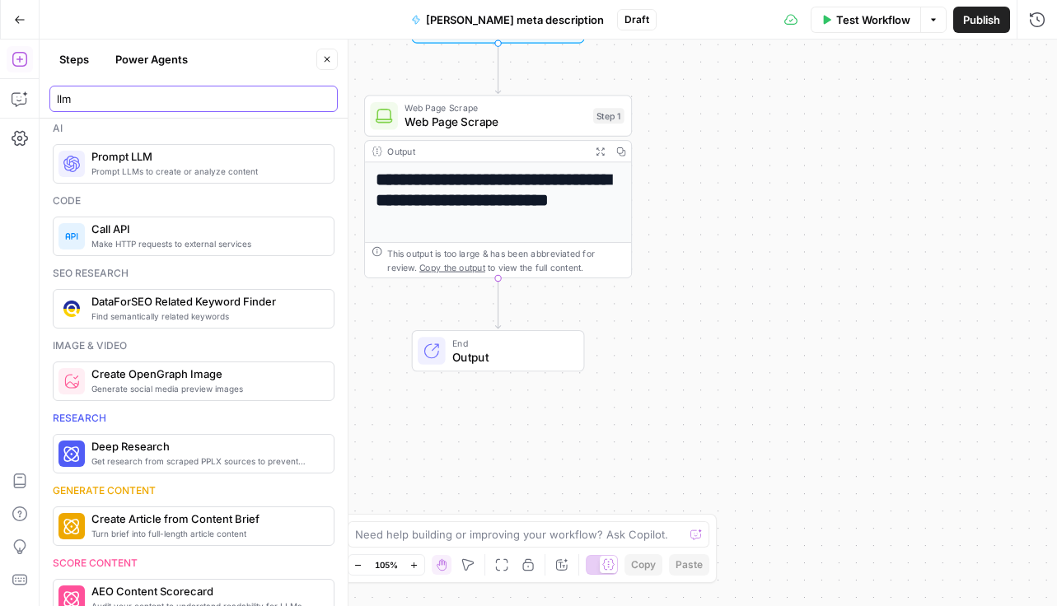
scroll to position [0, 0]
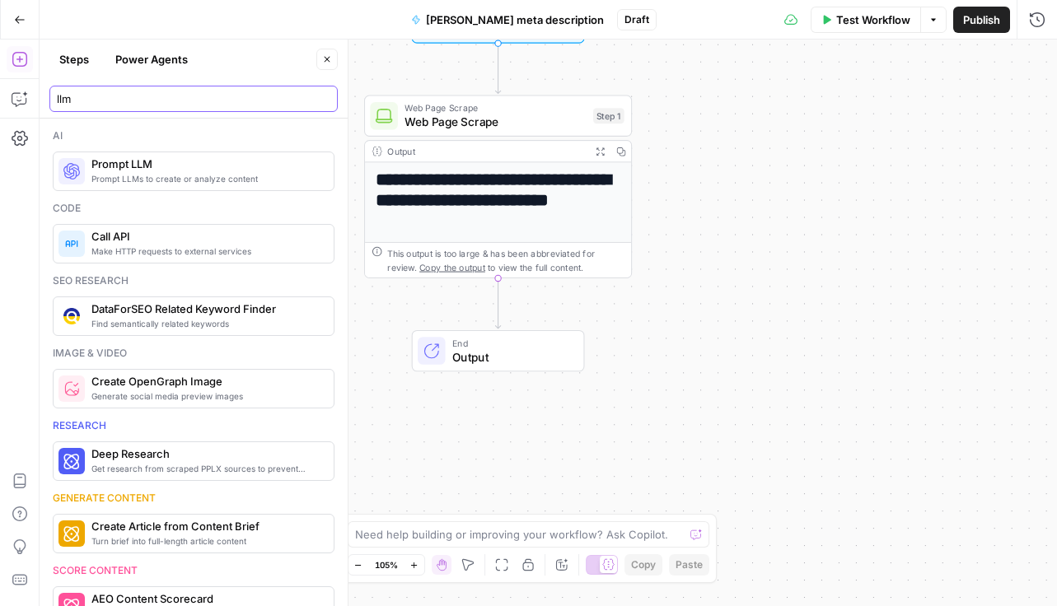
type input "llm"
click at [194, 163] on span "Prompt LLM" at bounding box center [205, 164] width 229 height 16
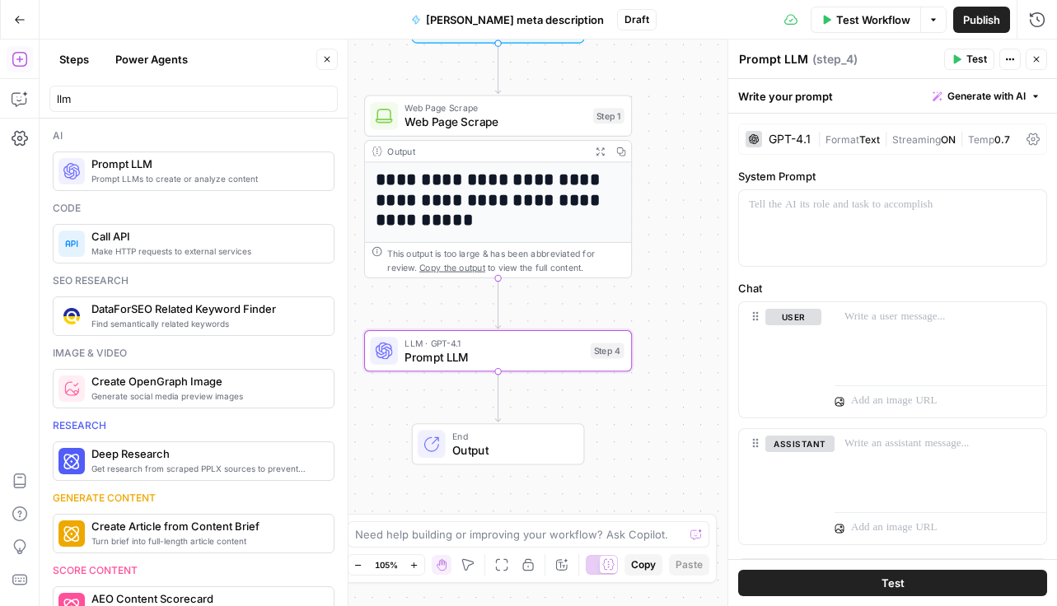
click at [774, 136] on div "GPT-4.1" at bounding box center [790, 139] width 42 height 12
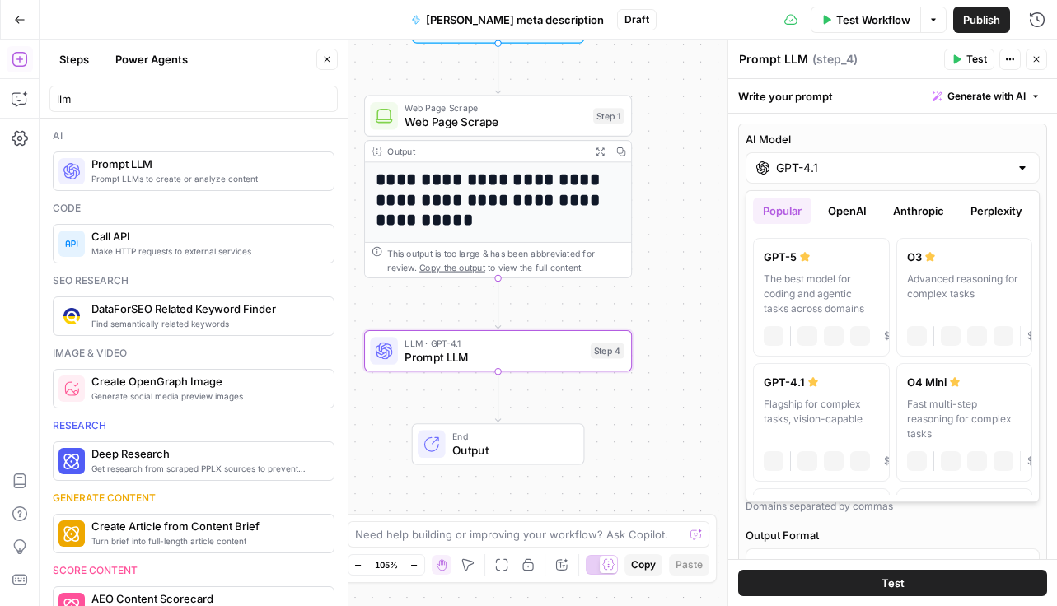
click at [788, 165] on input "GPT-4.1" at bounding box center [892, 168] width 233 height 16
click at [787, 267] on label "GPT-5 The best model for coding and agentic tasks across domains chat Vision Ca…" at bounding box center [821, 297] width 137 height 119
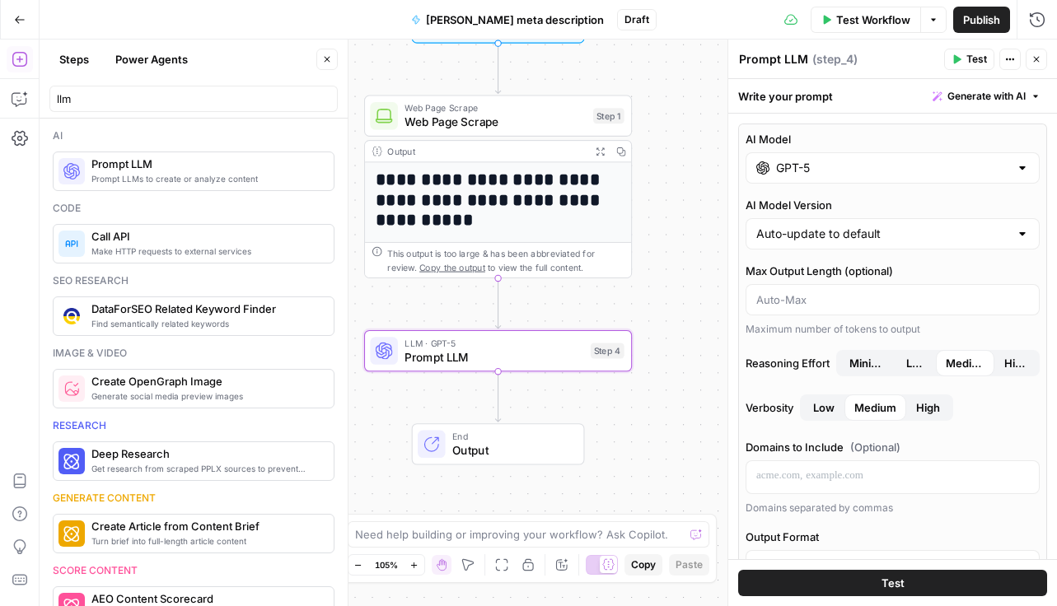
click at [787, 163] on input "GPT-5" at bounding box center [892, 168] width 233 height 16
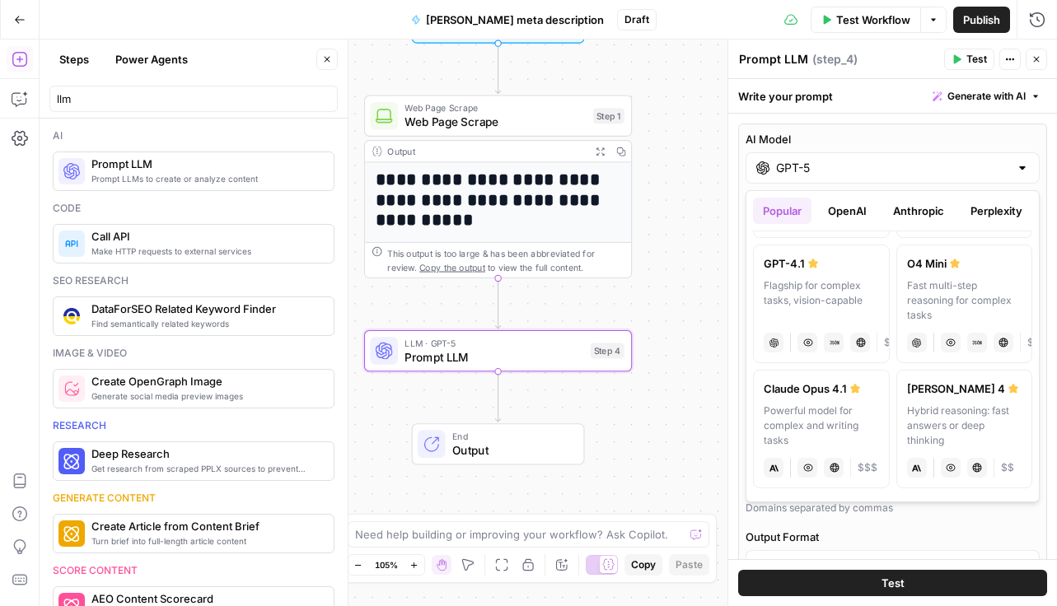
scroll to position [128, 0]
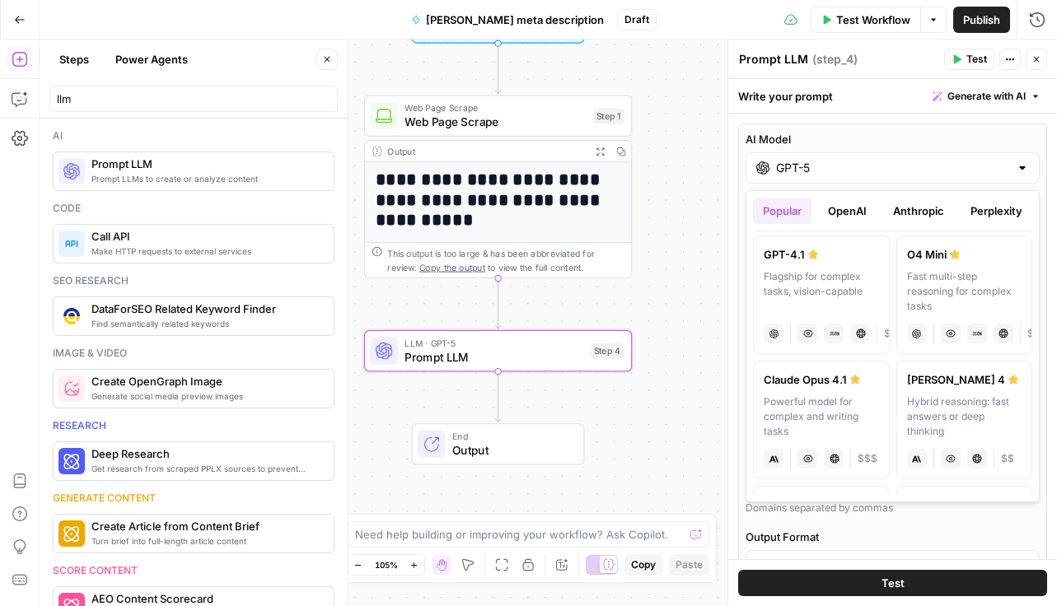
click at [921, 381] on div "Claude Sonnet 4" at bounding box center [964, 379] width 115 height 16
type input "Claude Sonnet 4"
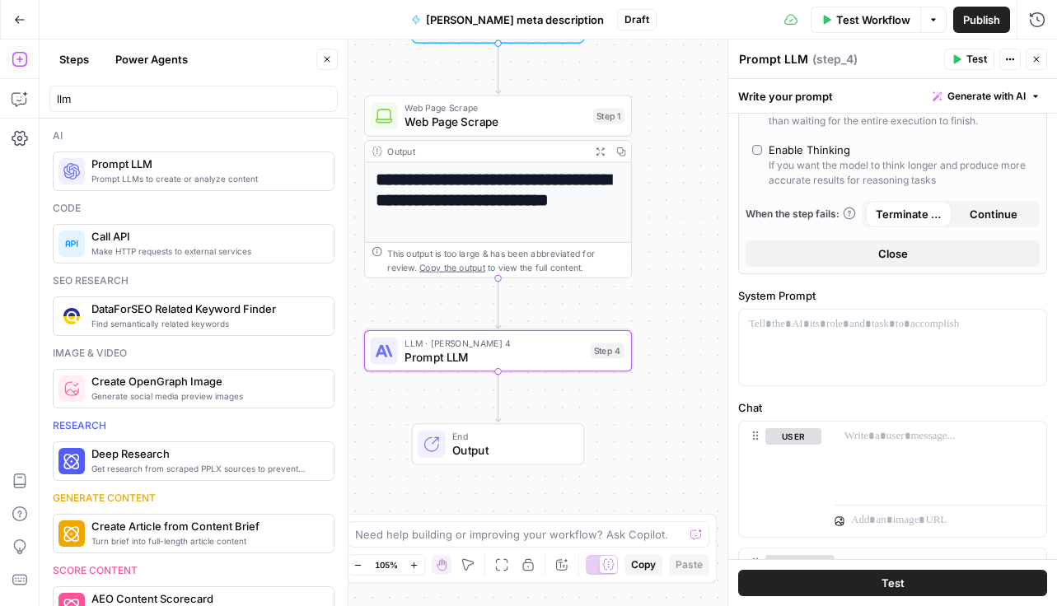
scroll to position [350, 0]
click at [853, 323] on p at bounding box center [892, 323] width 287 height 16
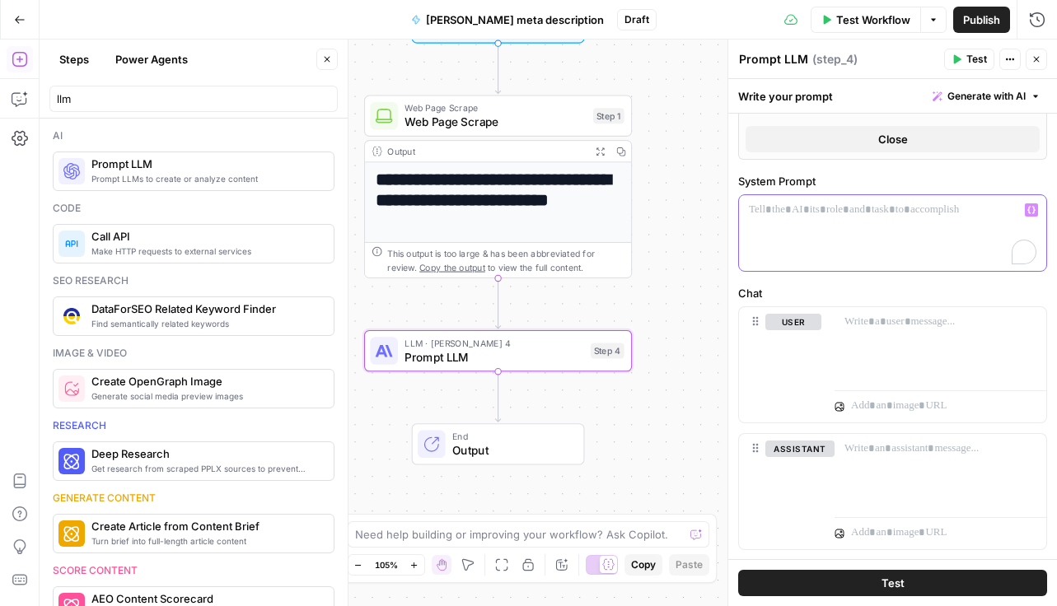
scroll to position [464, 0]
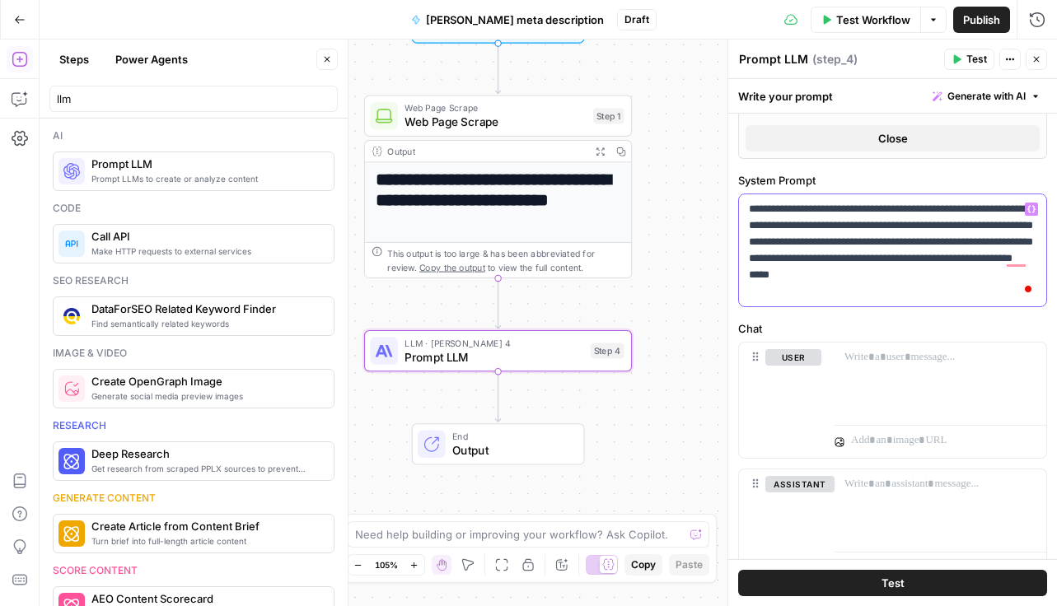
click at [844, 294] on p "**********" at bounding box center [892, 250] width 287 height 99
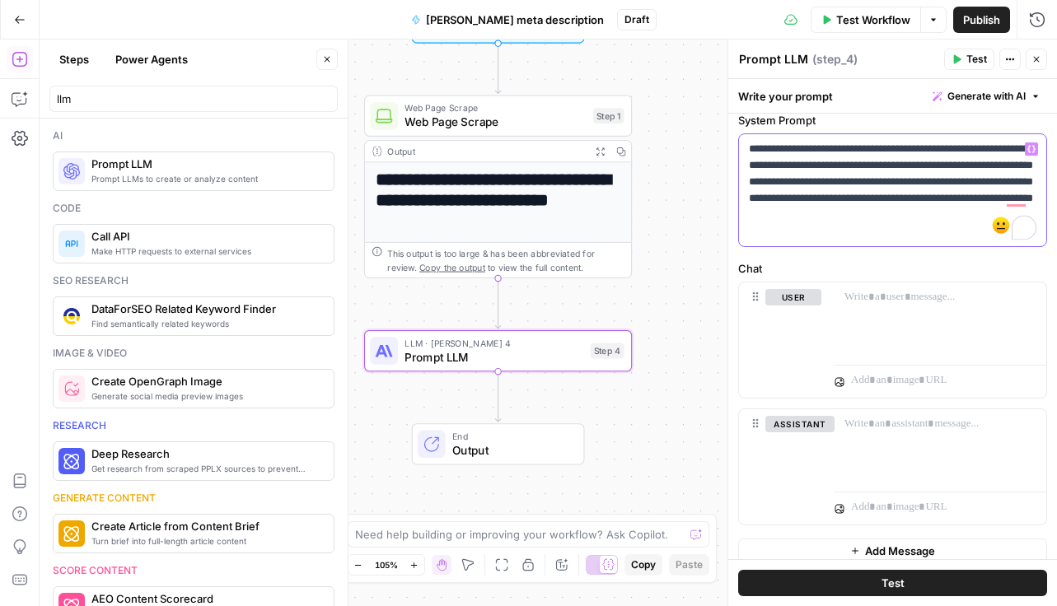
scroll to position [538, 0]
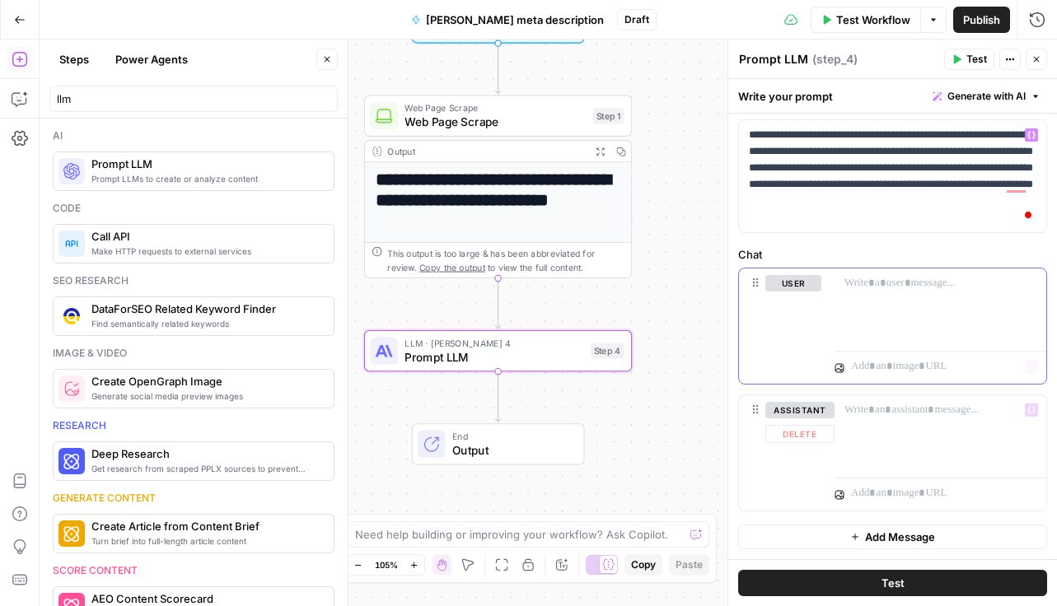
click at [876, 315] on div at bounding box center [940, 307] width 212 height 76
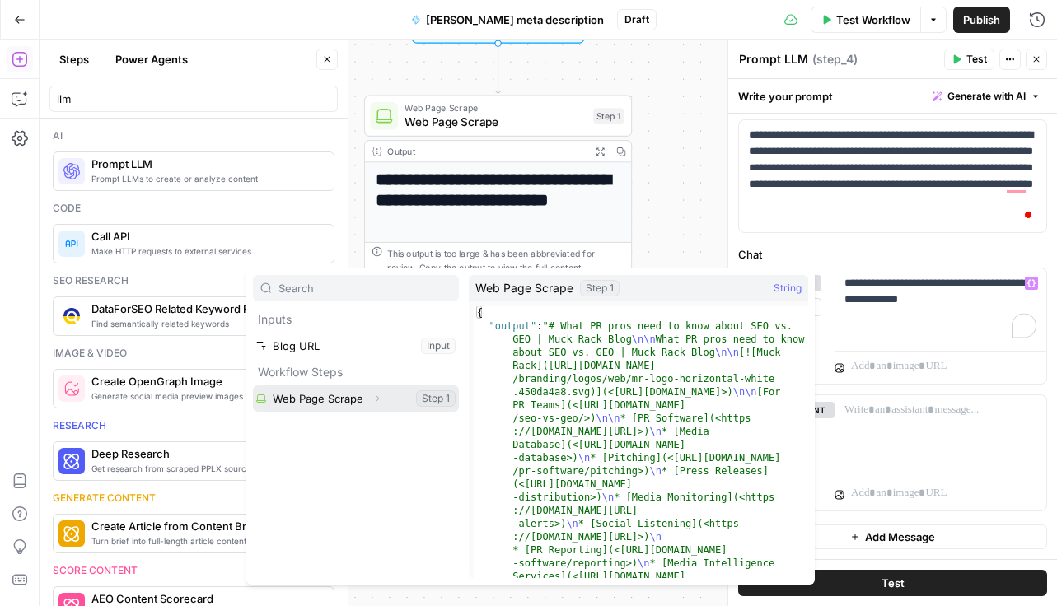
click at [418, 400] on button "Select variable Web Page Scrape" at bounding box center [356, 399] width 206 height 26
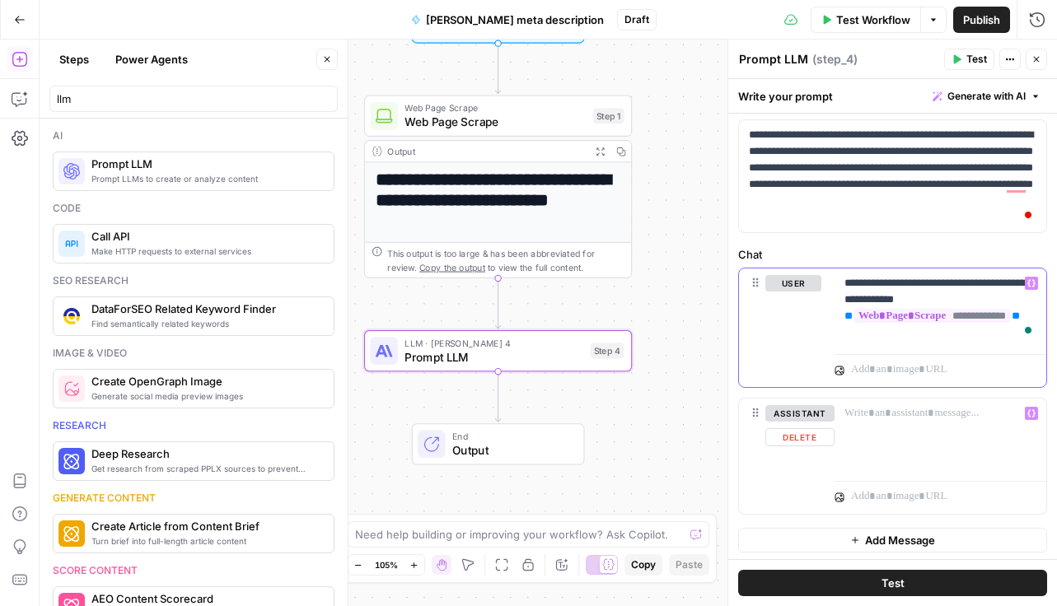
scroll to position [541, 0]
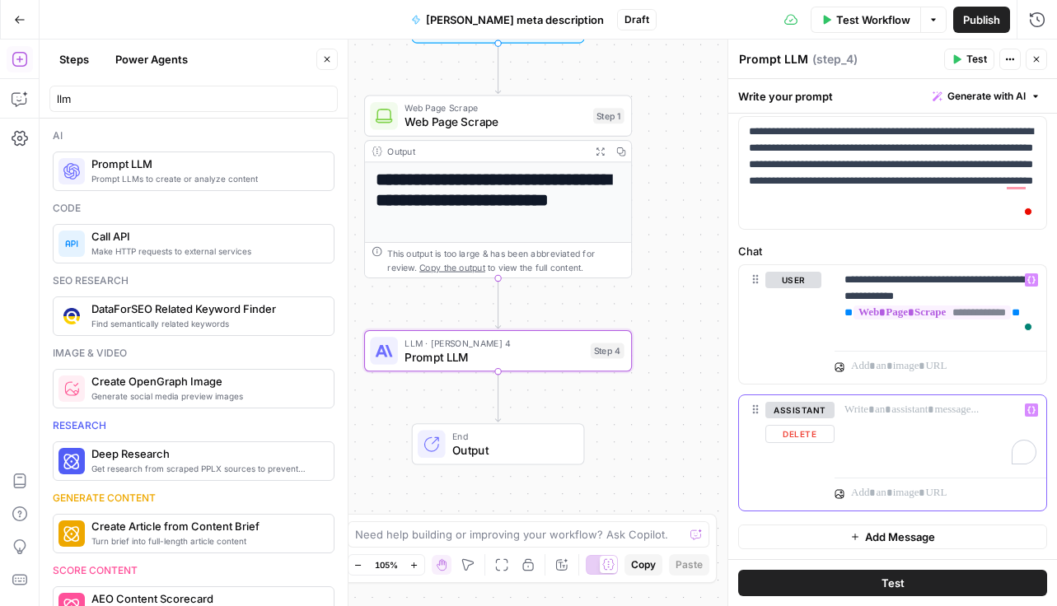
click at [951, 420] on div "To enrich screen reader interactions, please activate Accessibility in Grammarl…" at bounding box center [940, 433] width 212 height 76
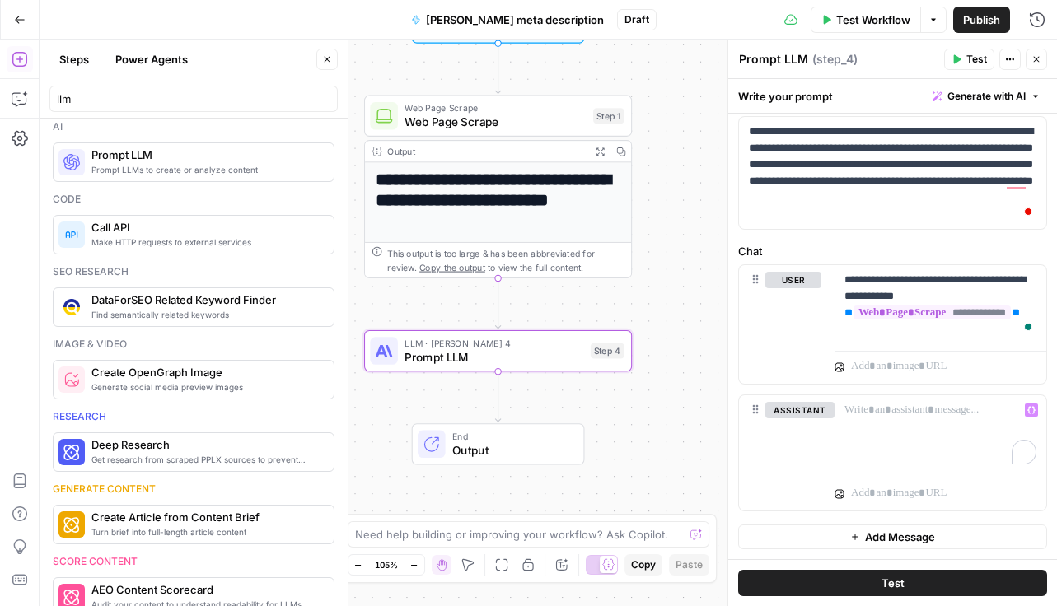
click at [1007, 583] on button "Test" at bounding box center [892, 583] width 309 height 26
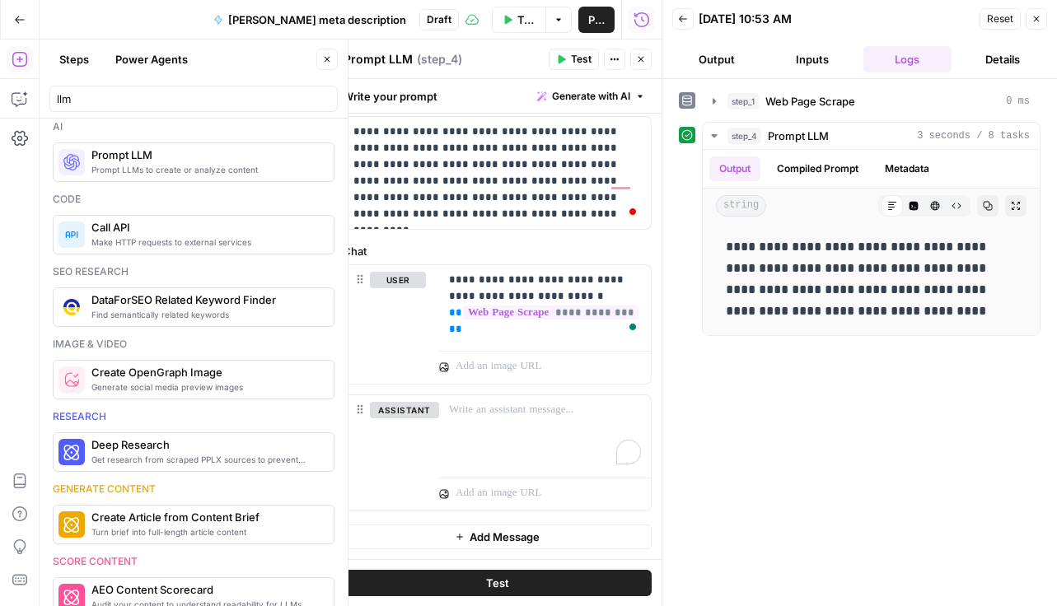
click at [835, 554] on div "**********" at bounding box center [860, 342] width 362 height 511
click at [580, 62] on span "Test" at bounding box center [581, 59] width 21 height 15
click at [900, 99] on div "step_1 Web Page Scrape 0 ms" at bounding box center [878, 101] width 302 height 16
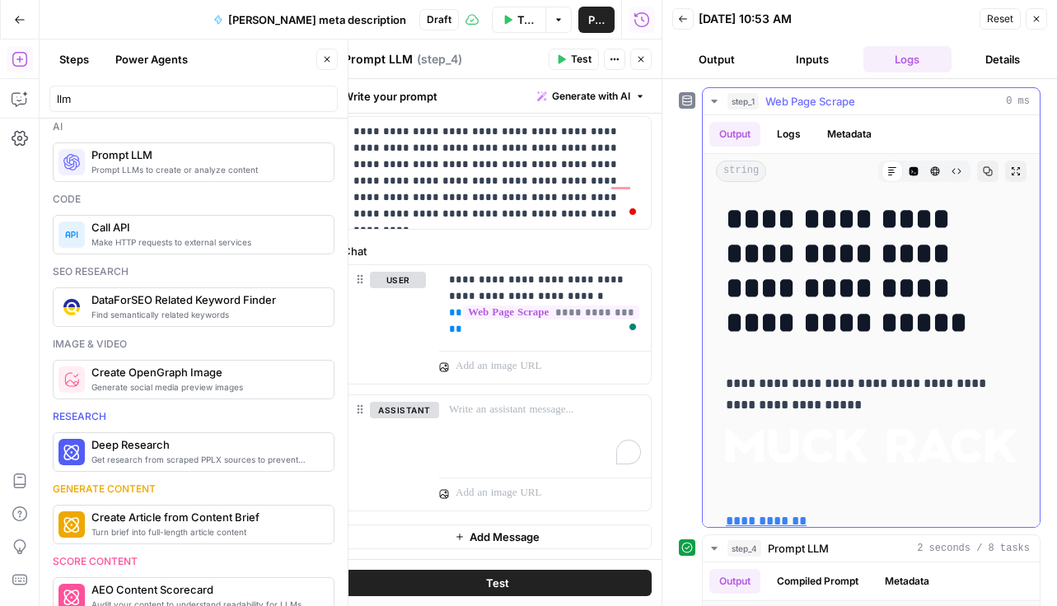
click at [900, 99] on div "step_1 Web Page Scrape 0 ms" at bounding box center [878, 101] width 302 height 16
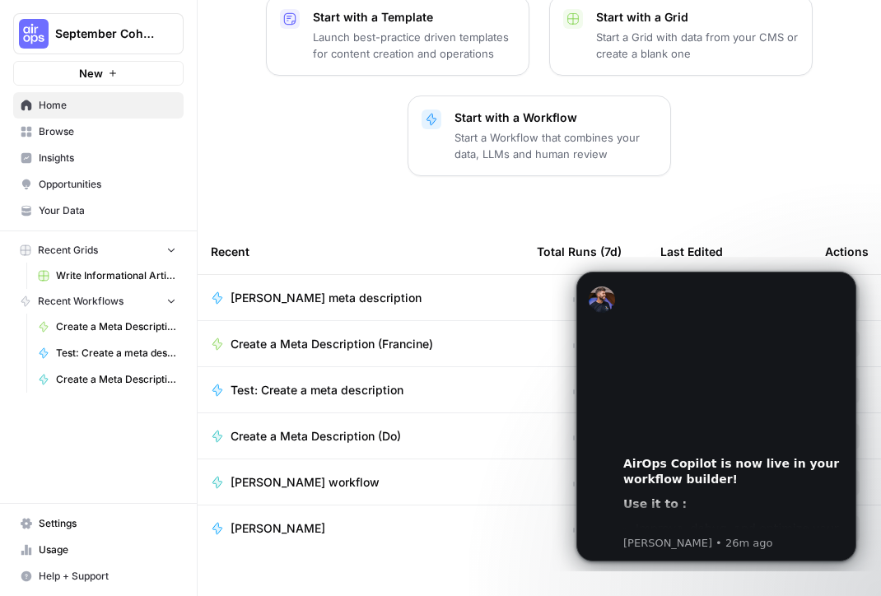
scroll to position [262, 0]
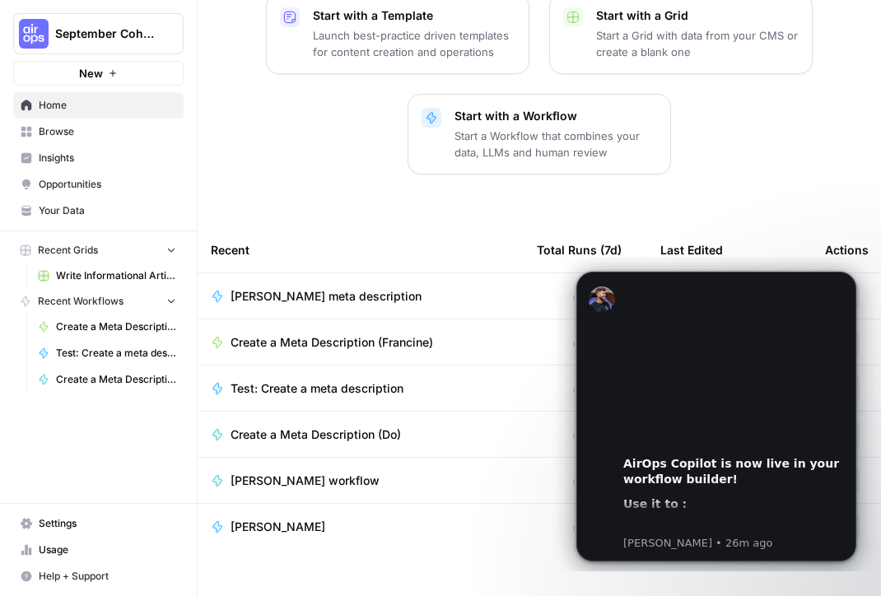
click at [362, 288] on span "Mike Schneider meta description" at bounding box center [326, 296] width 191 height 16
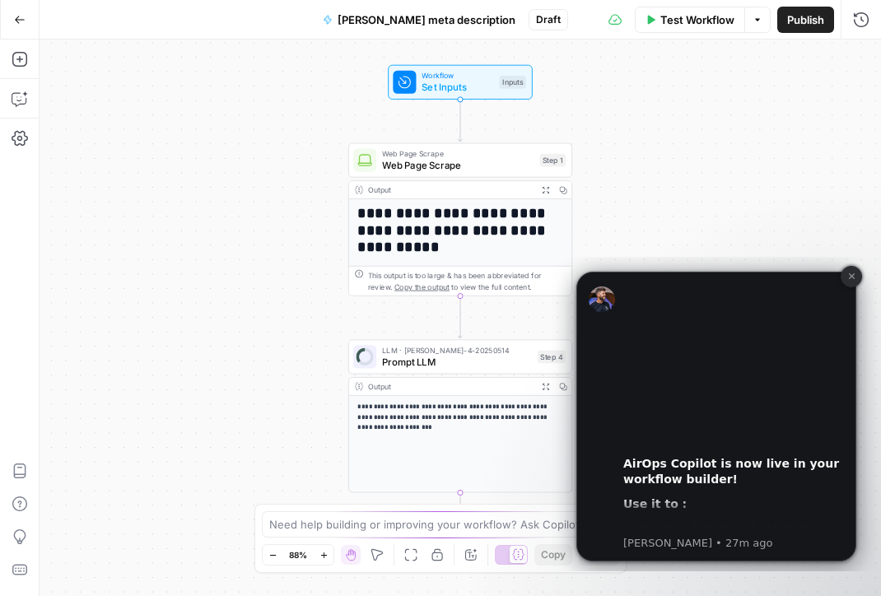
click at [848, 274] on icon "Dismiss notification" at bounding box center [852, 276] width 9 height 9
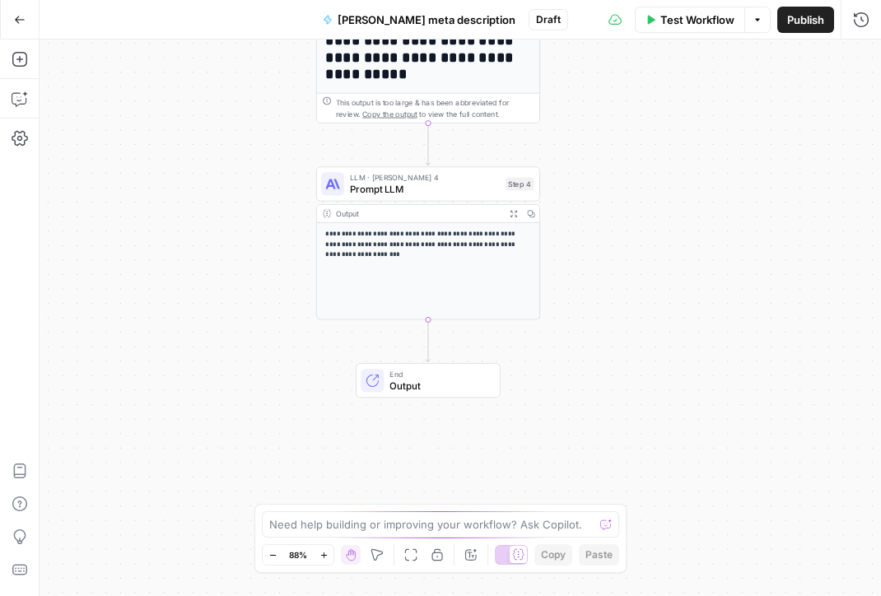
click at [427, 339] on icon "Edge from step_4 to end" at bounding box center [428, 341] width 4 height 42
click at [19, 53] on icon "button" at bounding box center [20, 59] width 16 height 16
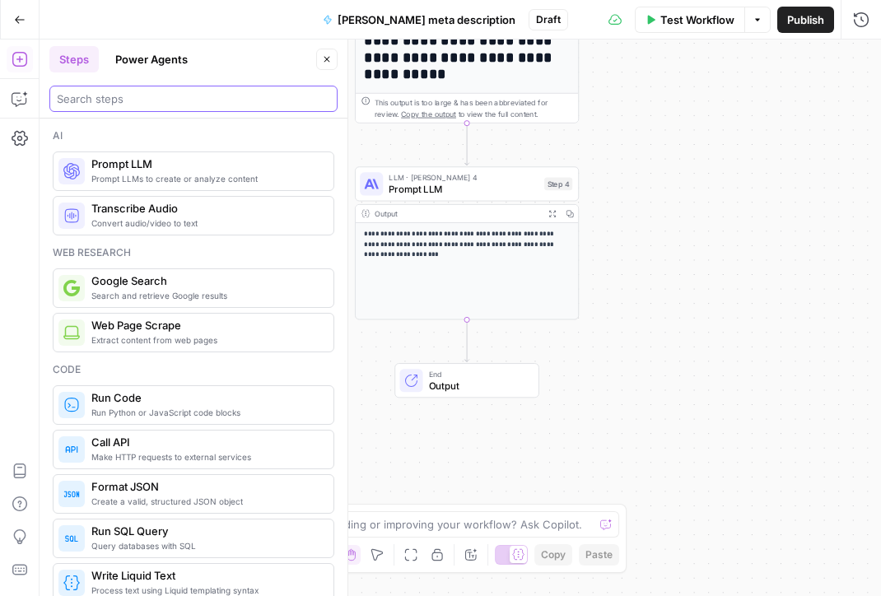
click at [105, 95] on input "search" at bounding box center [193, 99] width 273 height 16
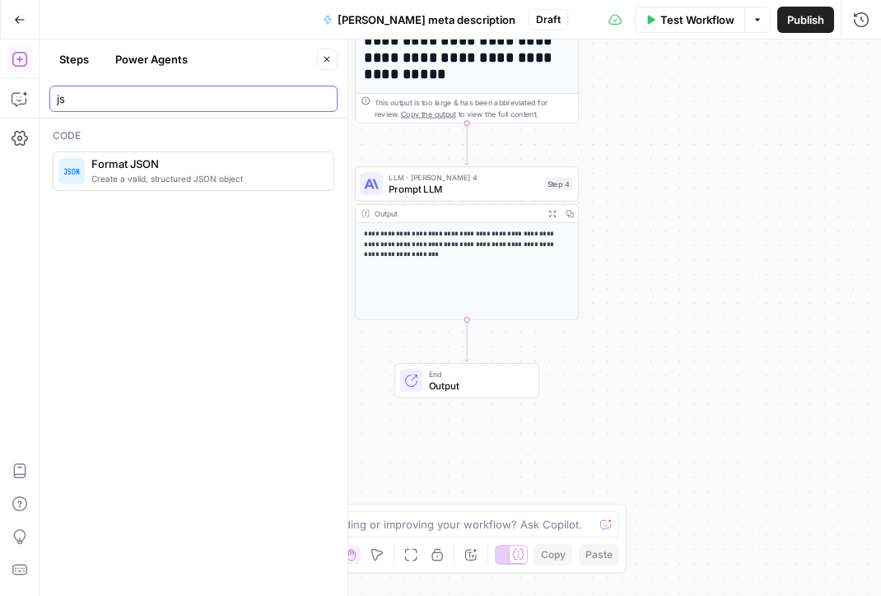
type input "js"
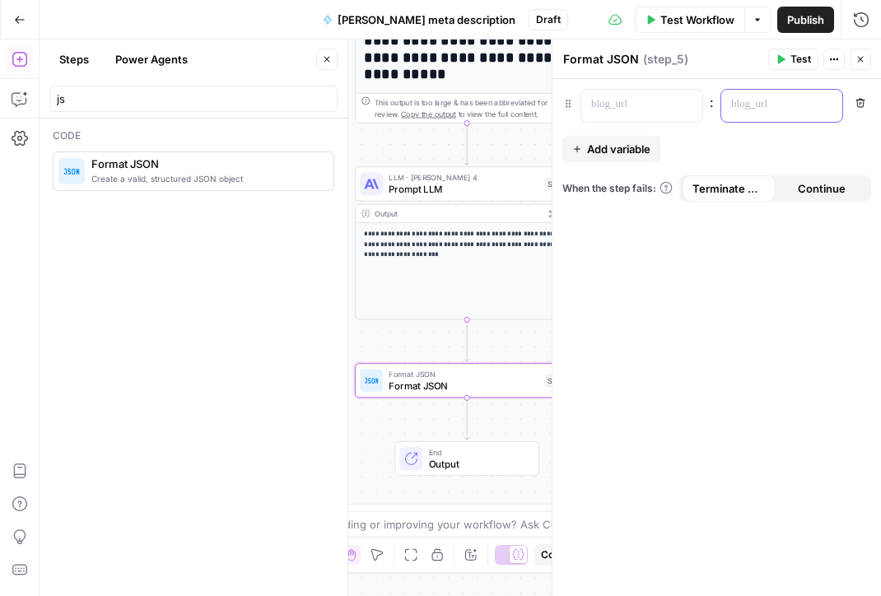
click at [741, 106] on p at bounding box center [768, 104] width 75 height 16
click at [829, 102] on icon "button" at bounding box center [828, 104] width 8 height 8
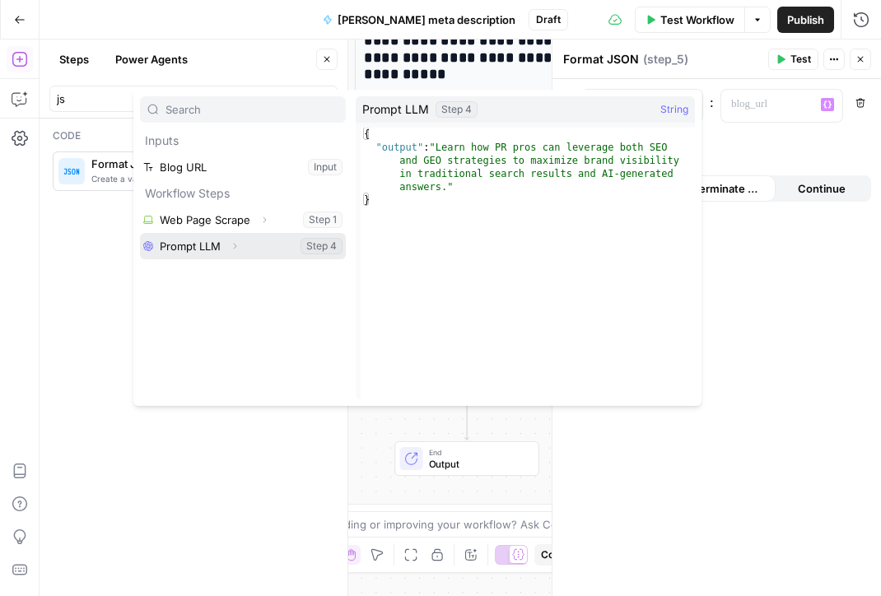
click at [292, 247] on button "Select variable Prompt LLM" at bounding box center [243, 246] width 206 height 26
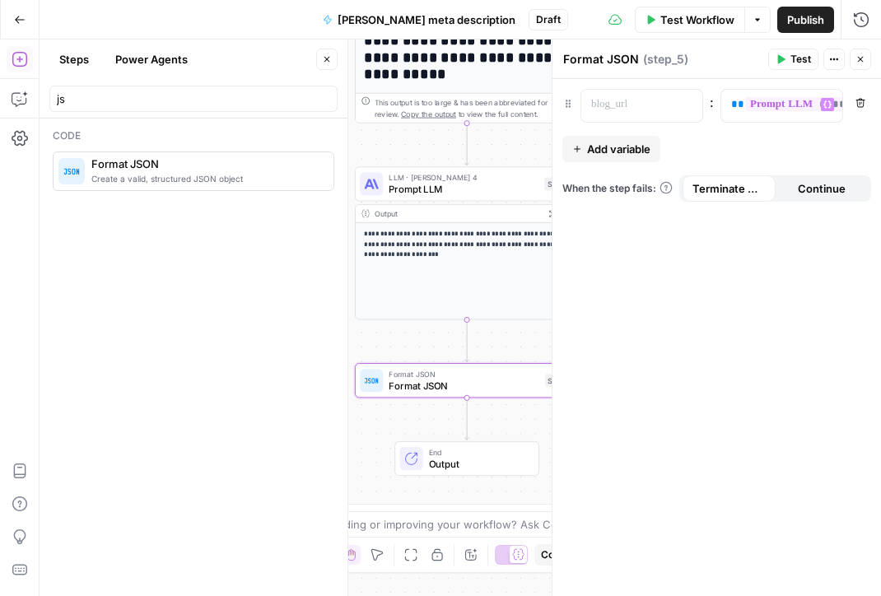
click at [792, 59] on span "Test" at bounding box center [801, 59] width 21 height 15
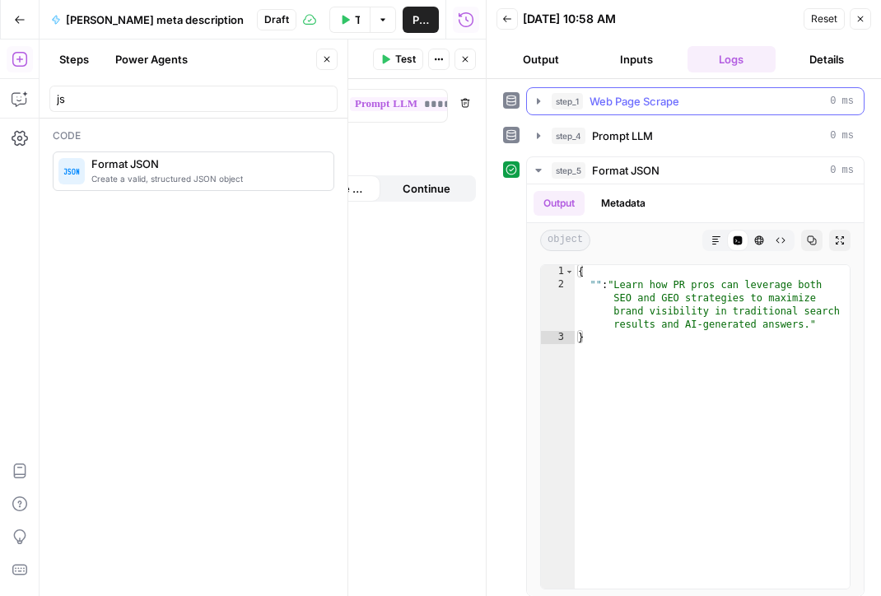
click at [643, 103] on span "Web Page Scrape" at bounding box center [635, 101] width 90 height 16
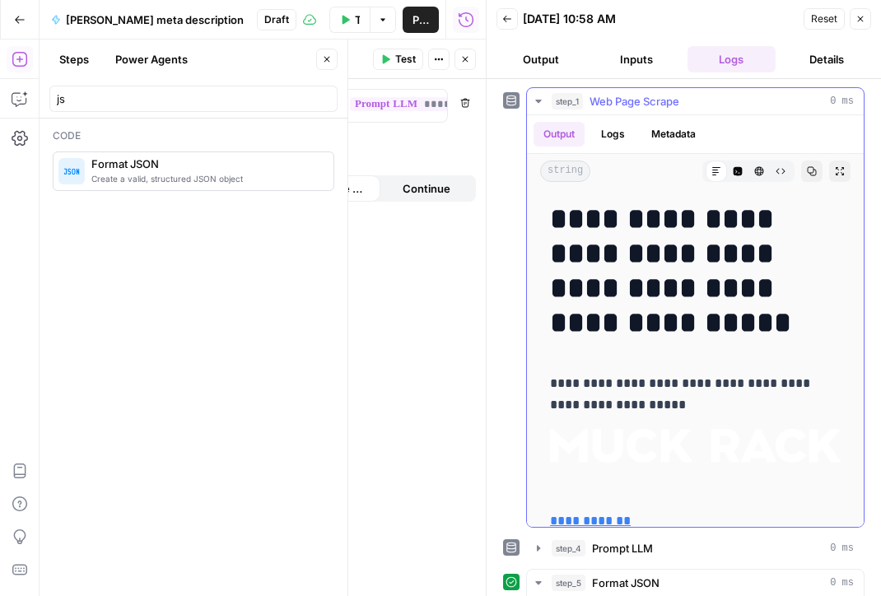
click at [643, 102] on span "Web Page Scrape" at bounding box center [635, 101] width 90 height 16
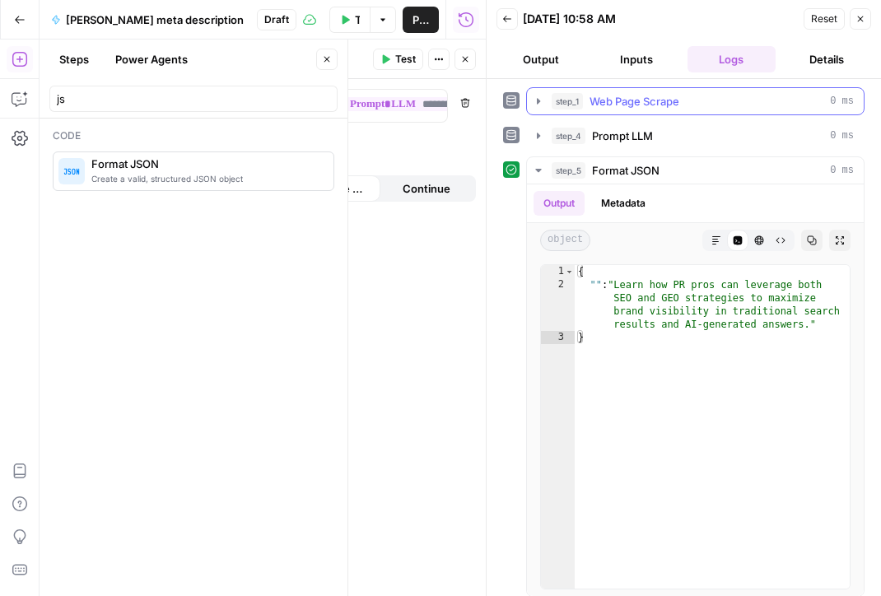
click at [662, 100] on span "Web Page Scrape" at bounding box center [635, 101] width 90 height 16
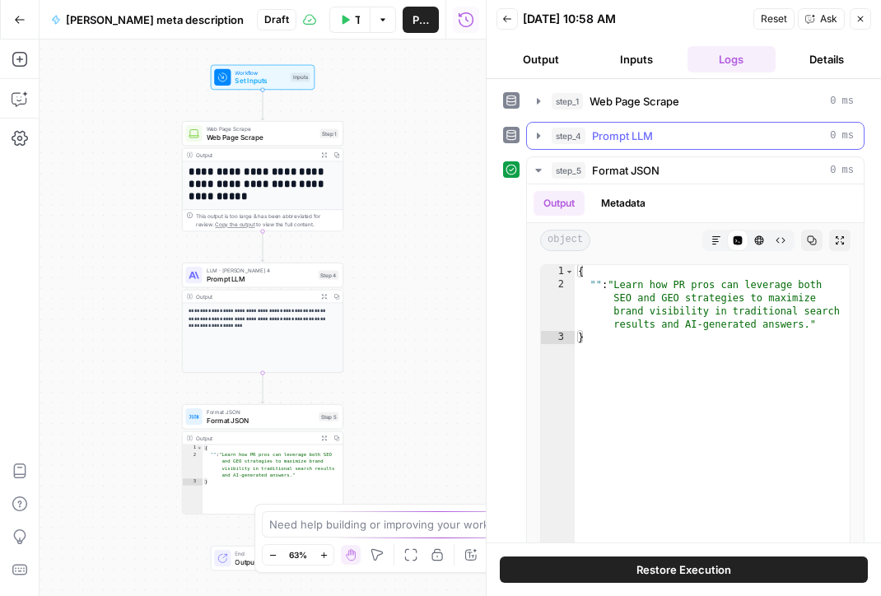
click at [641, 130] on span "Prompt LLM" at bounding box center [622, 136] width 61 height 16
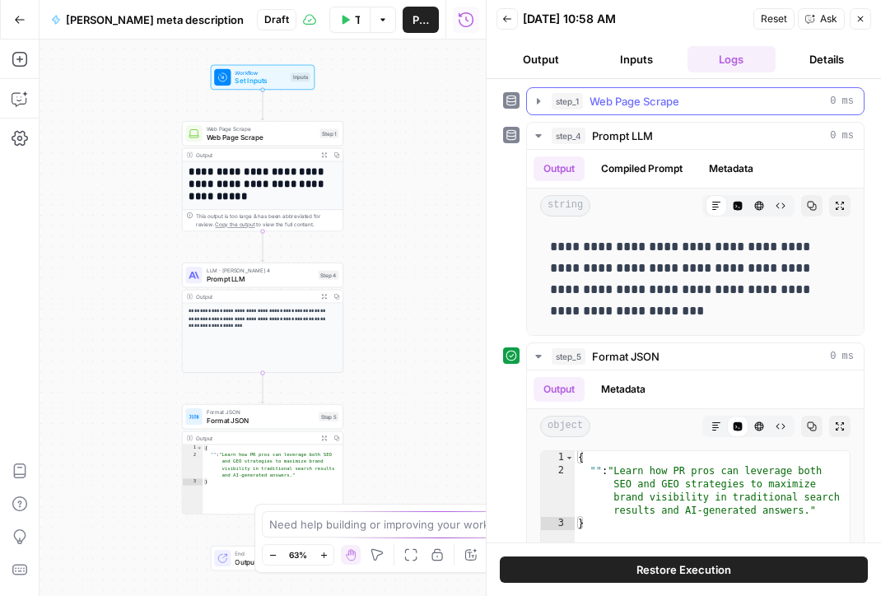
click at [639, 88] on button "step_1 Web Page Scrape 0 ms" at bounding box center [695, 101] width 337 height 26
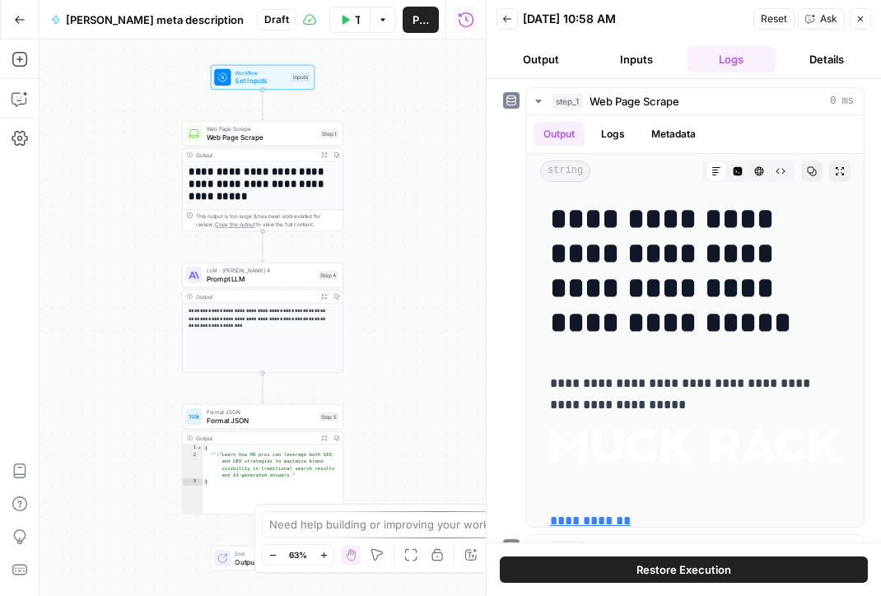
type textarea "*"
click at [240, 452] on div "{ "" : "Learn how PR pros can leverage both SEO and GEO strategies to maximize …" at bounding box center [273, 487] width 141 height 84
click at [242, 423] on span "Format JSON" at bounding box center [261, 420] width 109 height 11
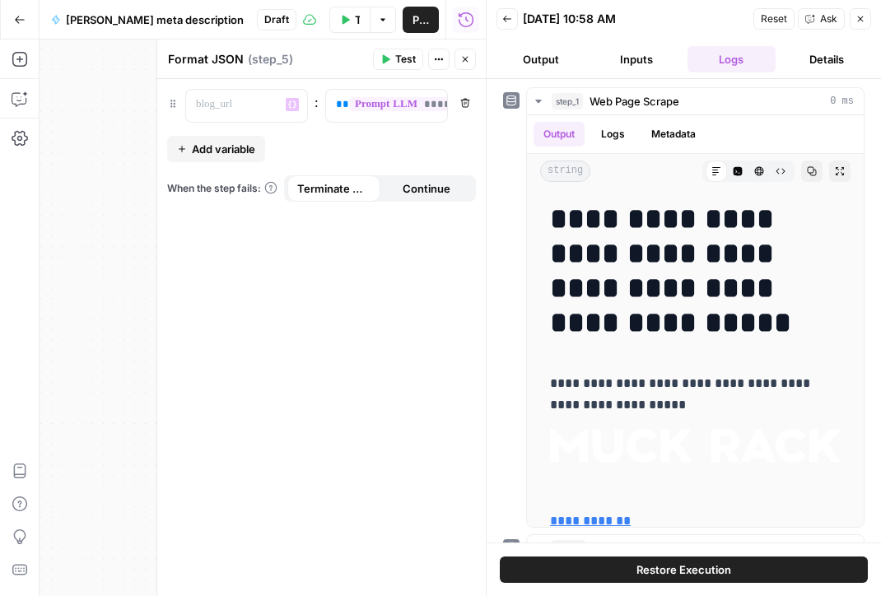
click at [212, 151] on span "Add variable" at bounding box center [223, 149] width 63 height 16
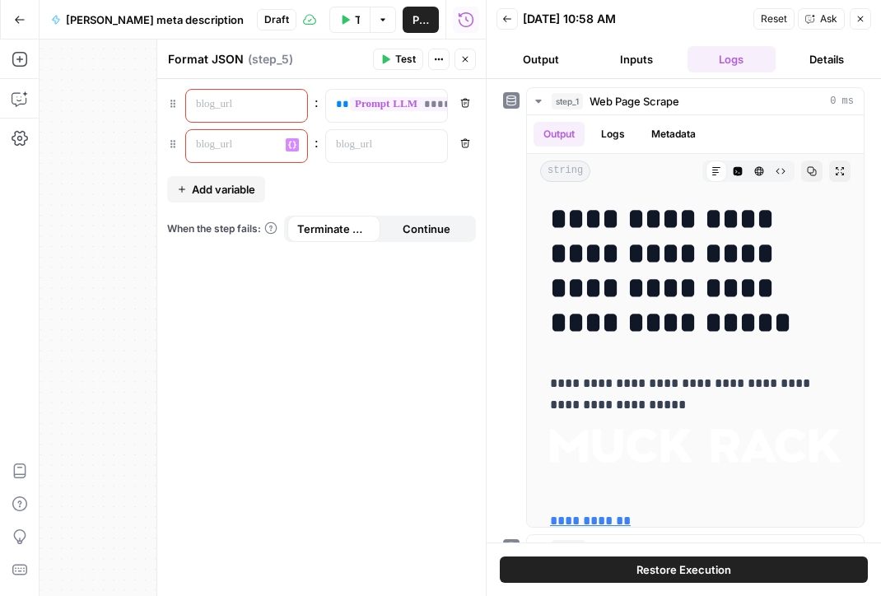
click at [212, 151] on p at bounding box center [233, 145] width 75 height 16
click at [228, 110] on p at bounding box center [233, 104] width 75 height 16
click at [259, 135] on div "****" at bounding box center [233, 146] width 95 height 32
click at [249, 115] on div at bounding box center [249, 115] width 0 height 0
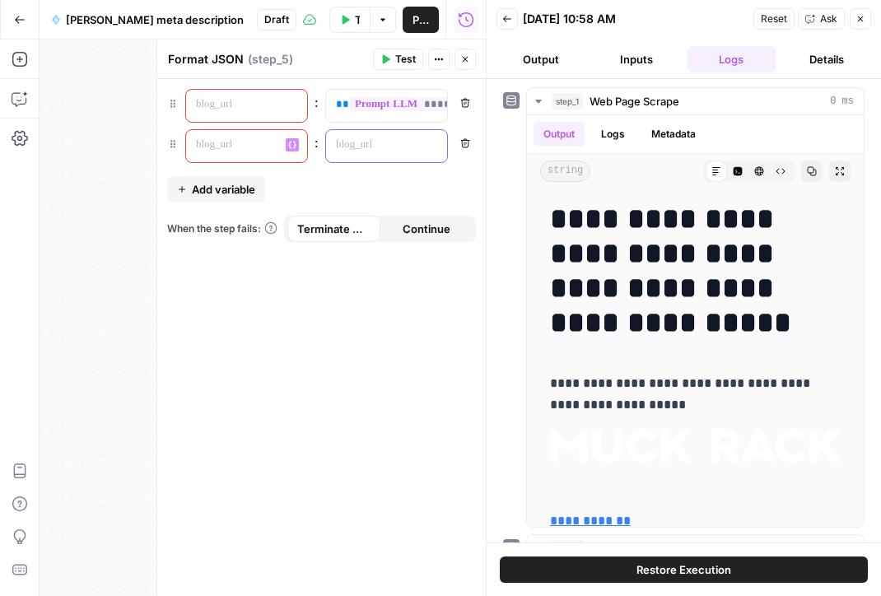
click at [373, 145] on p at bounding box center [373, 145] width 75 height 16
click at [389, 112] on p "**********" at bounding box center [373, 104] width 75 height 16
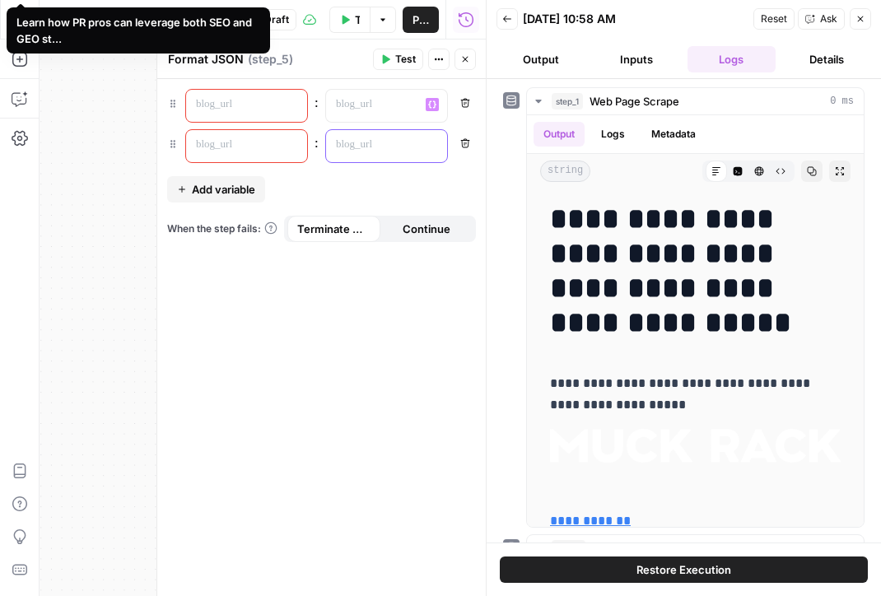
click at [395, 147] on p at bounding box center [373, 145] width 75 height 16
click at [434, 147] on icon "button" at bounding box center [432, 144] width 8 height 7
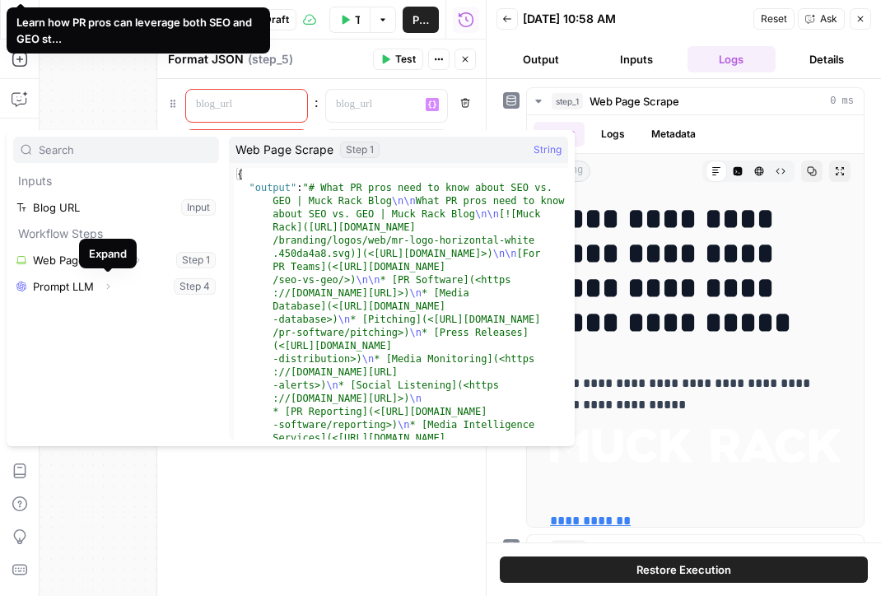
click at [110, 257] on div "Expand" at bounding box center [108, 253] width 38 height 16
click at [169, 264] on button "Select variable Web Page Scrape" at bounding box center [116, 260] width 206 height 26
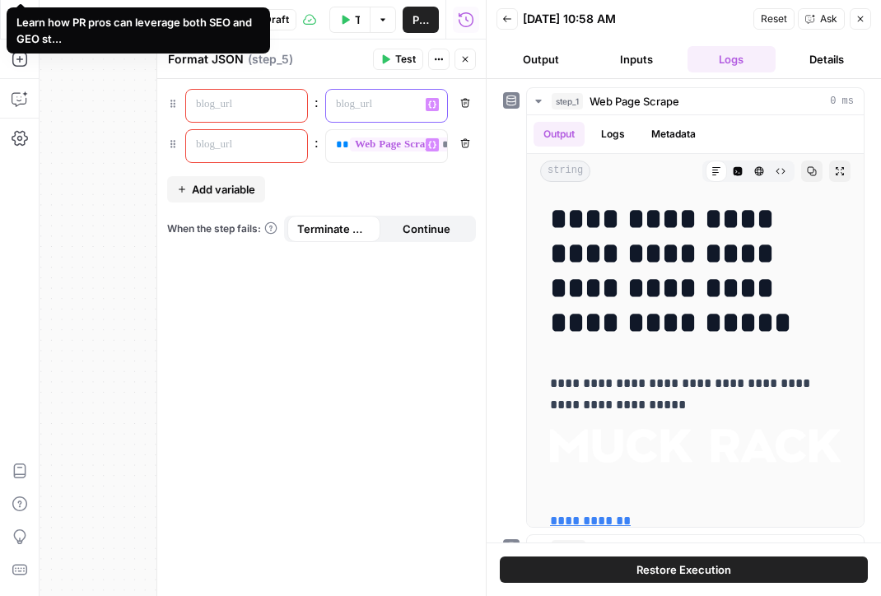
click at [363, 103] on p at bounding box center [386, 104] width 101 height 16
click at [430, 105] on icon "button" at bounding box center [432, 104] width 8 height 7
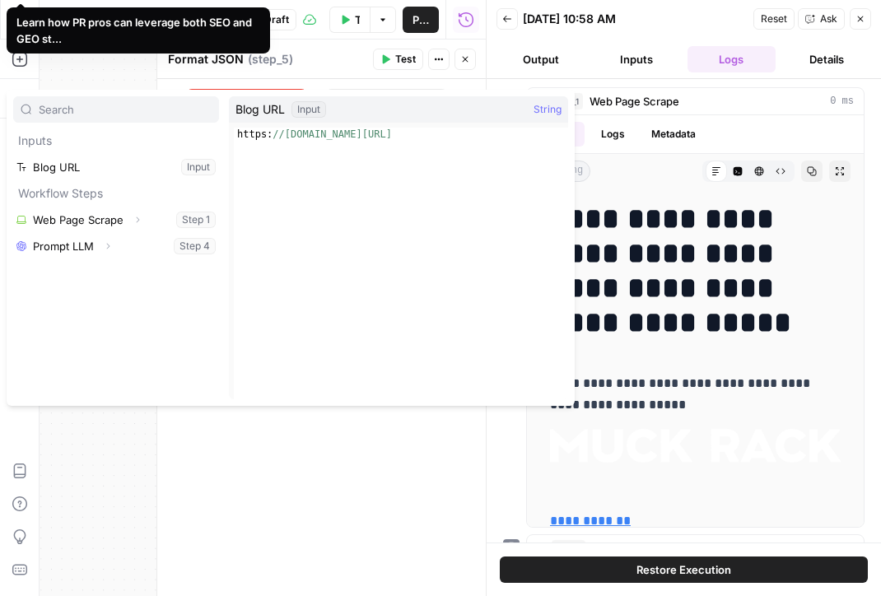
type textarea "**********"
click at [404, 136] on div "https: //muckrack.com/blog/2025/09/12/seo-vs-geo/" at bounding box center [401, 277] width 334 height 298
click at [368, 112] on div "Blog URL Input String" at bounding box center [398, 109] width 339 height 26
click at [96, 176] on button "Select variable Blog URL" at bounding box center [116, 167] width 206 height 26
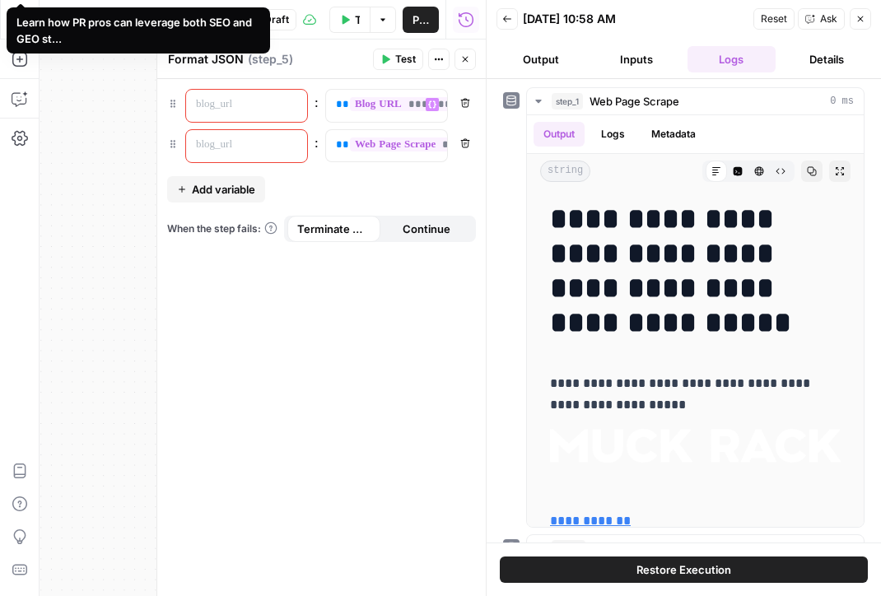
click at [260, 138] on p at bounding box center [233, 145] width 75 height 16
click at [250, 142] on p "****" at bounding box center [233, 145] width 75 height 16
click at [295, 150] on button "Variables Menu" at bounding box center [292, 144] width 13 height 13
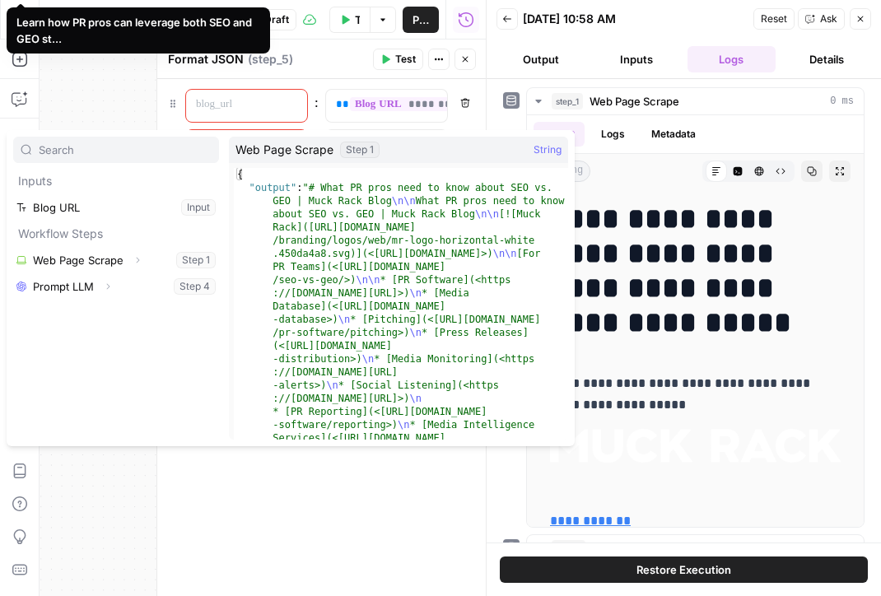
click at [286, 484] on div "**********" at bounding box center [321, 337] width 329 height 517
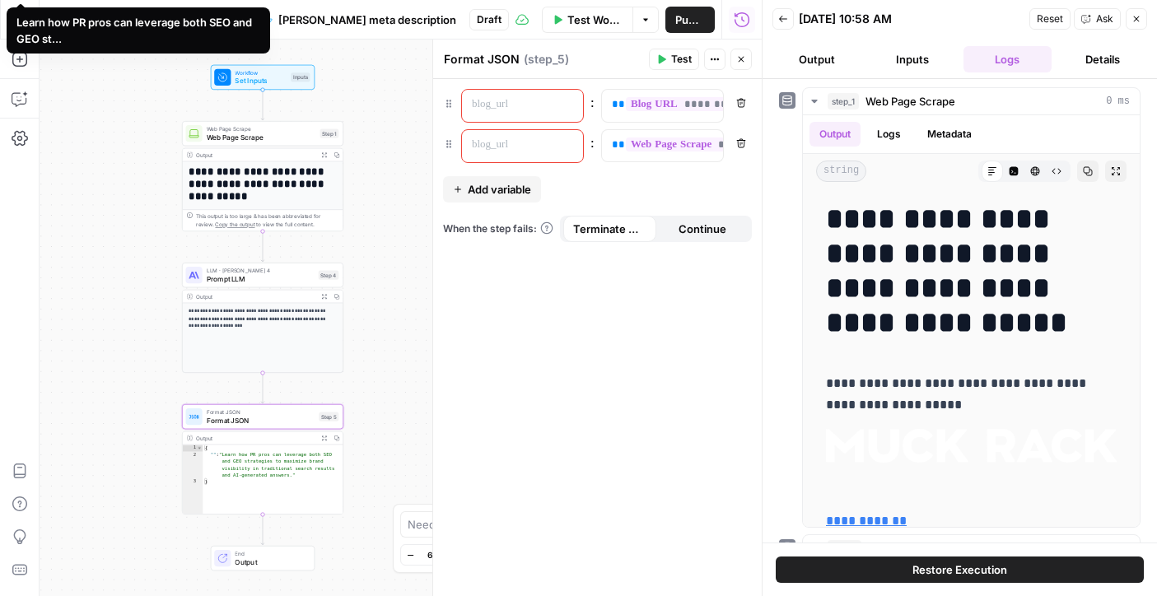
click at [215, 306] on div "**********" at bounding box center [263, 337] width 161 height 69
click at [222, 279] on span "Prompt LLM" at bounding box center [261, 278] width 108 height 11
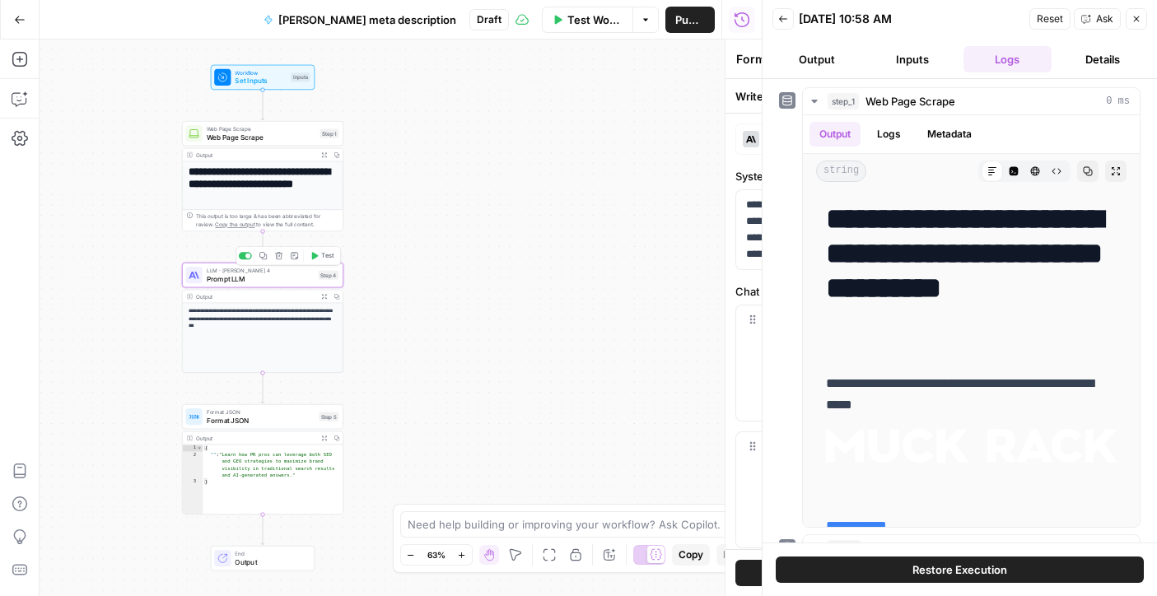
type textarea "Prompt LLM"
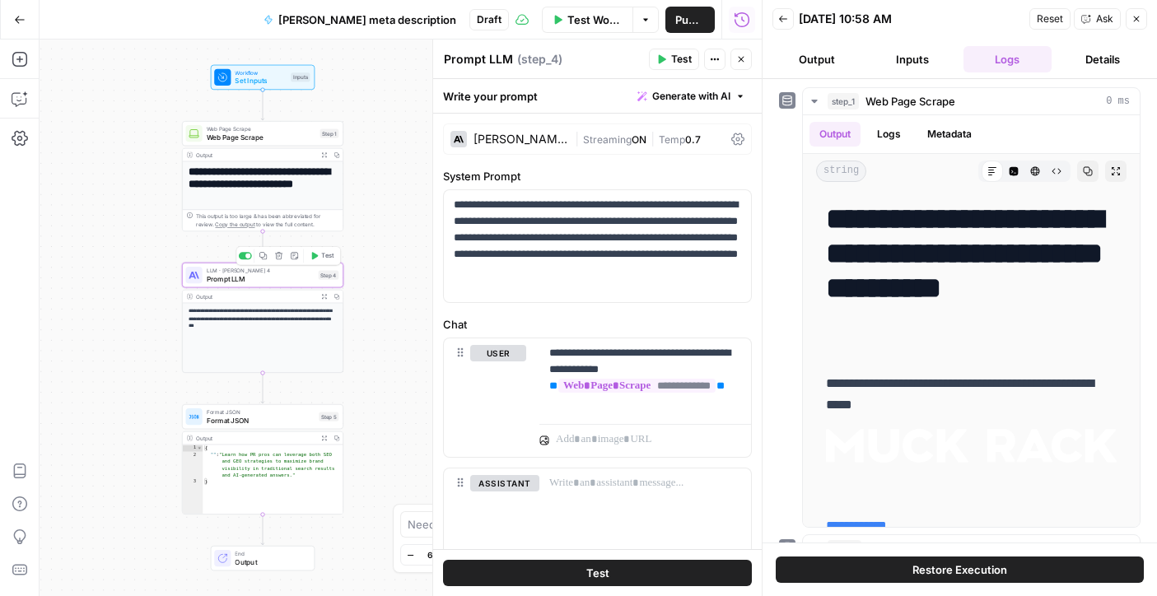
click at [230, 283] on span "Prompt LLM" at bounding box center [261, 278] width 108 height 11
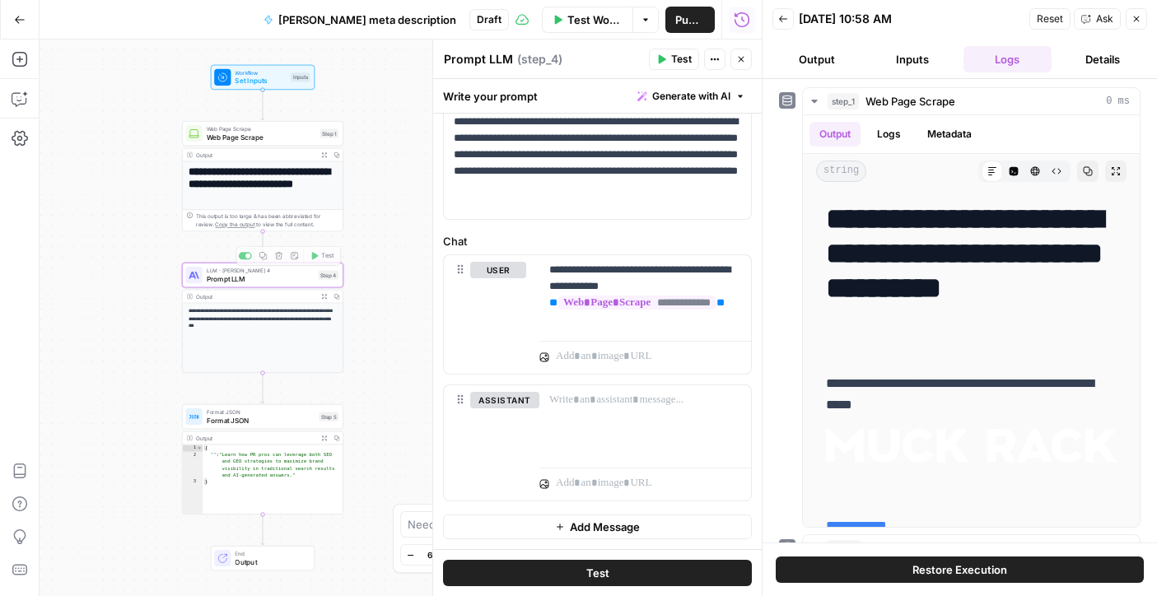
click at [237, 320] on p "**********" at bounding box center [263, 318] width 148 height 23
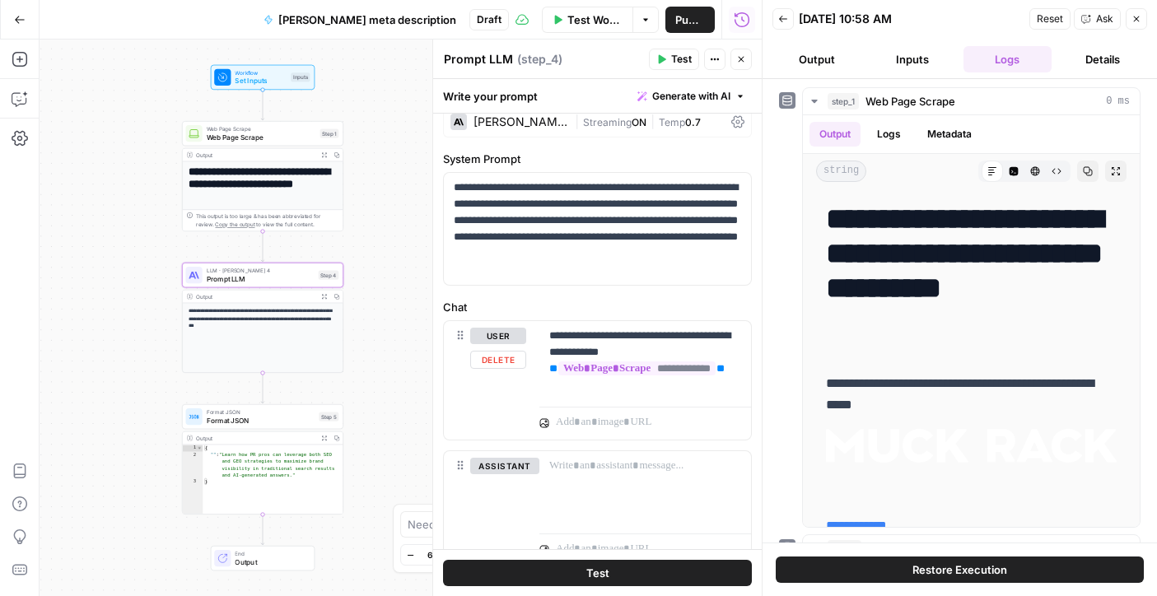
scroll to position [0, 0]
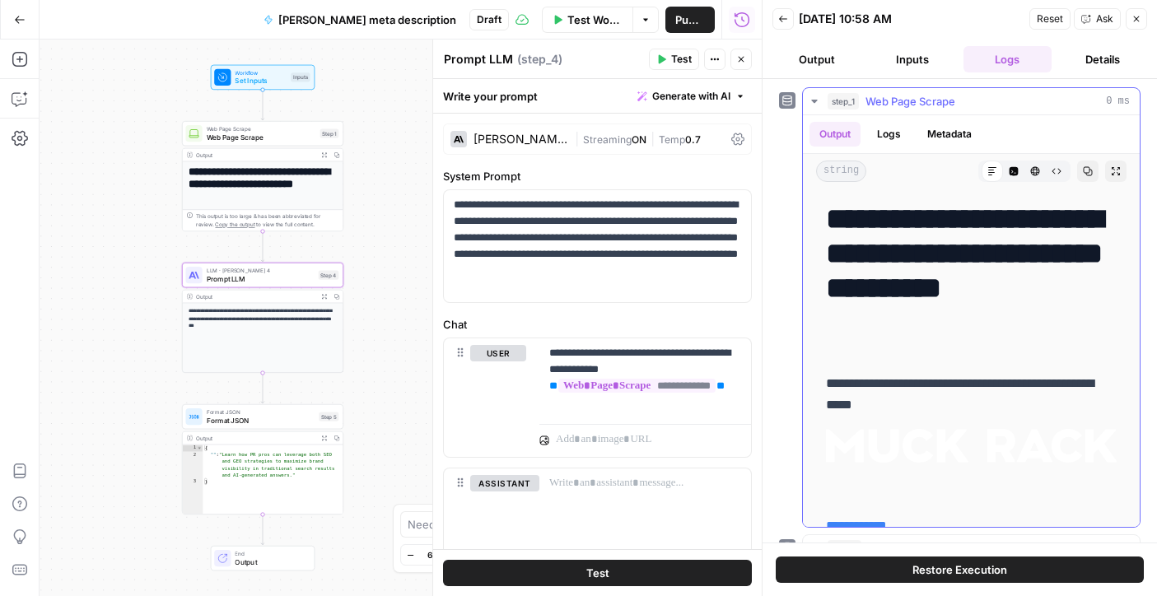
click at [881, 139] on button "Metadata" at bounding box center [950, 134] width 64 height 25
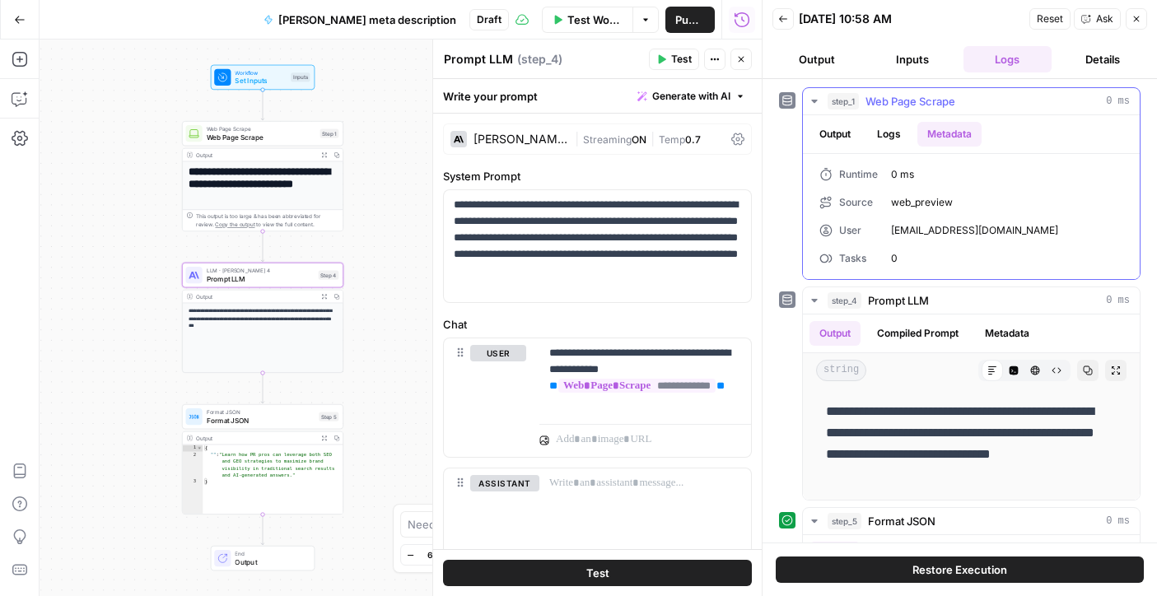
click at [849, 141] on button "Output" at bounding box center [835, 134] width 51 height 25
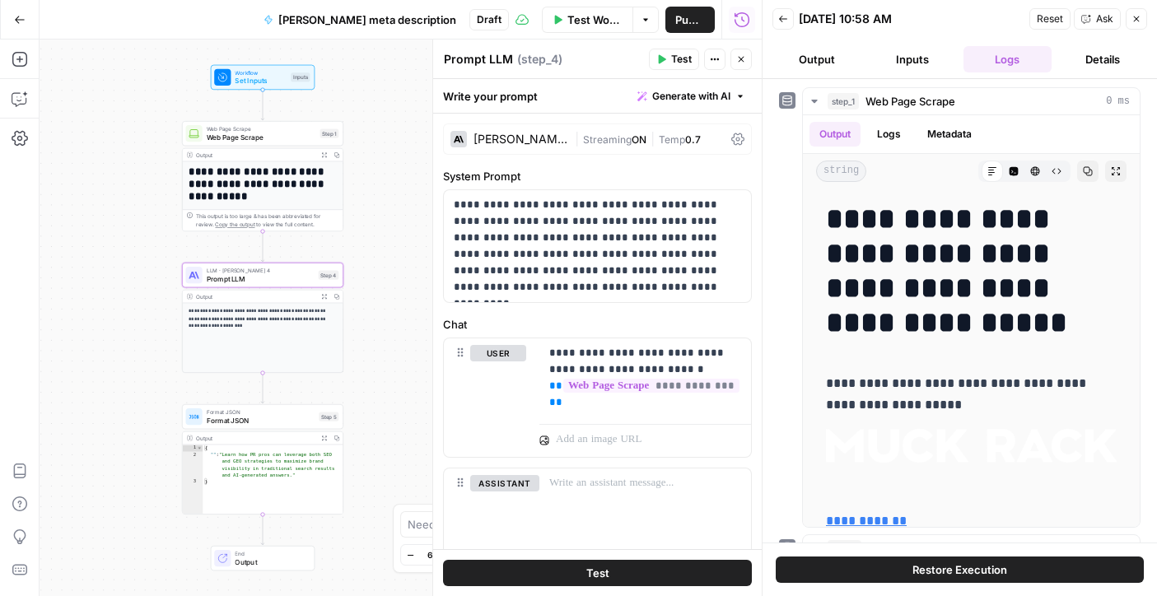
click at [881, 61] on button "Details" at bounding box center [1102, 59] width 89 height 26
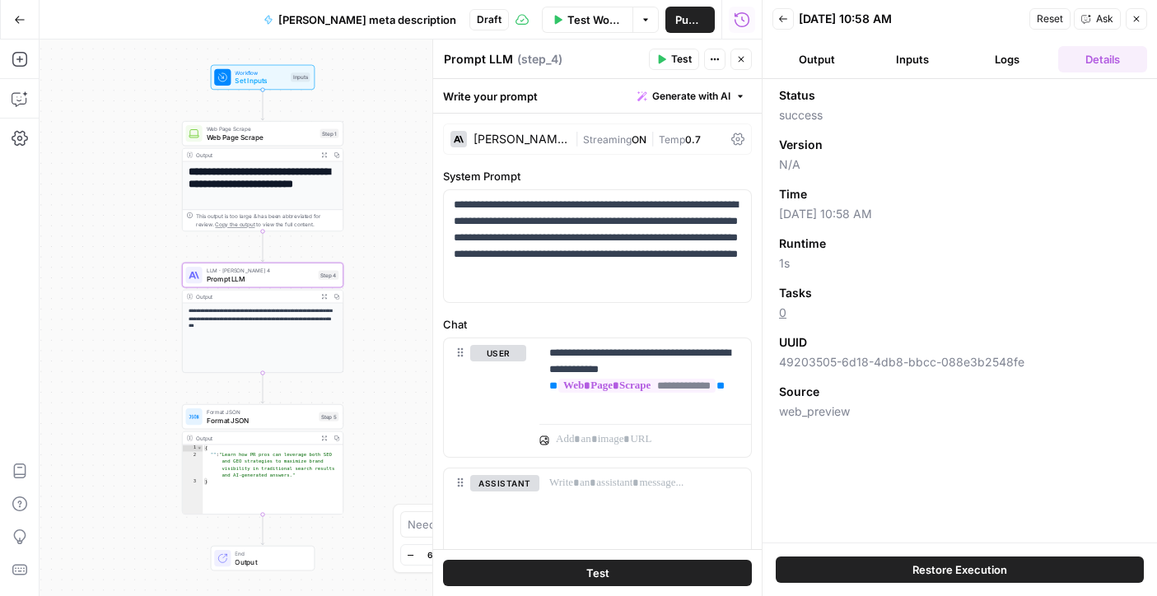
click at [827, 63] on button "Output" at bounding box center [817, 59] width 89 height 26
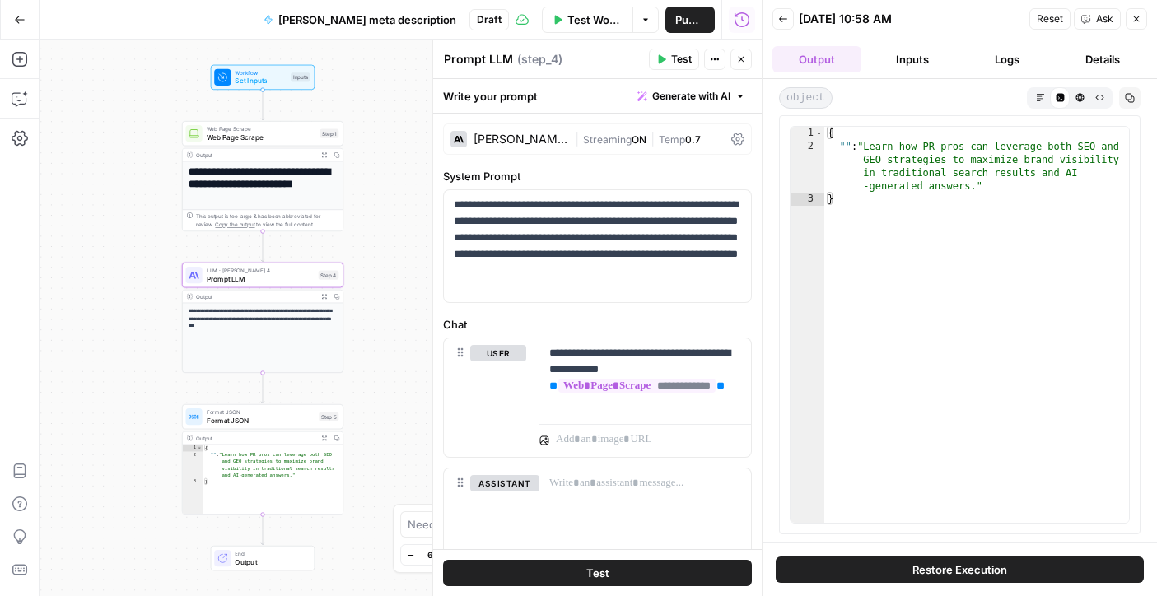
click at [881, 64] on button "Inputs" at bounding box center [912, 59] width 89 height 26
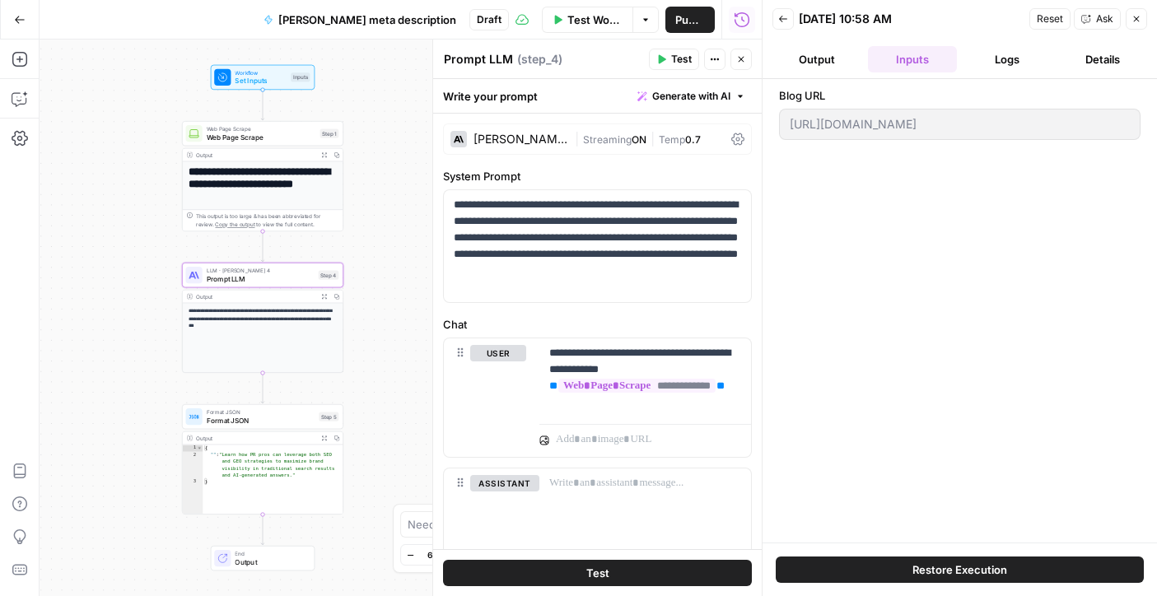
click at [881, 68] on button "Logs" at bounding box center [1008, 59] width 89 height 26
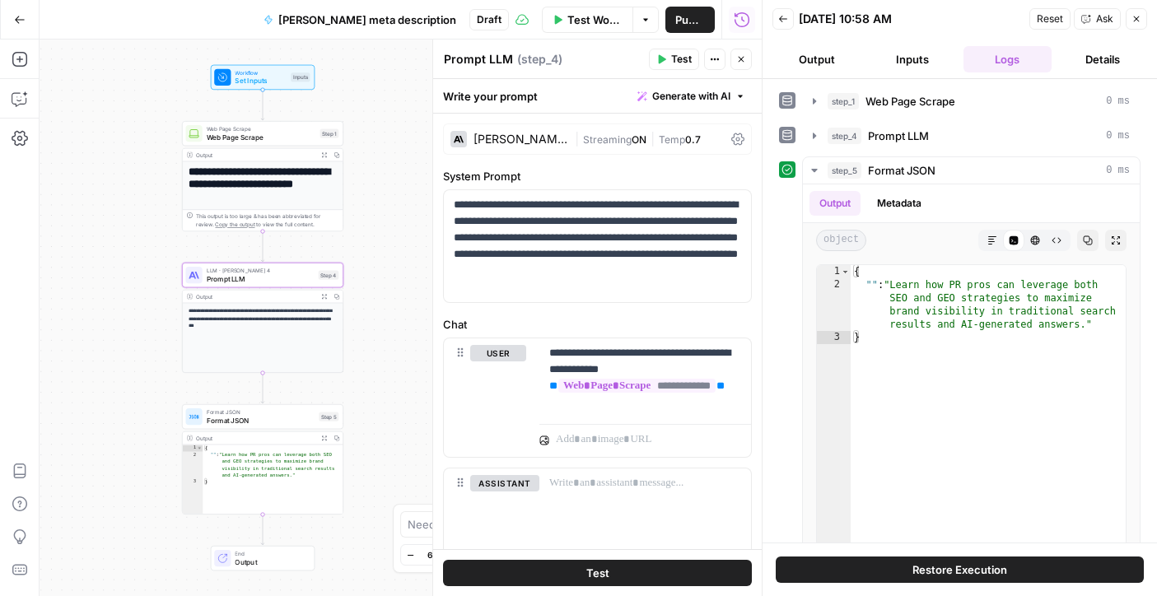
click at [881, 51] on button "Details" at bounding box center [1102, 59] width 89 height 26
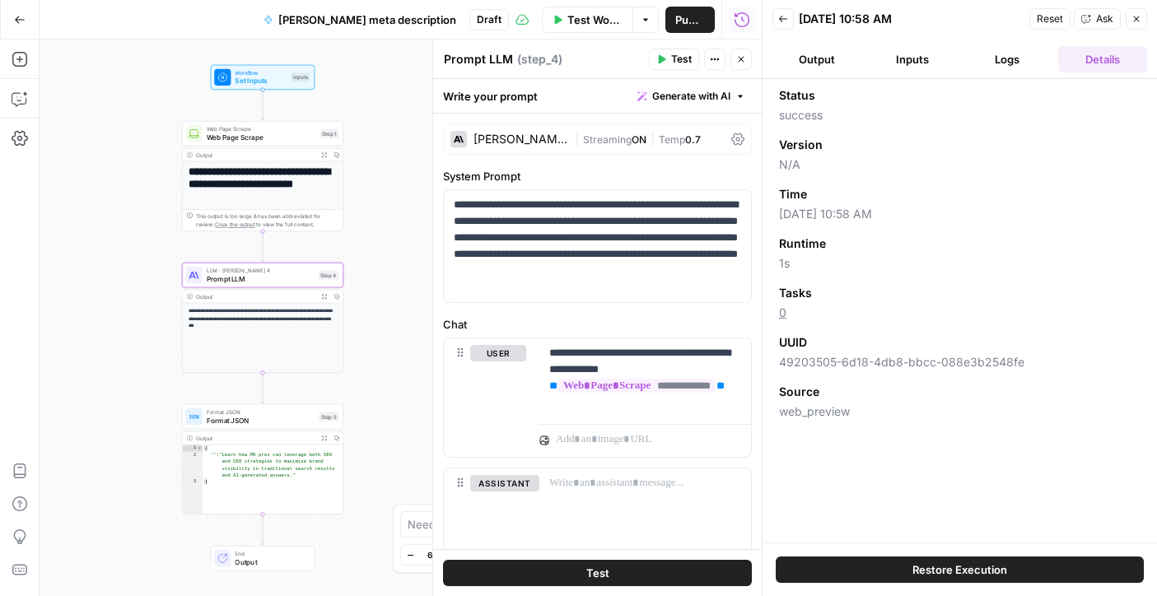
type textarea "**********"
click at [265, 457] on div "{ "" : "Learn how PR pros can leverage both SEO and GEO strategies to maximize …" at bounding box center [273, 487] width 141 height 84
click at [259, 418] on span "Format JSON" at bounding box center [261, 420] width 109 height 11
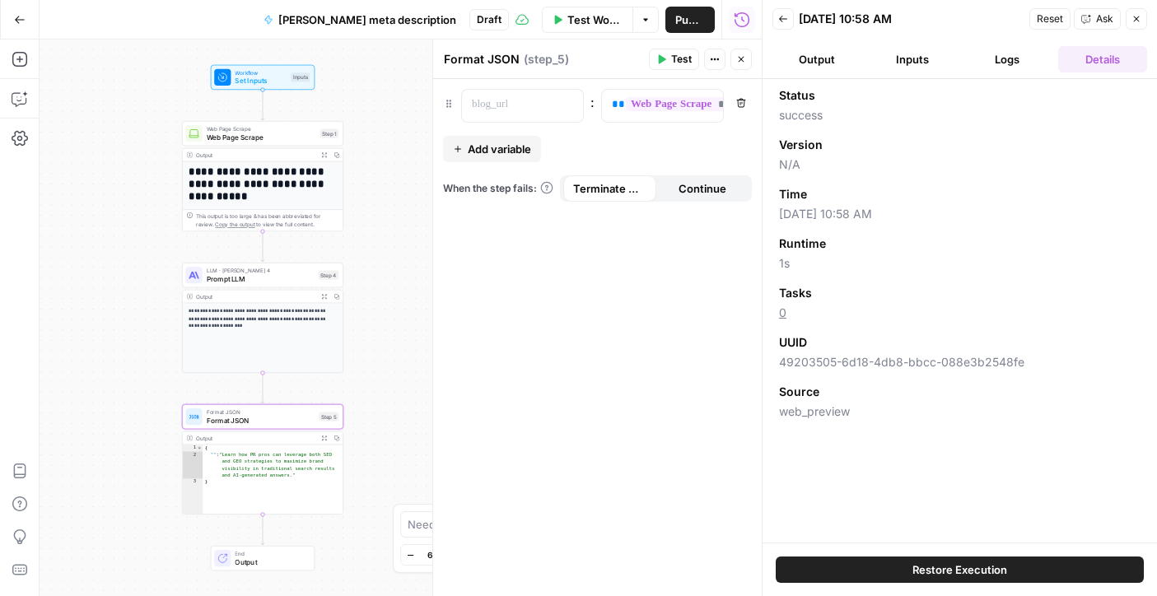
click at [494, 153] on span "Add variable" at bounding box center [499, 149] width 63 height 16
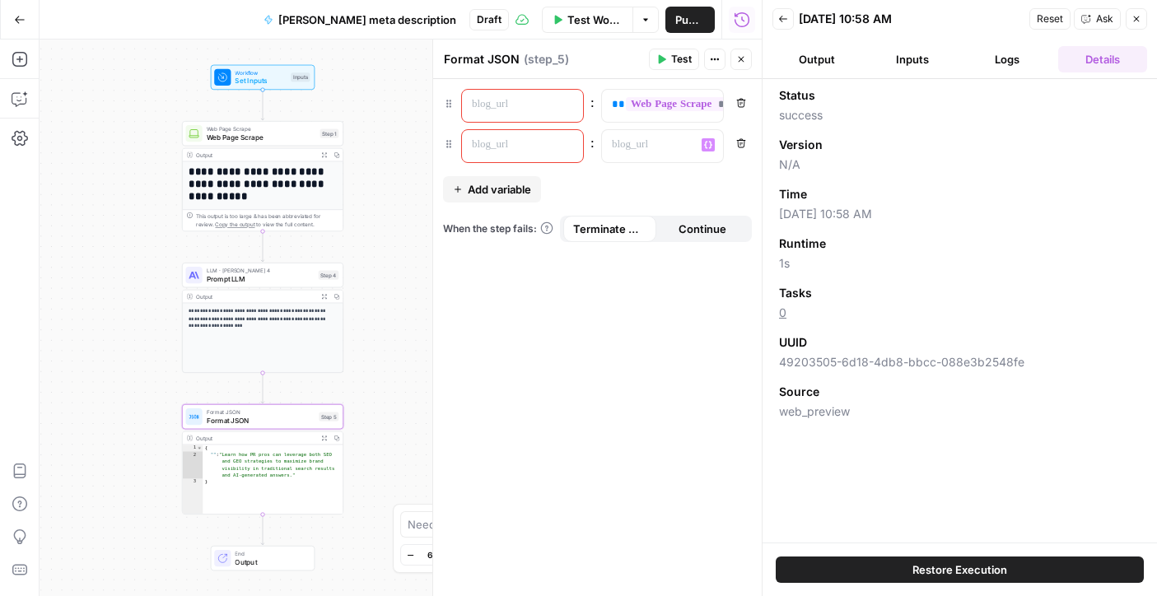
click at [547, 153] on div at bounding box center [509, 146] width 95 height 32
click at [278, 283] on span "Prompt LLM" at bounding box center [261, 278] width 108 height 11
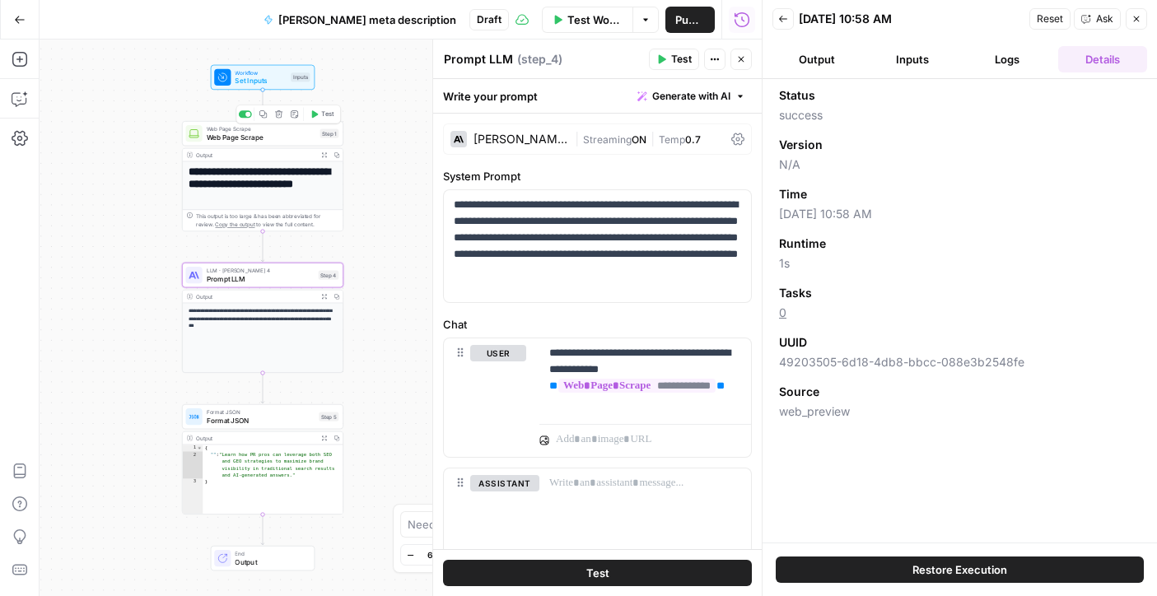
click at [287, 142] on span "Web Page Scrape" at bounding box center [262, 137] width 110 height 11
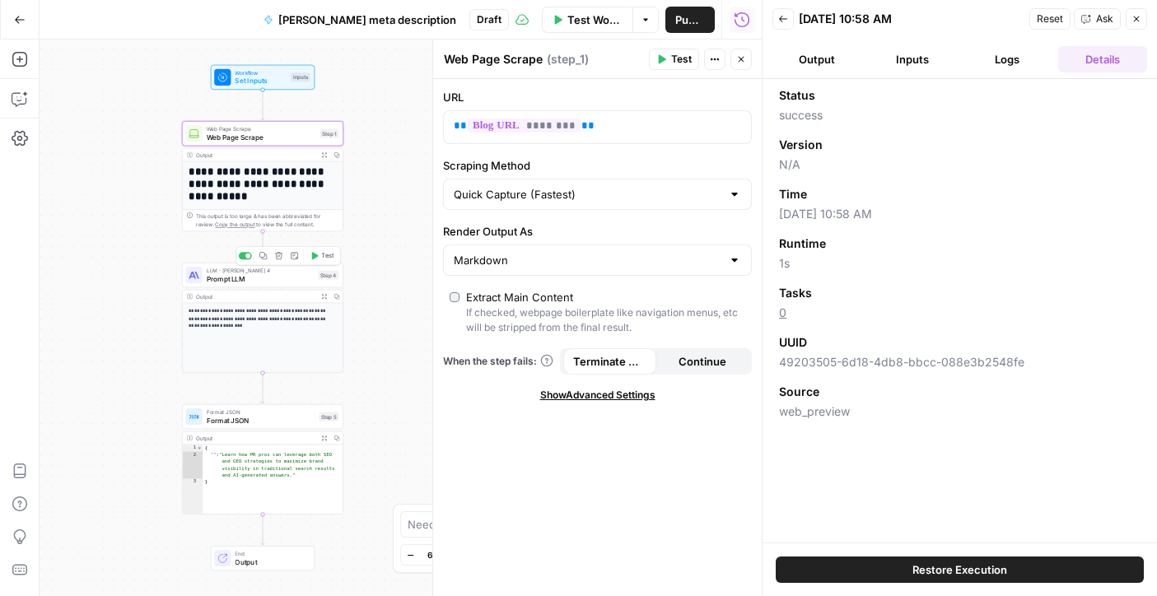
click at [277, 278] on span "Prompt LLM" at bounding box center [261, 278] width 108 height 11
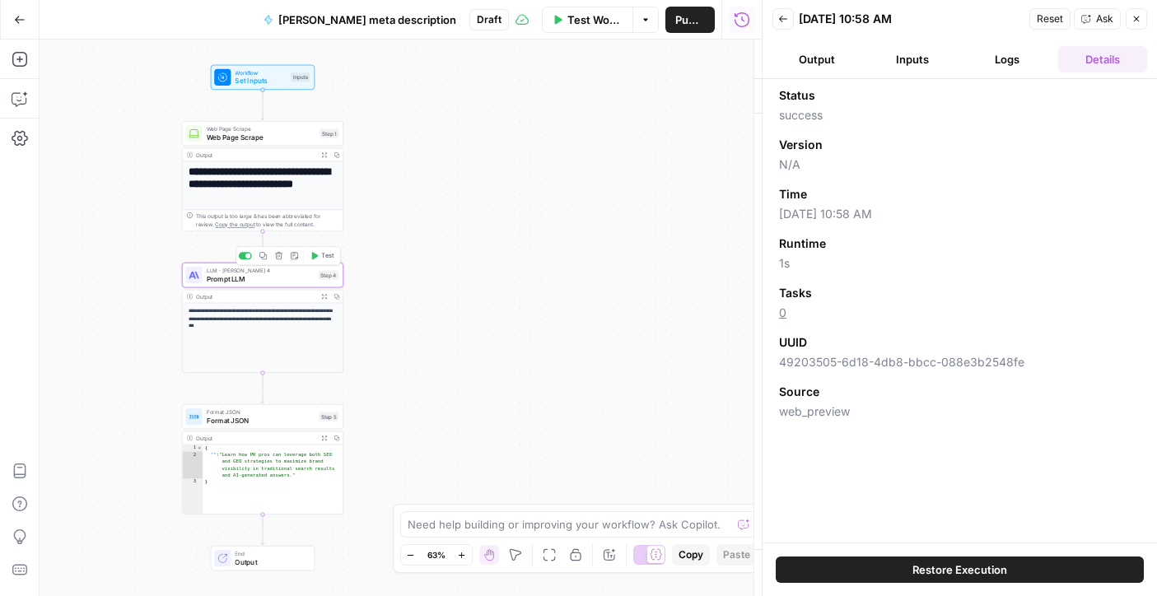
type textarea "Prompt LLM"
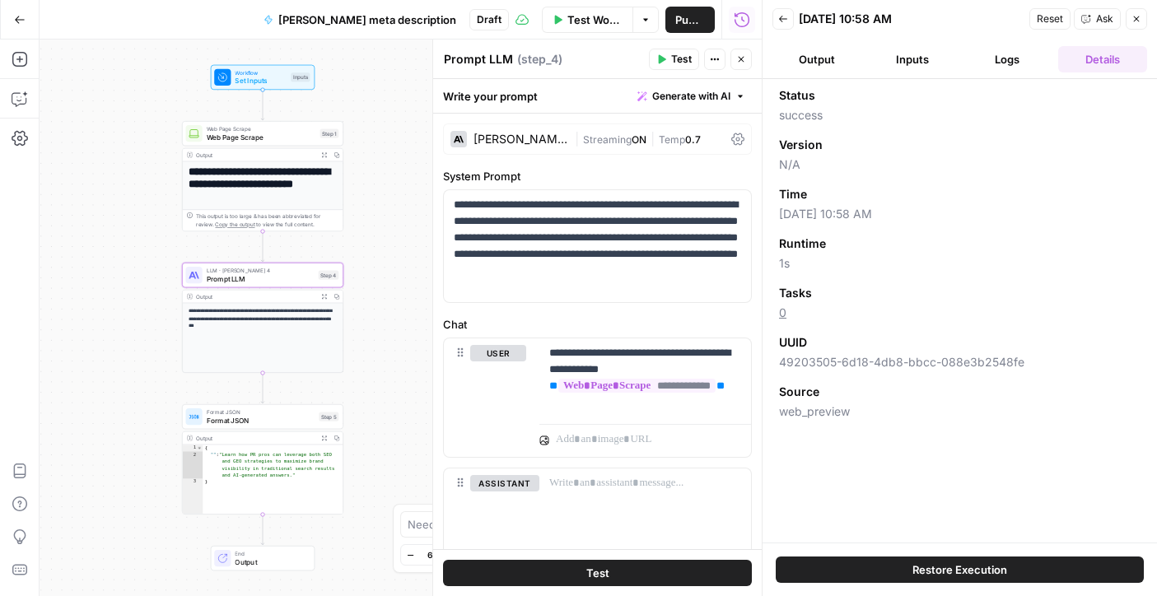
click at [526, 55] on span "( step_4 )" at bounding box center [539, 59] width 45 height 16
click at [250, 456] on div "{ "" : "Learn how PR pros can leverage both SEO and GEO strategies to maximize …" at bounding box center [273, 487] width 141 height 84
click at [258, 419] on span "Format JSON" at bounding box center [261, 420] width 109 height 11
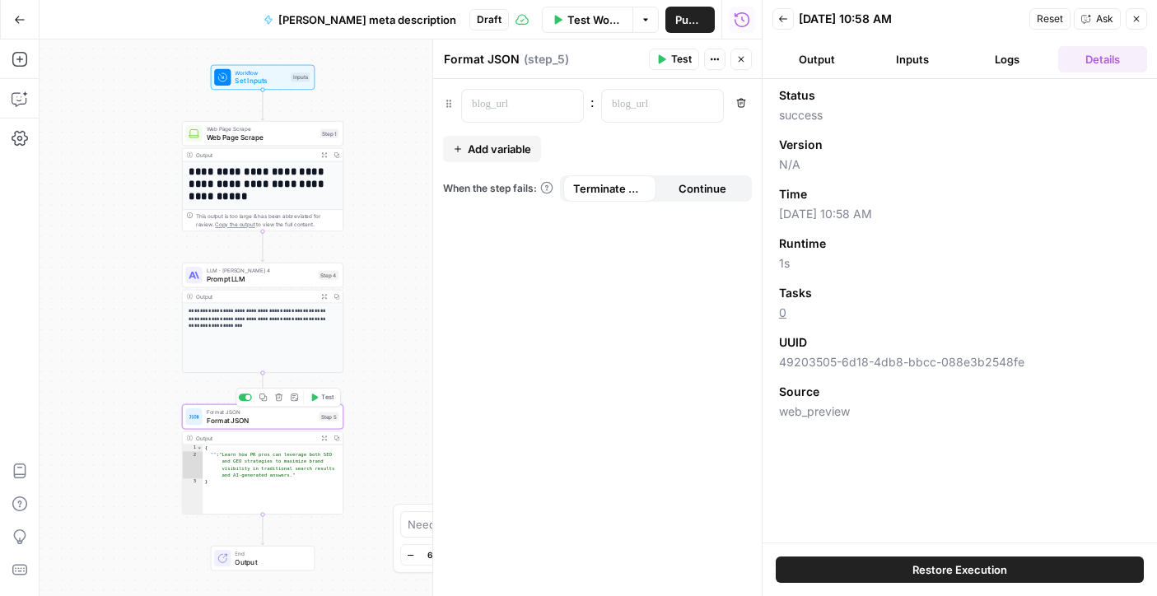
click at [258, 419] on span "Format JSON" at bounding box center [261, 420] width 109 height 11
click at [488, 150] on span "Add variable" at bounding box center [499, 149] width 63 height 16
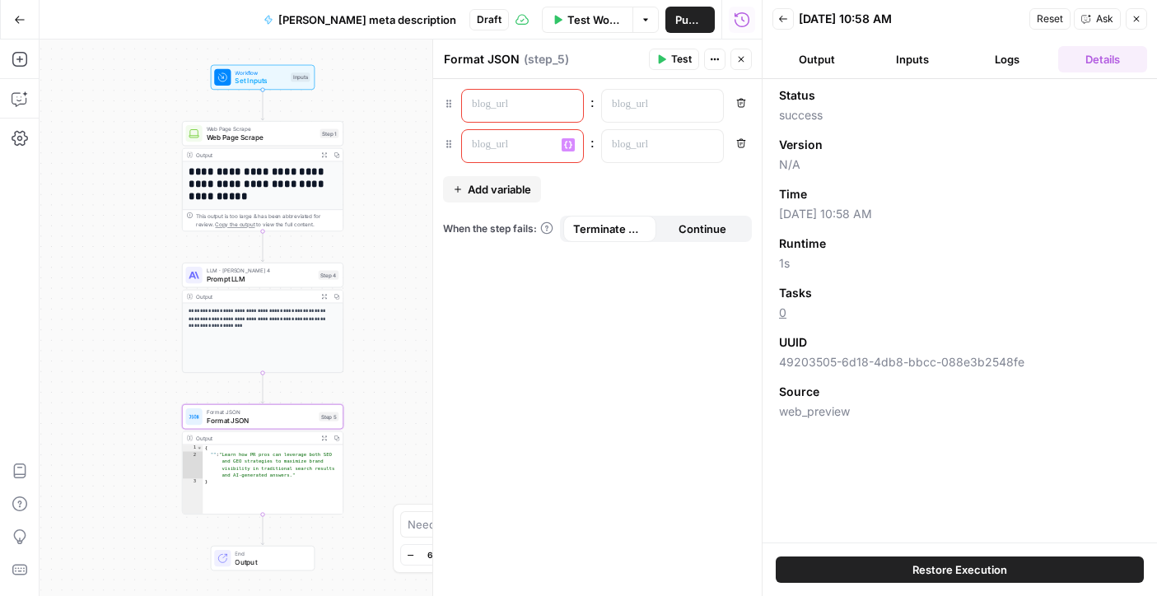
click at [572, 144] on span "Variables Menu" at bounding box center [572, 144] width 1 height 1
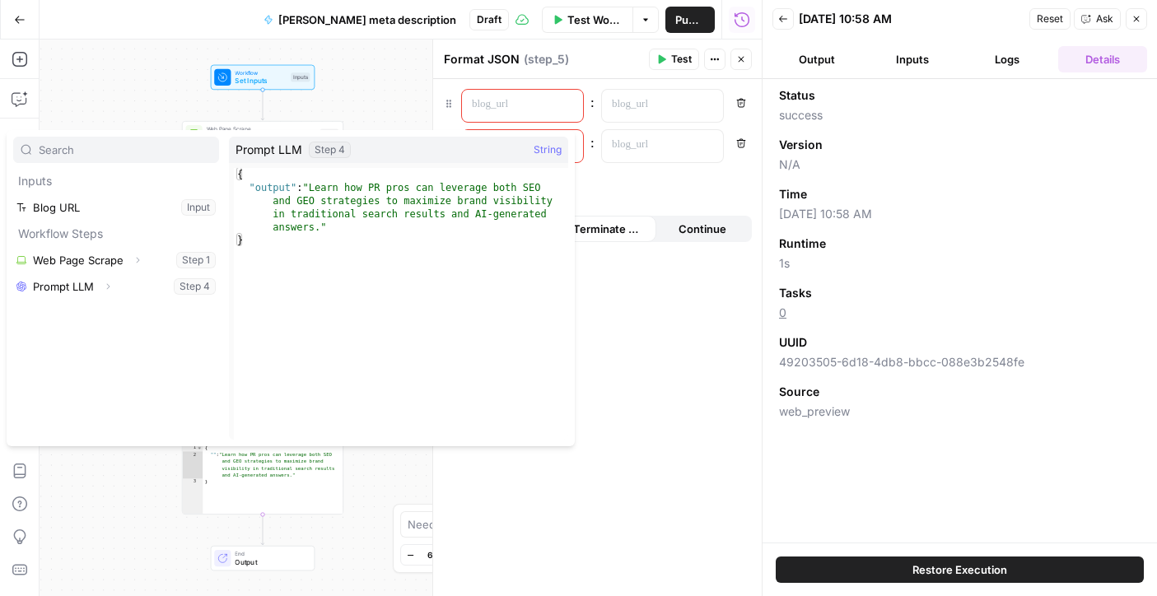
click at [620, 380] on div ": Remove “/” to reference Variables Menu : Remove Add variable When the step fa…" at bounding box center [597, 337] width 329 height 517
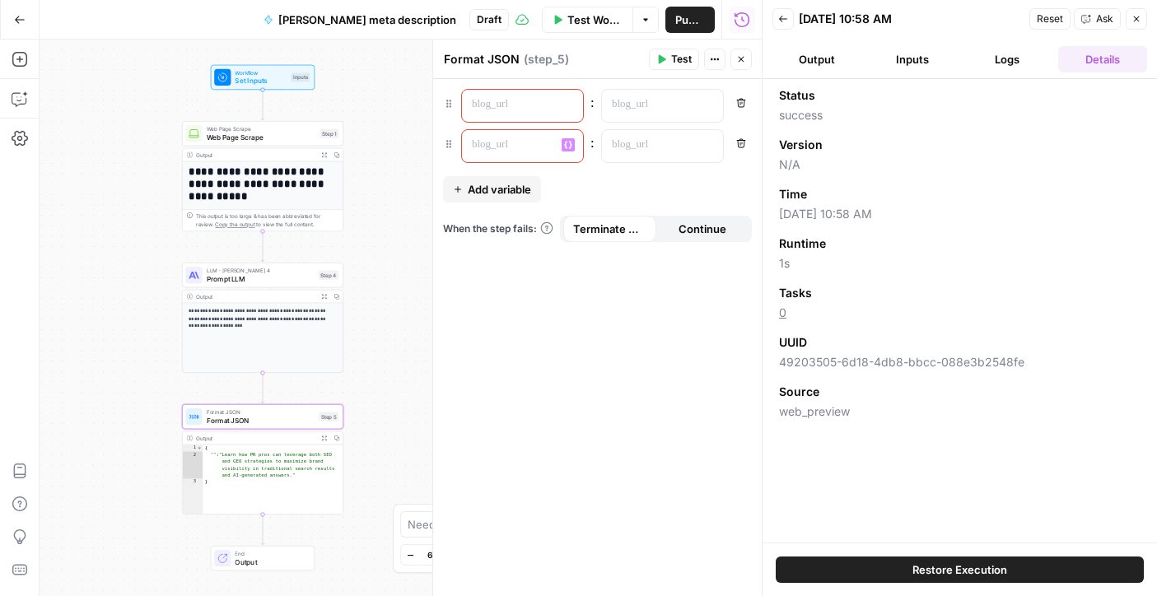
click at [287, 305] on div "**********" at bounding box center [263, 337] width 161 height 69
click at [272, 280] on span "Prompt LLM" at bounding box center [261, 278] width 108 height 11
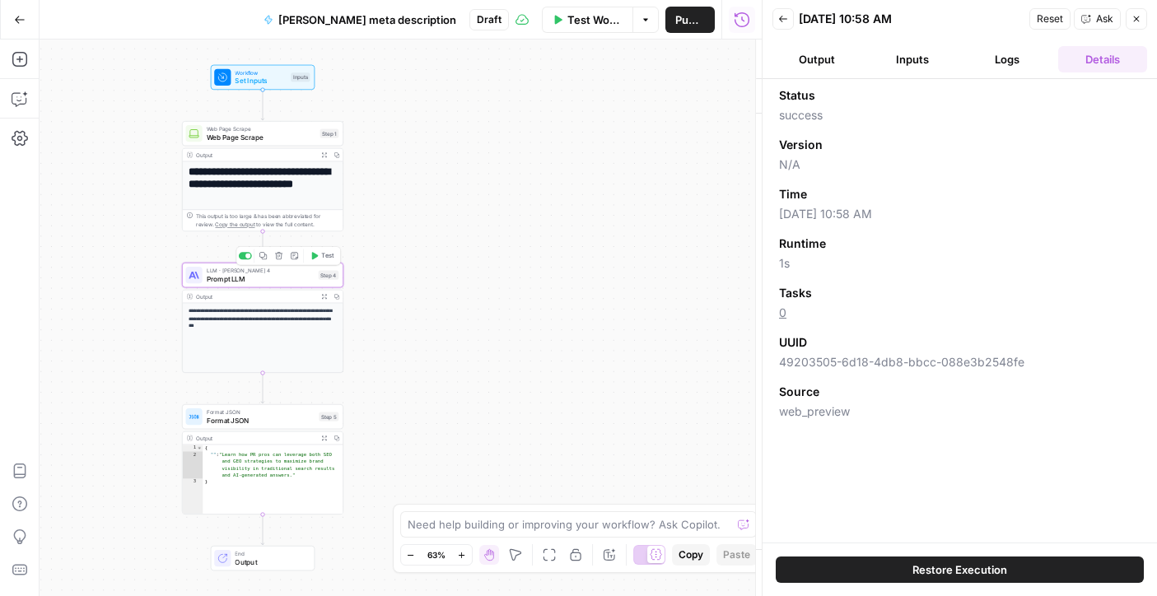
type textarea "Prompt LLM"
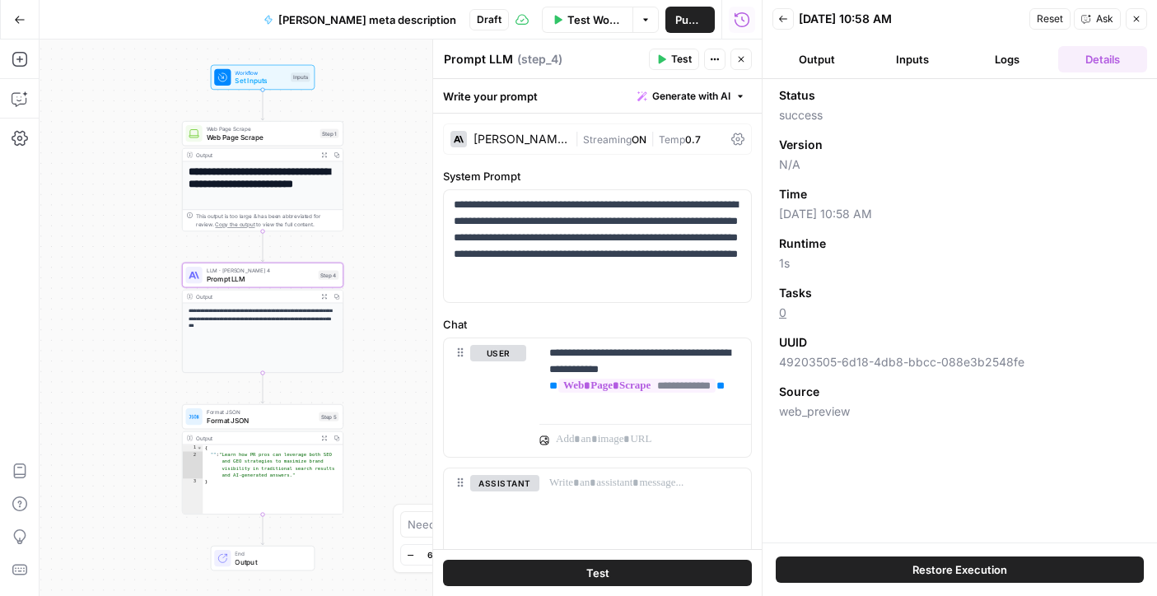
click at [271, 428] on div "Format JSON Format JSON Step 5 Copy step Delete step Add Note Test" at bounding box center [262, 416] width 161 height 25
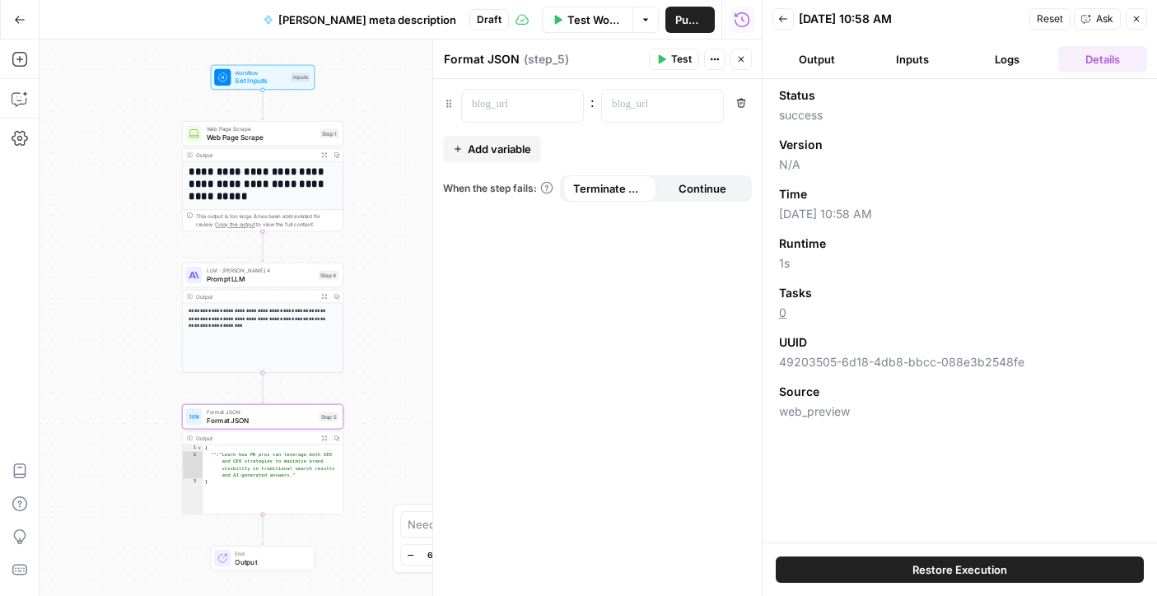
click at [240, 273] on span "LLM · Claude Sonnet 4" at bounding box center [261, 270] width 108 height 8
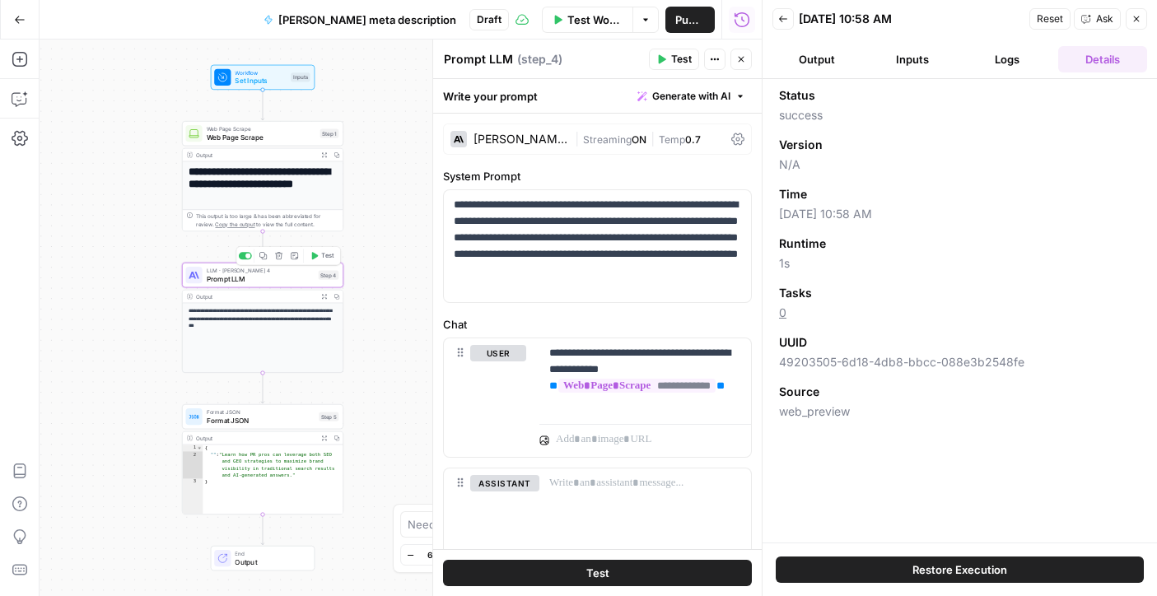
click at [247, 325] on p "**********" at bounding box center [263, 318] width 148 height 23
click at [256, 343] on div "**********" at bounding box center [263, 337] width 161 height 69
click at [881, 55] on button "Inputs" at bounding box center [912, 59] width 89 height 26
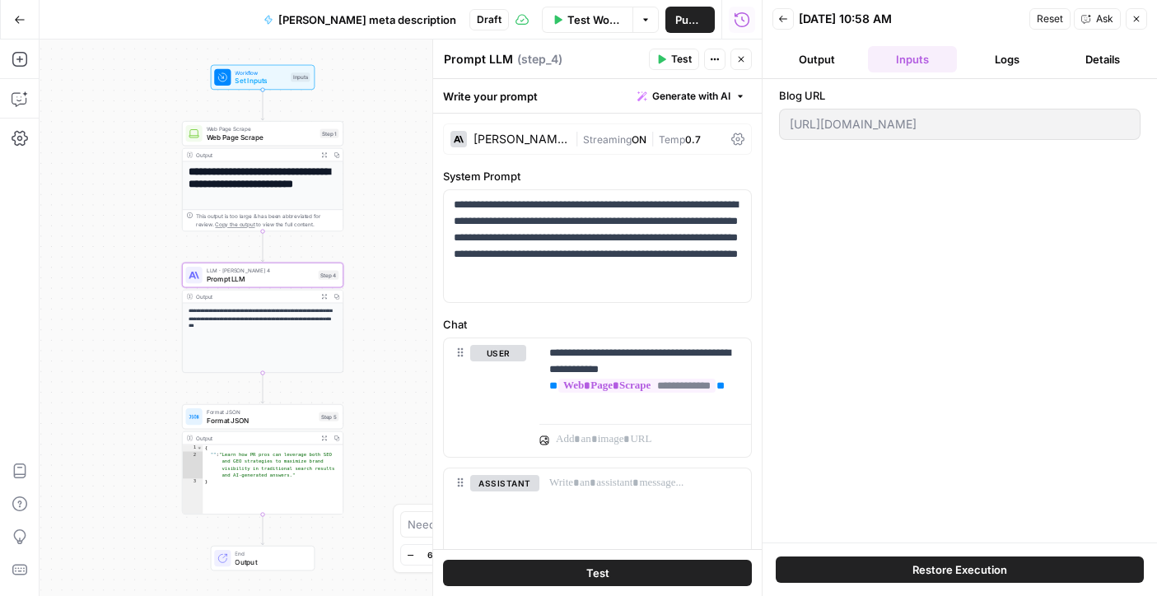
click at [838, 54] on button "Output" at bounding box center [817, 59] width 89 height 26
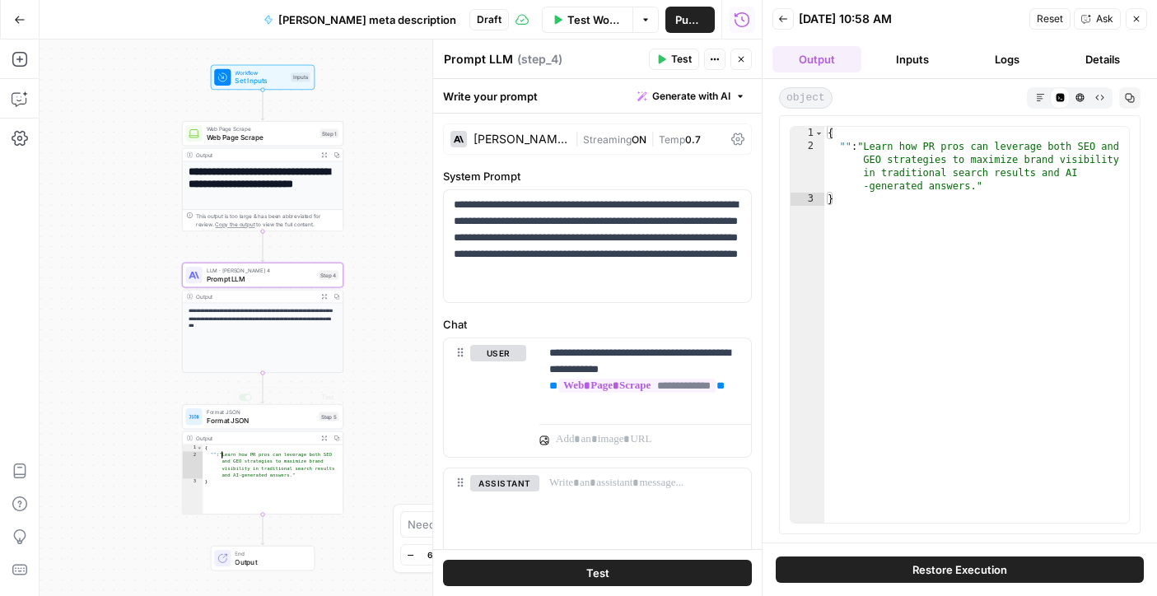
click at [234, 456] on div "{ "" : "Learn how PR pros can leverage both SEO and GEO strategies to maximize …" at bounding box center [273, 487] width 141 height 84
click at [233, 426] on div "Format JSON Format JSON Step 5" at bounding box center [262, 416] width 161 height 25
